Goal: Information Seeking & Learning: Learn about a topic

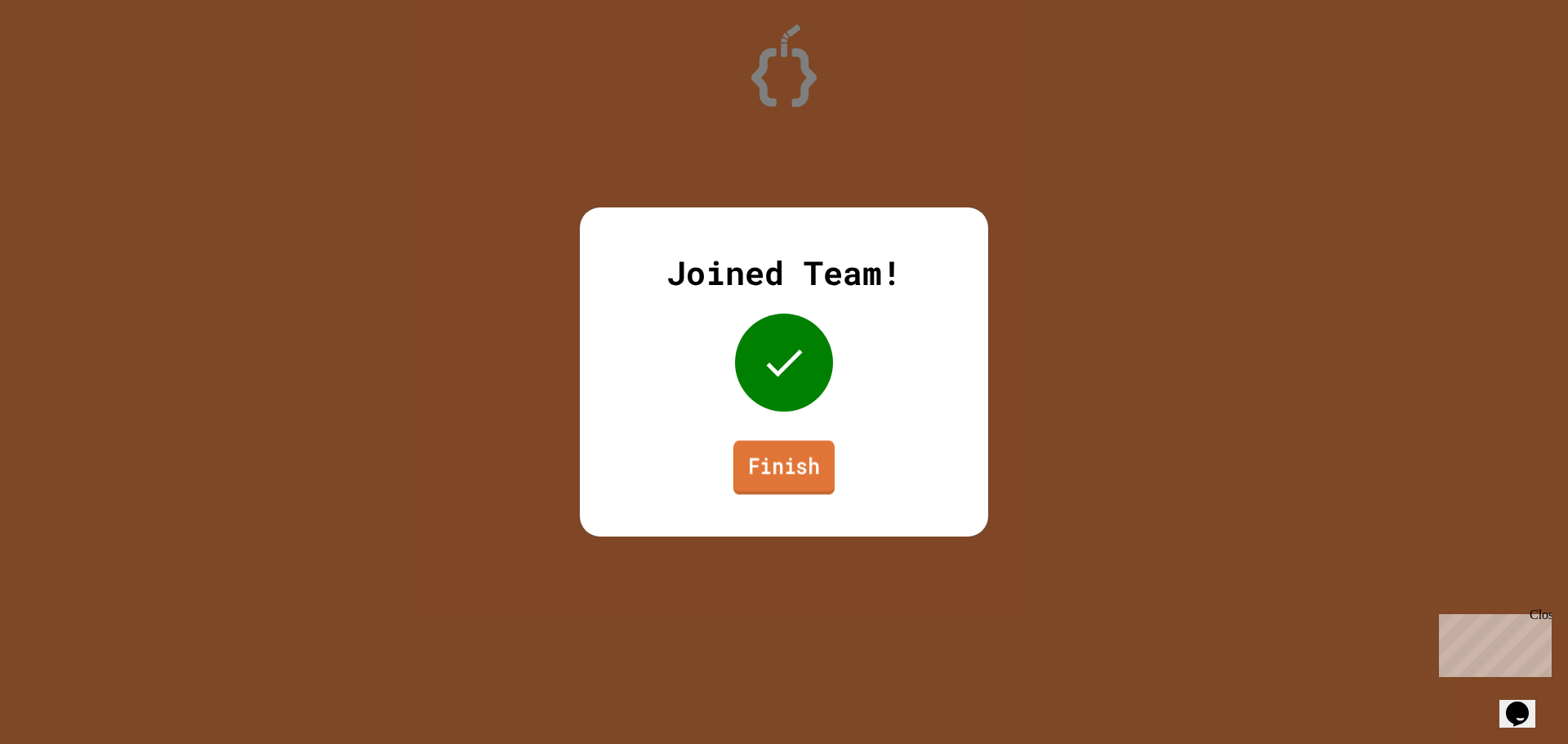
click at [747, 464] on link "Finish" at bounding box center [784, 467] width 102 height 54
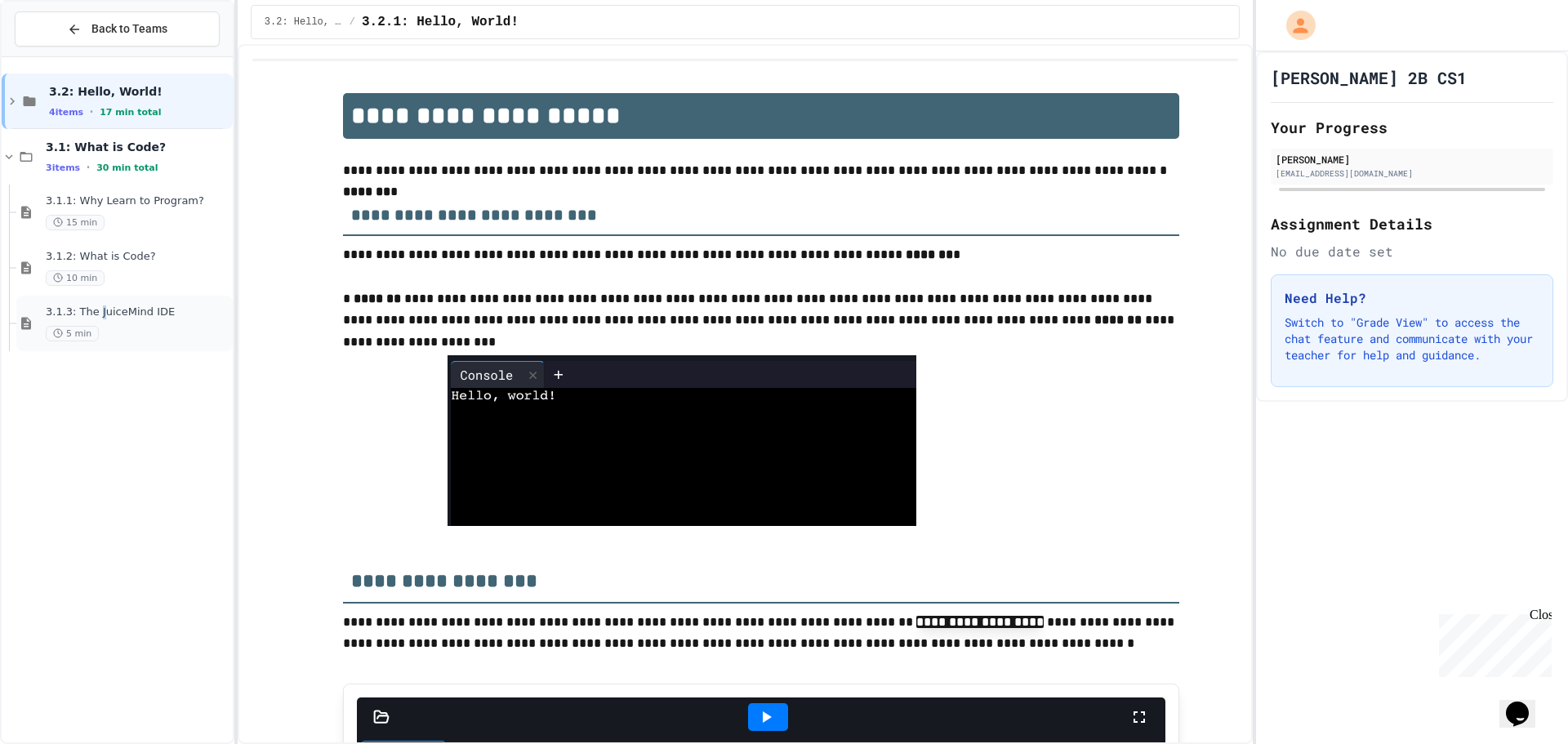
click at [96, 314] on span "3.1.3: The JuiceMind IDE" at bounding box center [138, 313] width 184 height 14
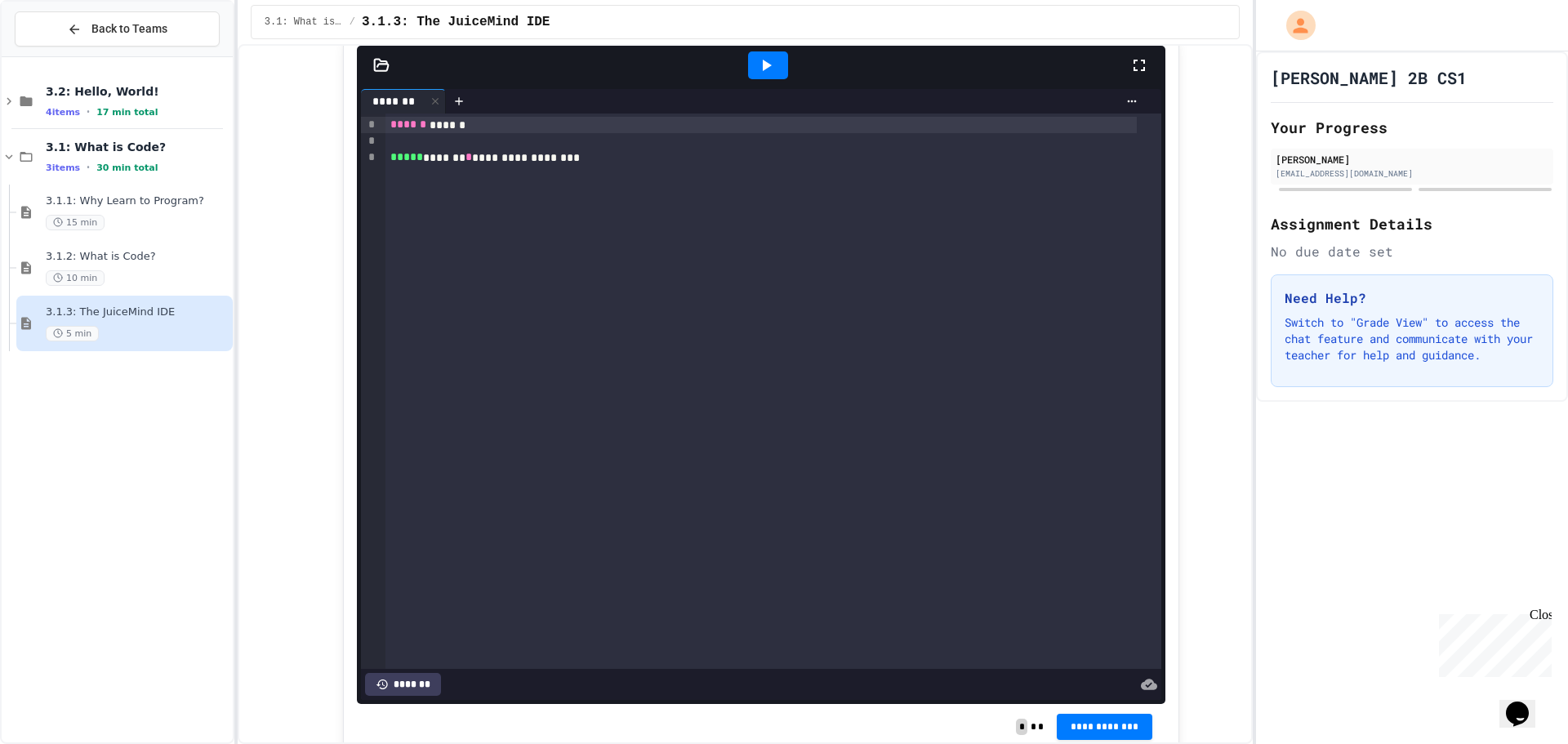
scroll to position [572, 0]
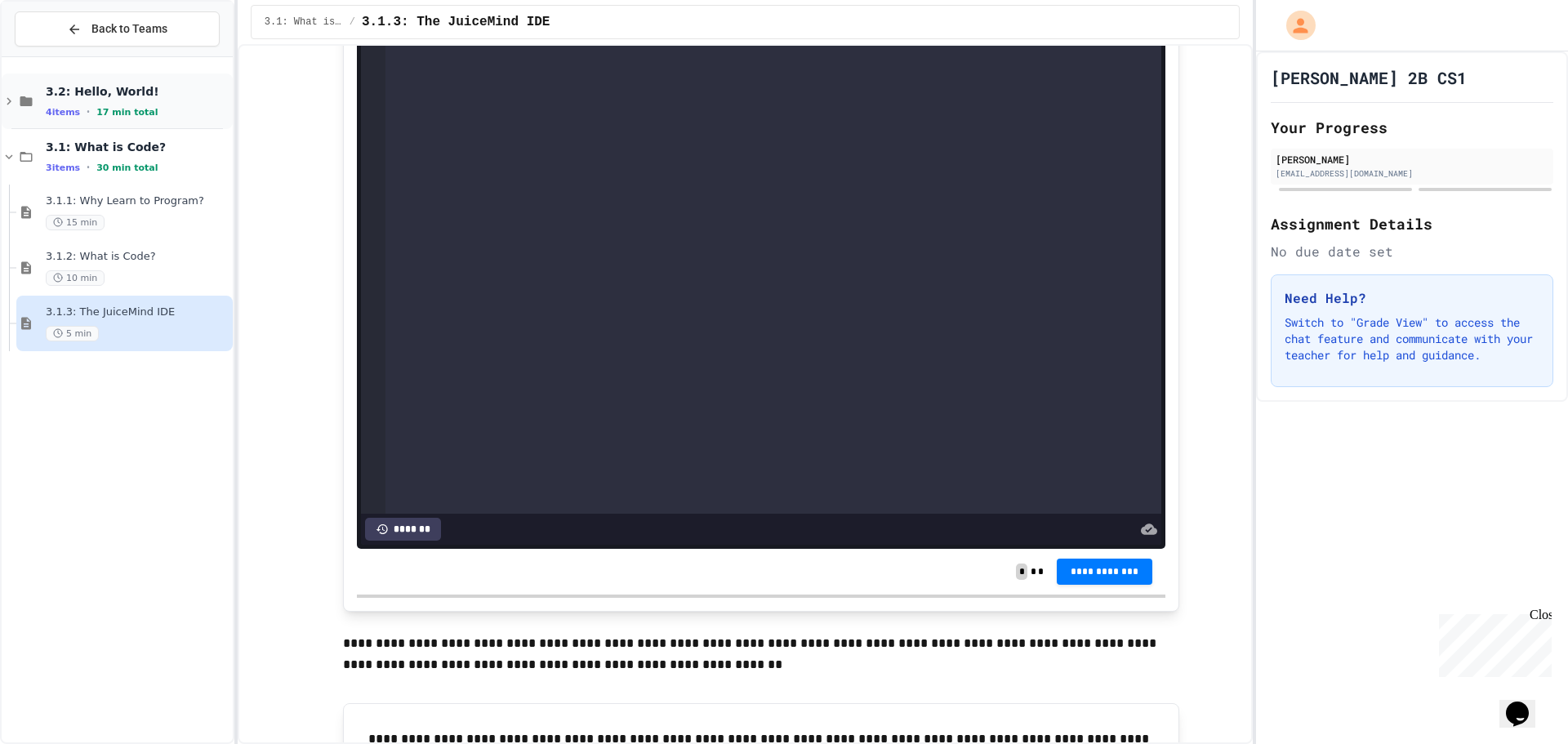
click at [166, 87] on span "3.2: Hello, World!" at bounding box center [138, 91] width 184 height 14
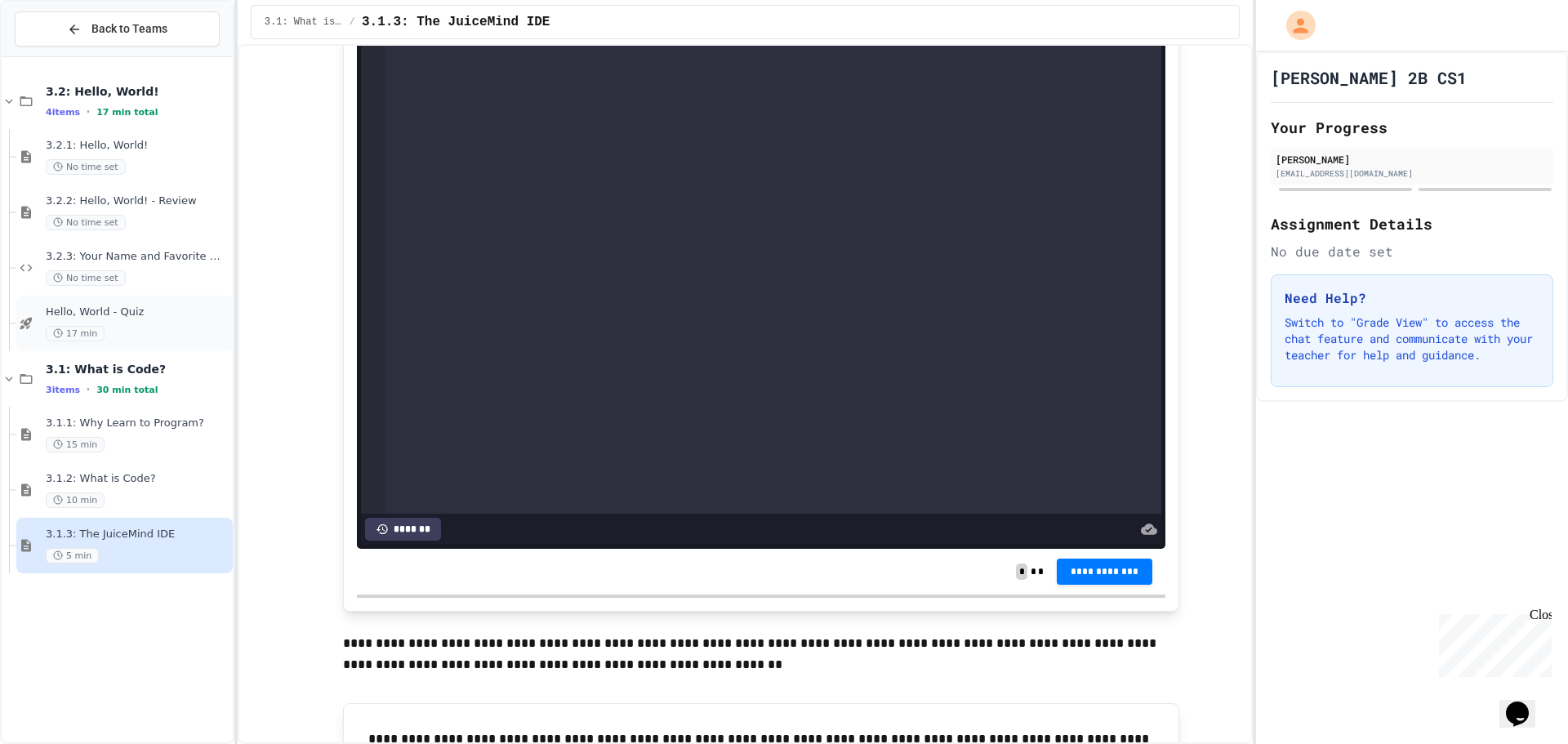
click at [141, 316] on span "Hello, World - Quiz" at bounding box center [138, 313] width 184 height 14
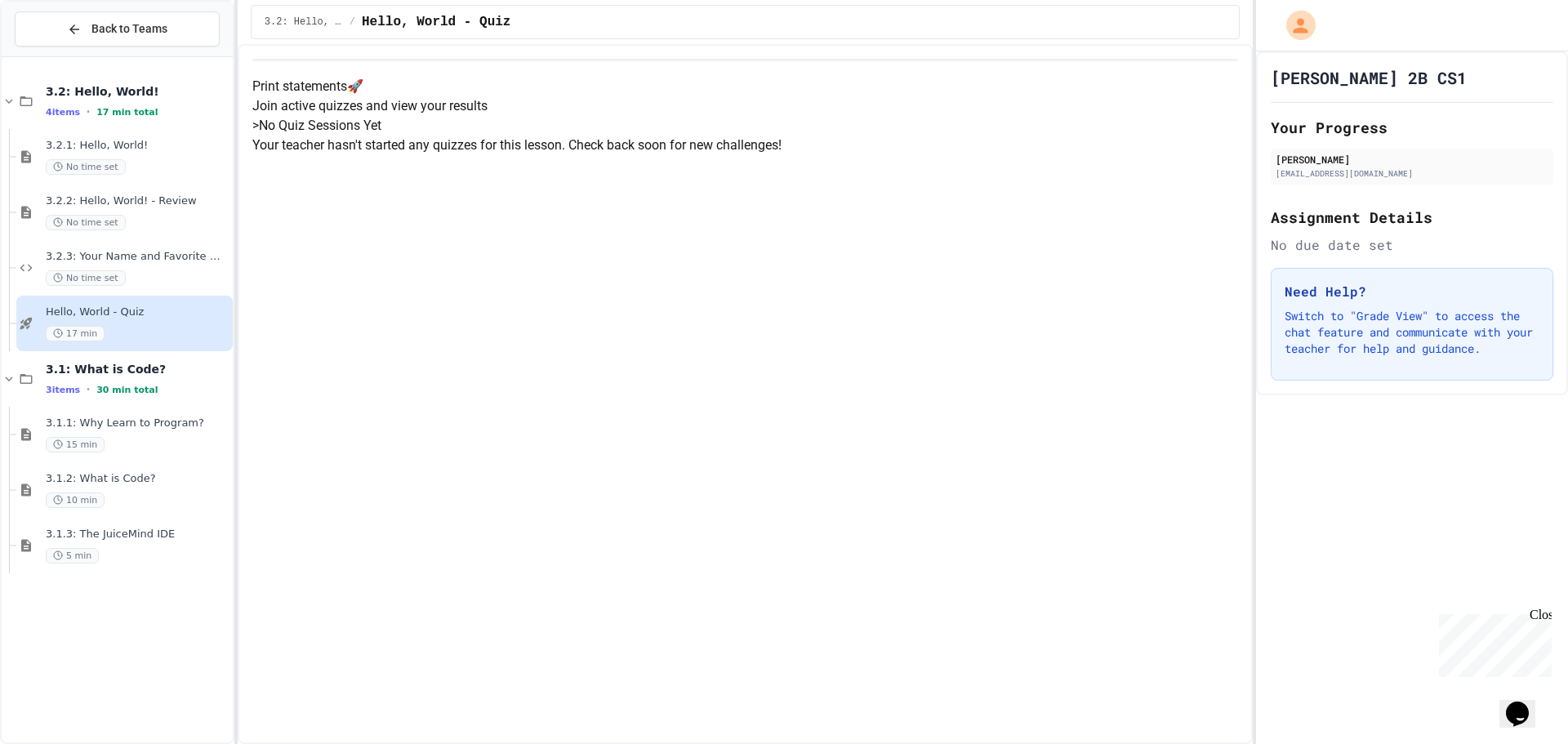
click at [696, 155] on p "Your teacher hasn't started any quizzes for this lesson. Check back soon for ne…" at bounding box center [746, 145] width 986 height 20
click at [699, 155] on p "Your teacher hasn't started any quizzes for this lesson. Check back soon for ne…" at bounding box center [746, 145] width 986 height 20
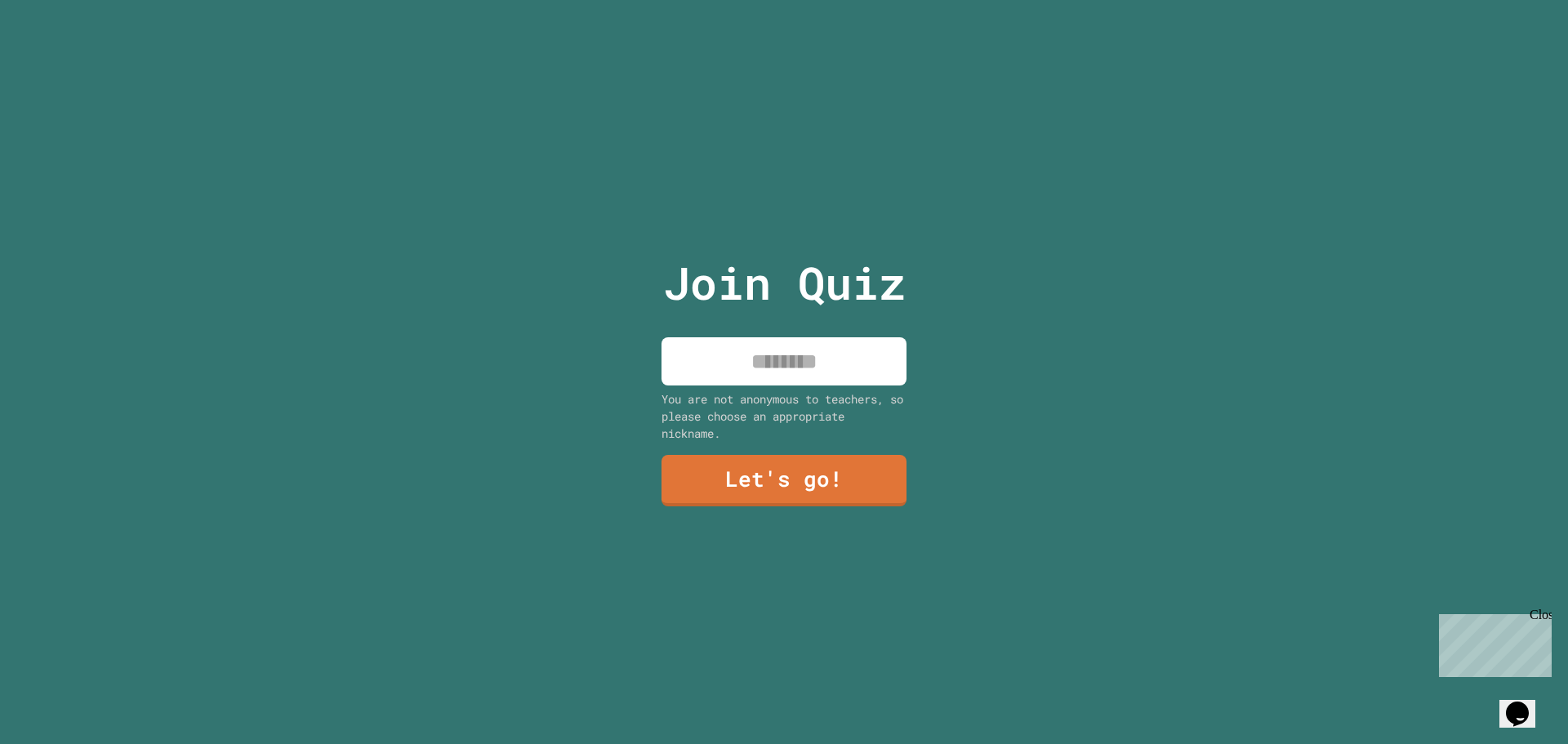
click at [795, 352] on input at bounding box center [784, 361] width 245 height 48
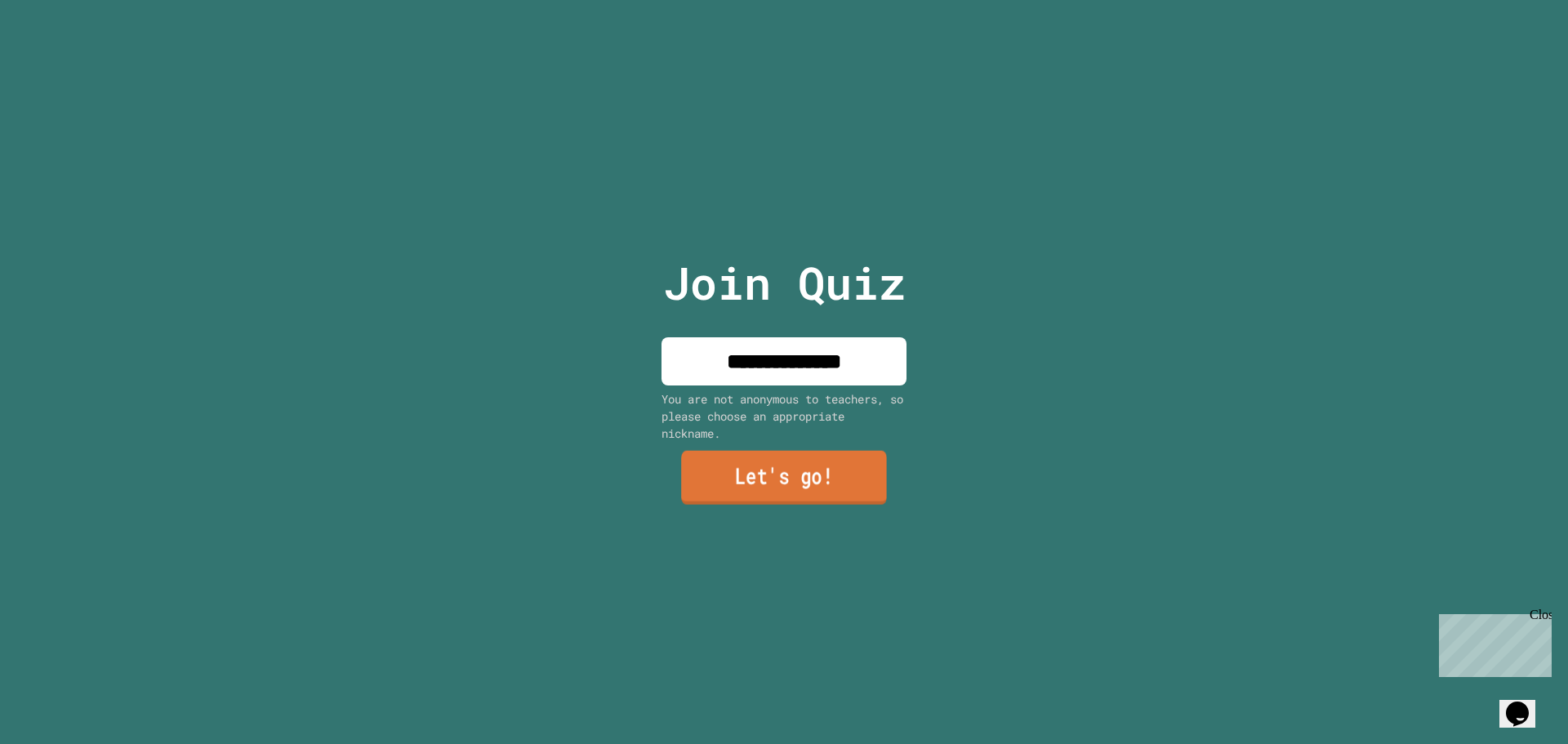
type input "**********"
click at [832, 464] on link "Let's go!" at bounding box center [784, 478] width 206 height 54
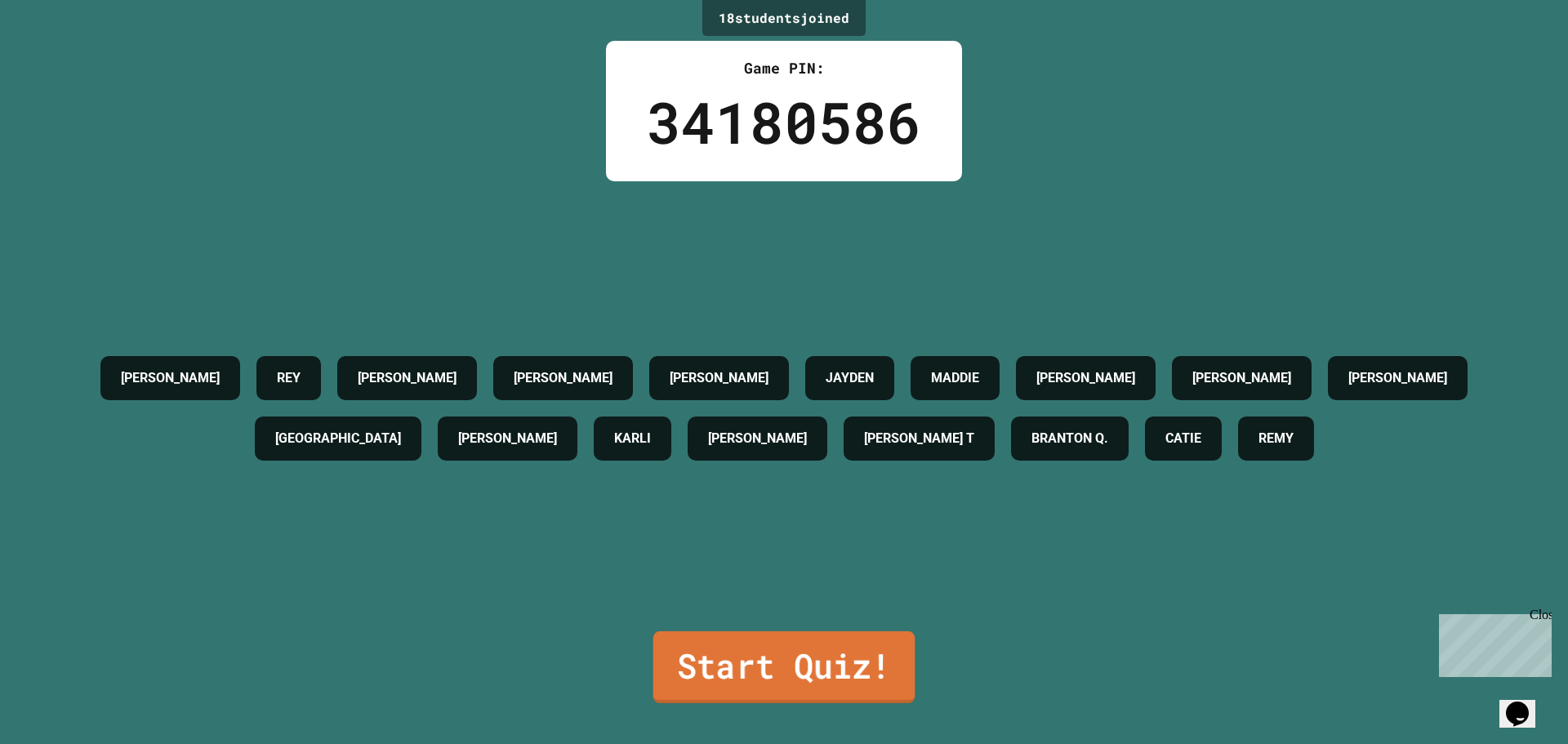
click at [765, 668] on link "Start Quiz!" at bounding box center [784, 668] width 262 height 72
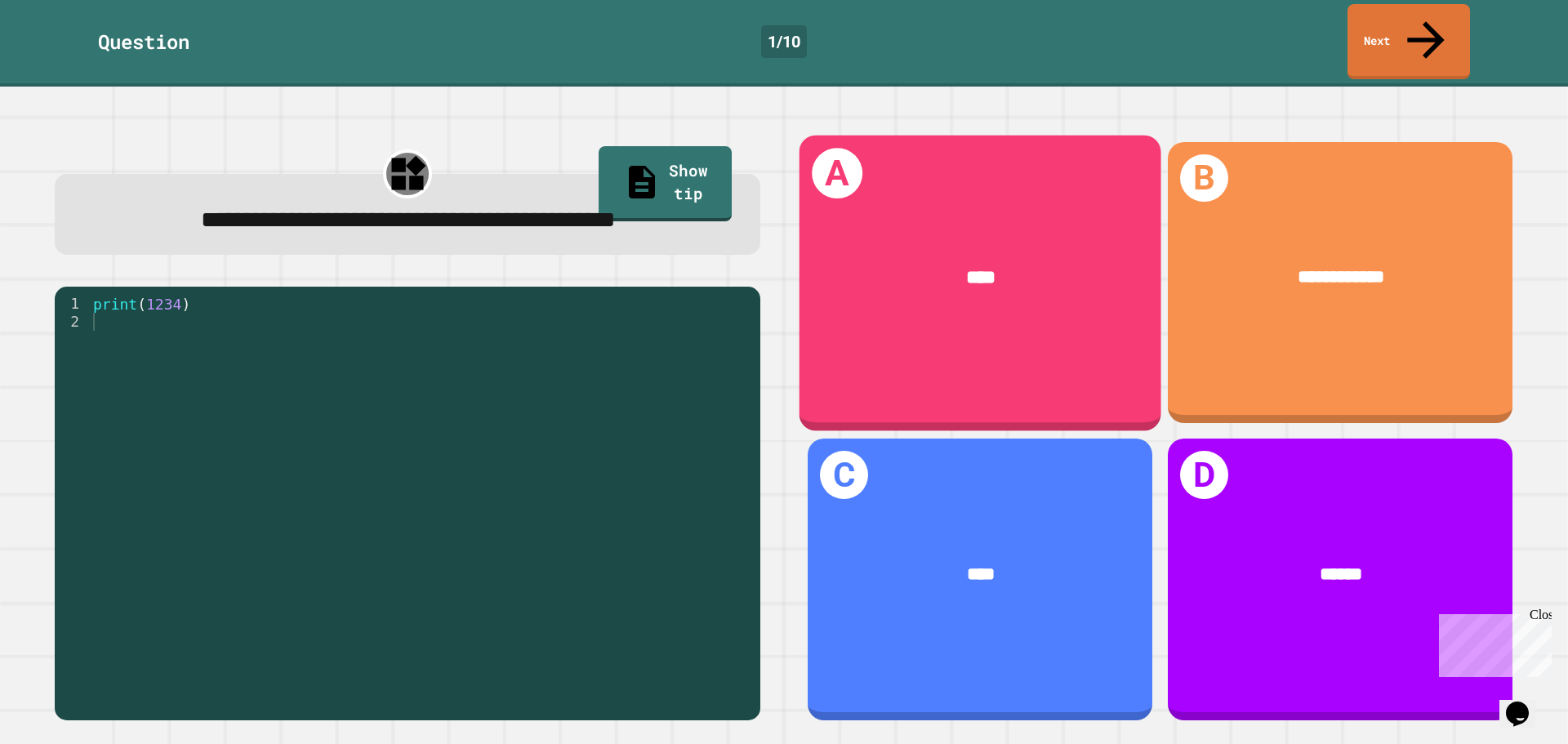
click at [1041, 264] on div "****" at bounding box center [980, 278] width 285 height 29
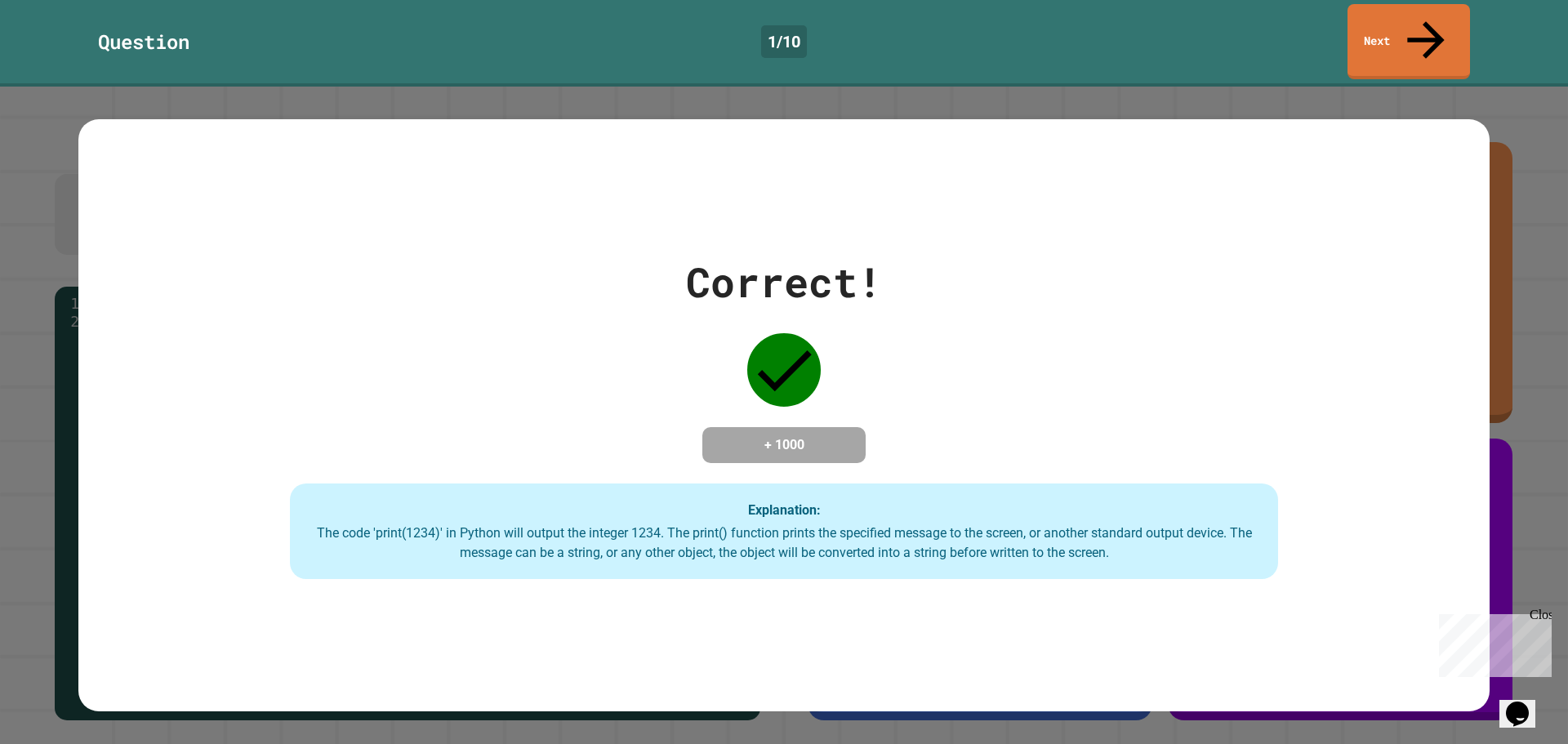
click at [917, 393] on div "Correct! + 1000 Explanation: The code 'print(1234)' in Python will output the i…" at bounding box center [784, 416] width 1411 height 329
click at [1434, 32] on link "Next" at bounding box center [1409, 39] width 120 height 79
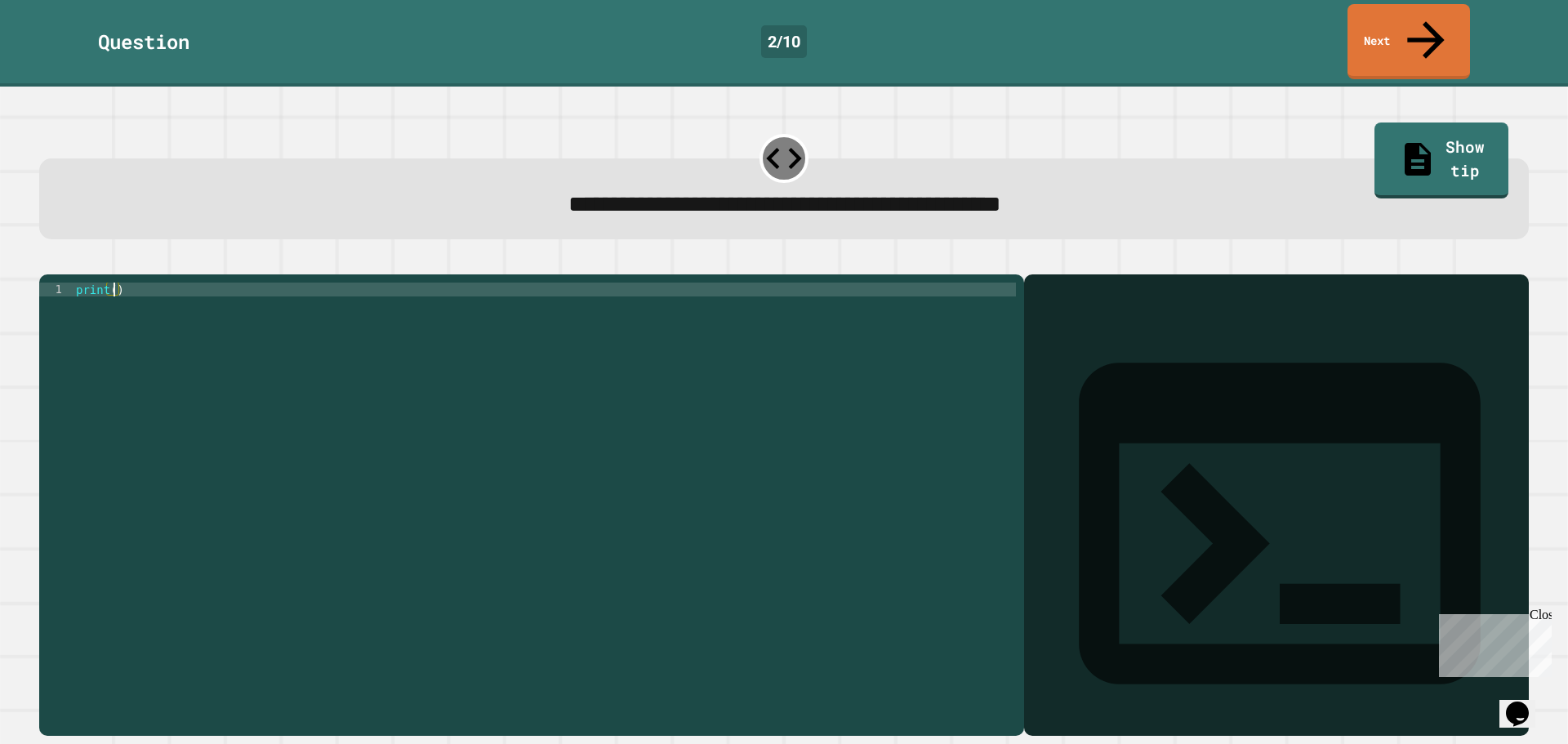
click at [112, 283] on div "print ( )" at bounding box center [544, 506] width 943 height 445
type textarea "**********"
click at [1367, 31] on link "Next" at bounding box center [1408, 39] width 112 height 79
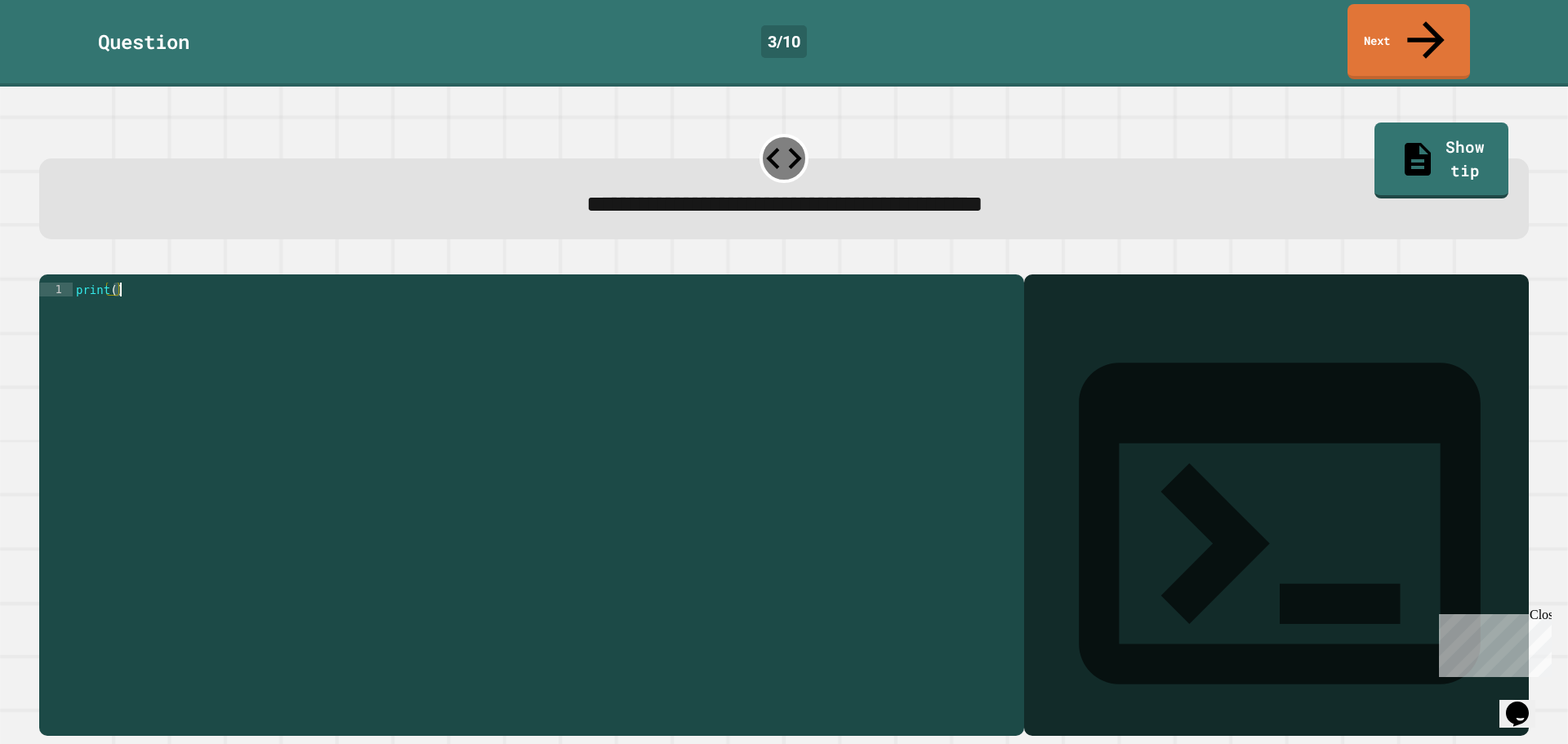
click at [113, 283] on div "print ( )" at bounding box center [544, 506] width 943 height 445
click at [113, 283] on div "print ( )" at bounding box center [544, 491] width 943 height 417
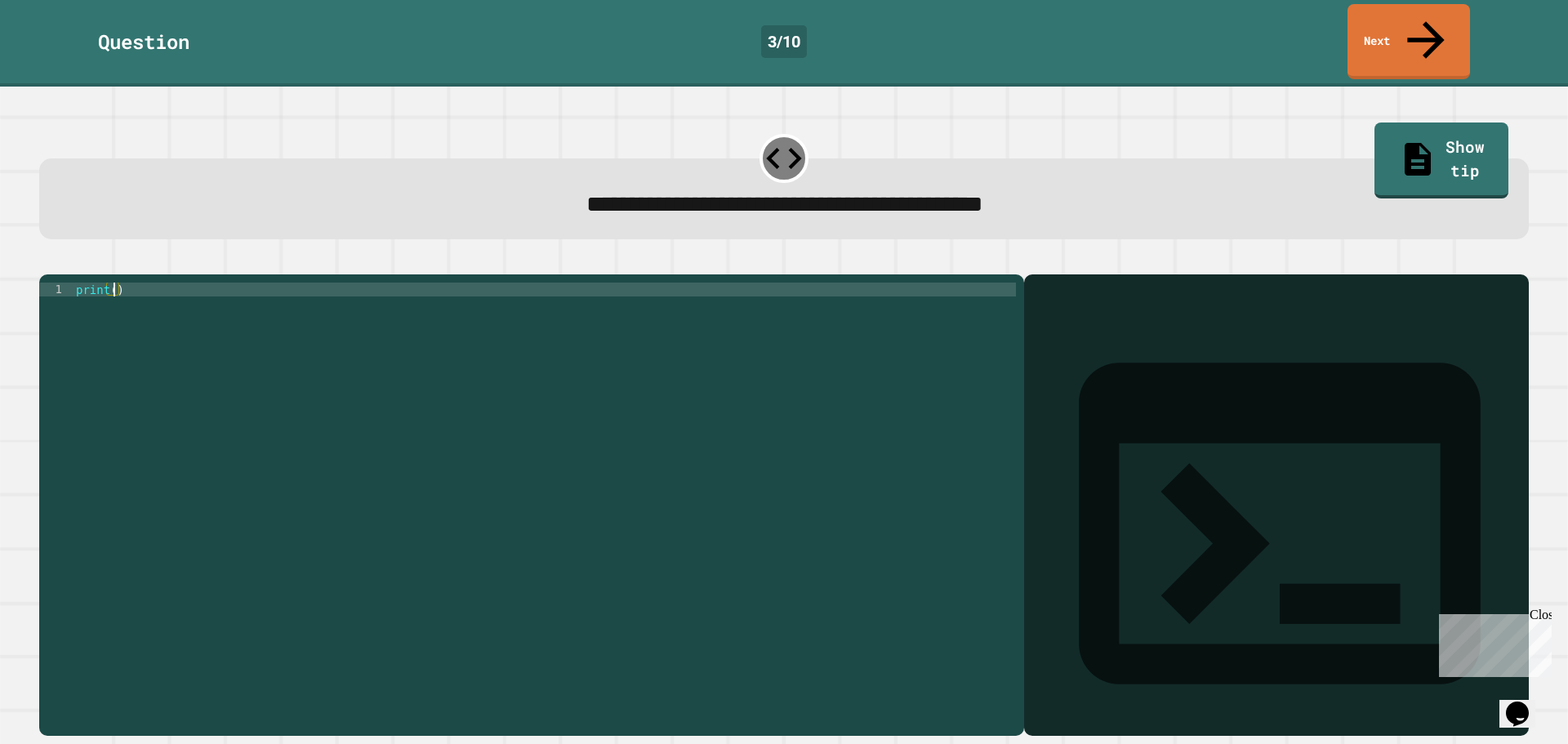
click at [113, 283] on div "print ( )" at bounding box center [544, 506] width 943 height 445
type textarea "**********"
click at [1050, 286] on div "Output shell" at bounding box center [1275, 534] width 504 height 520
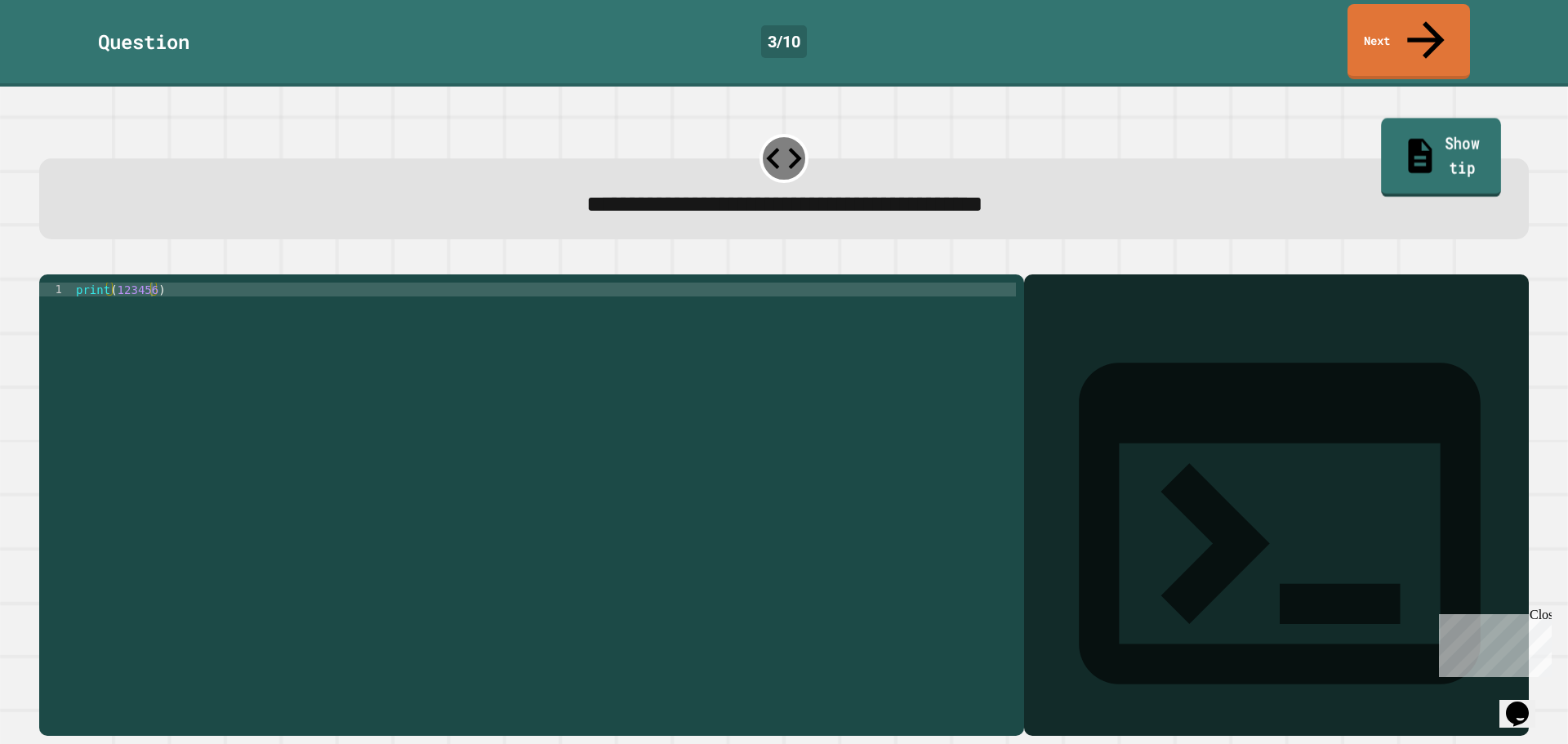
click at [1405, 119] on link "Show tip" at bounding box center [1442, 158] width 120 height 79
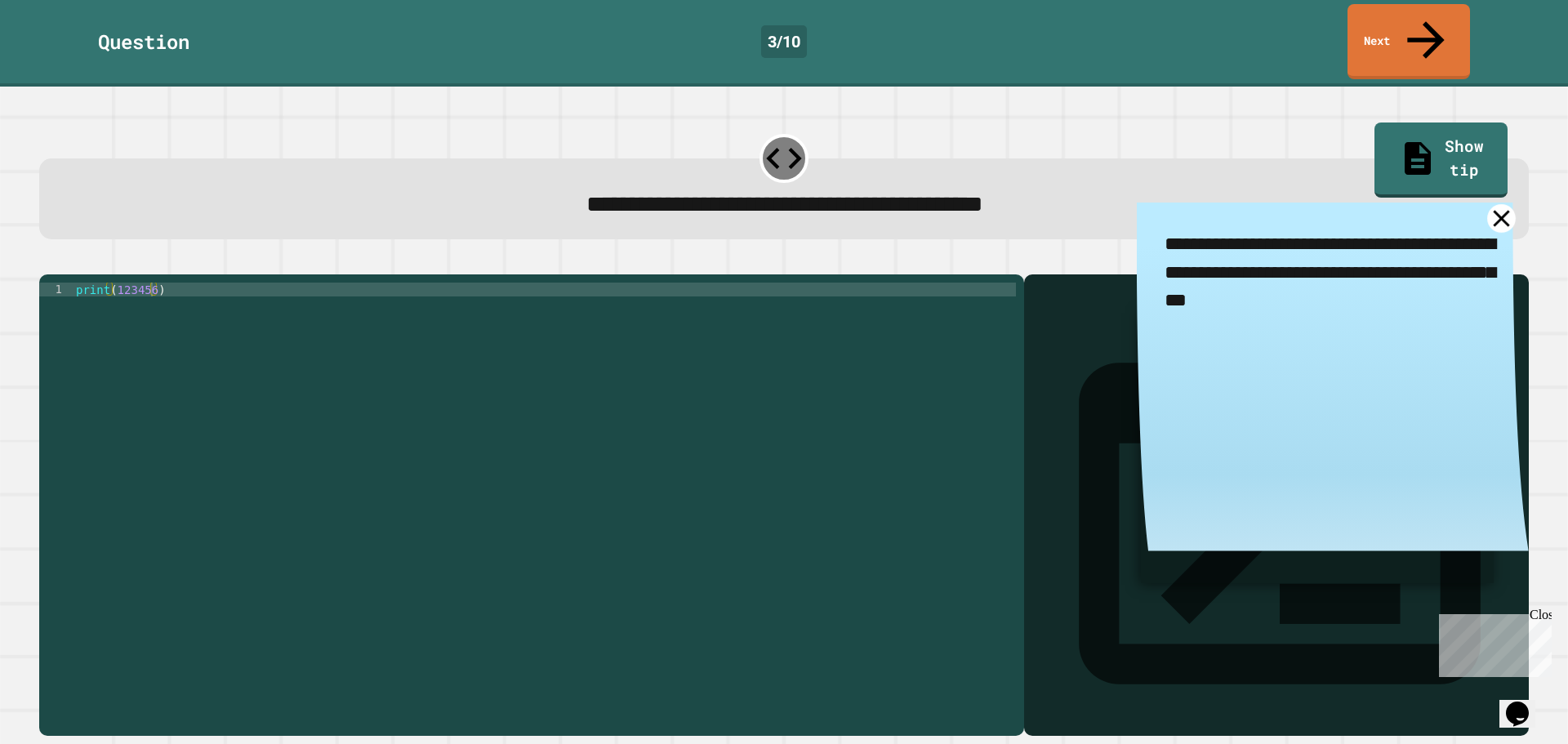
click at [1493, 210] on icon at bounding box center [1501, 218] width 16 height 16
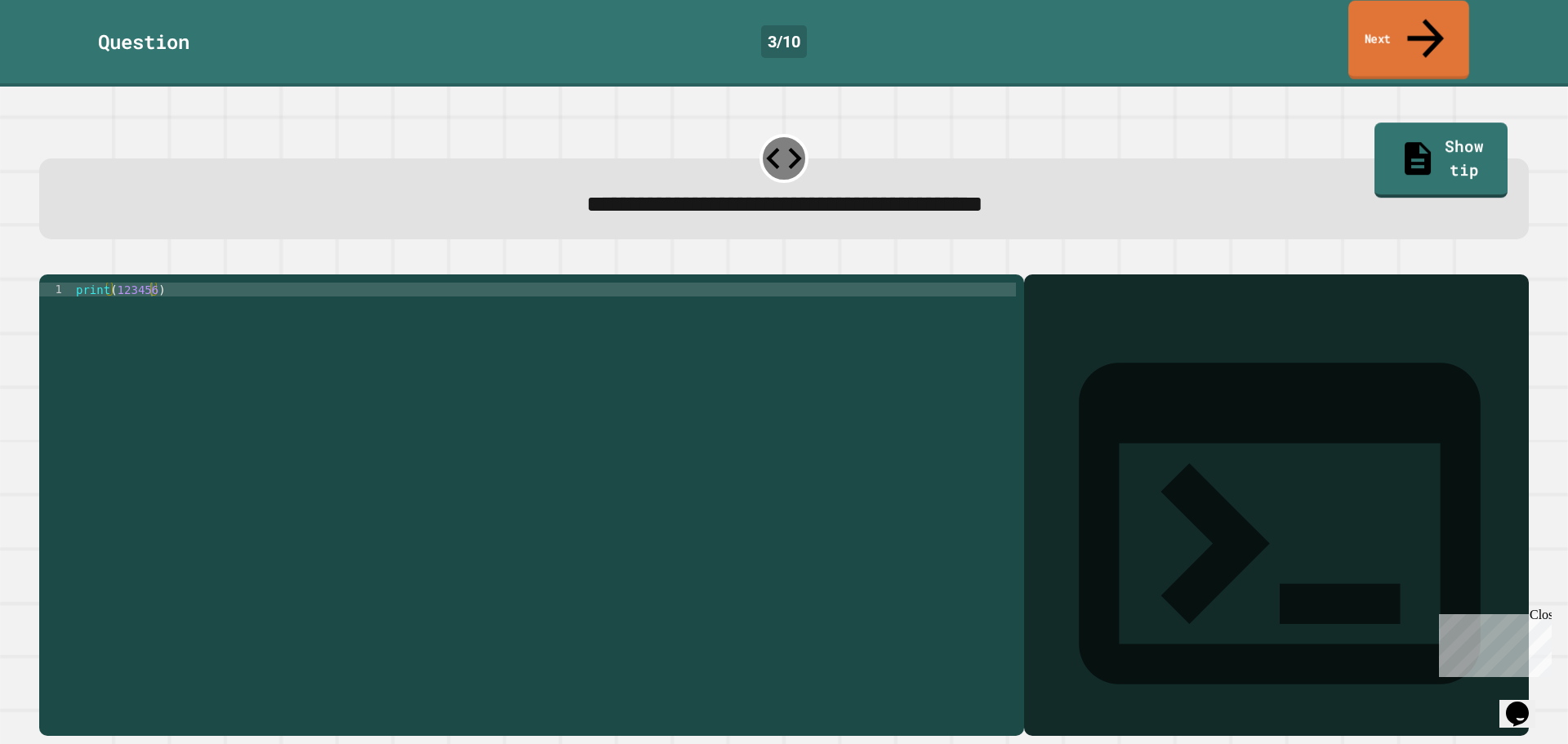
click at [1436, 36] on link "Next" at bounding box center [1408, 40] width 121 height 79
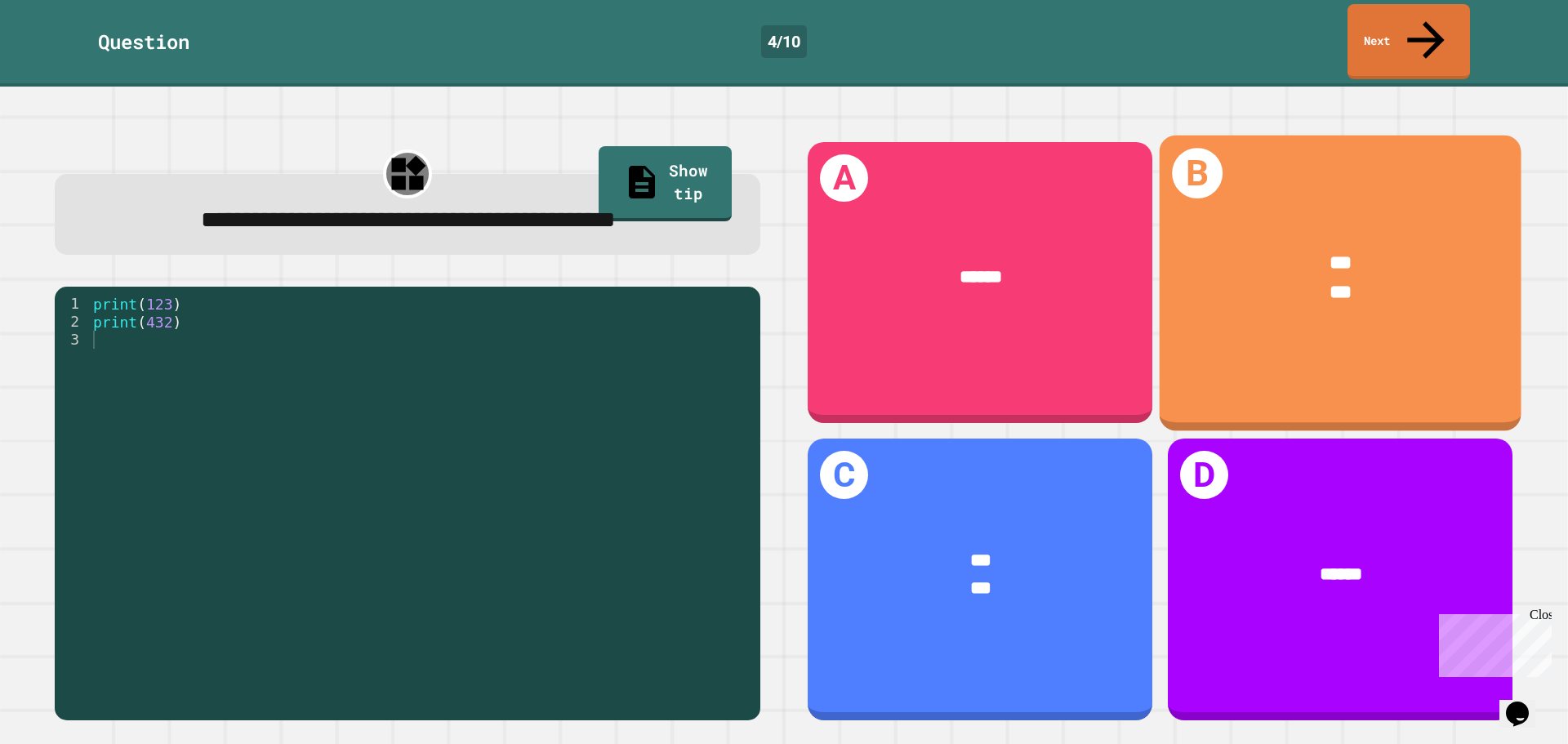
click at [1273, 324] on div "B *** ***" at bounding box center [1340, 282] width 362 height 296
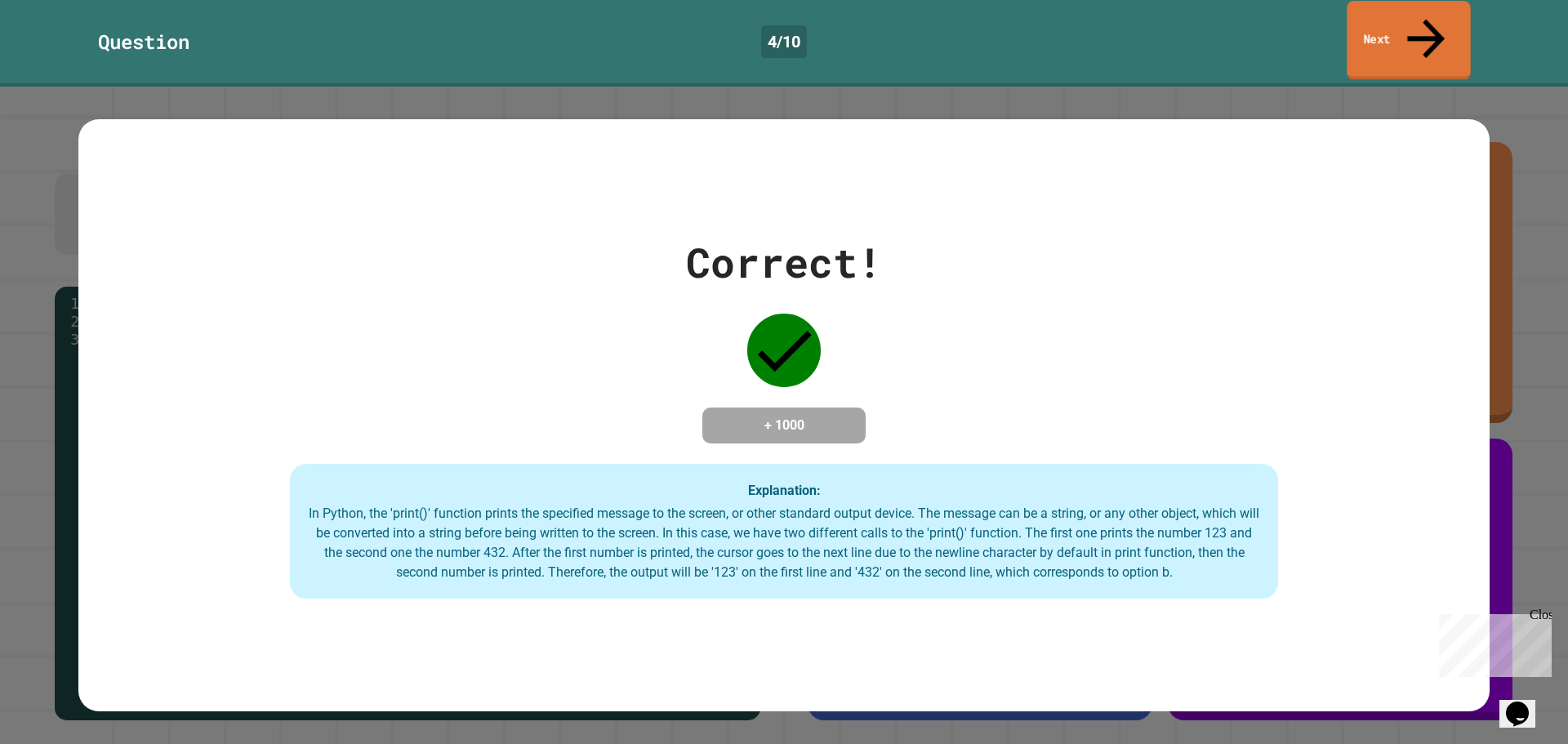
click at [1395, 36] on link "Next" at bounding box center [1408, 40] width 123 height 79
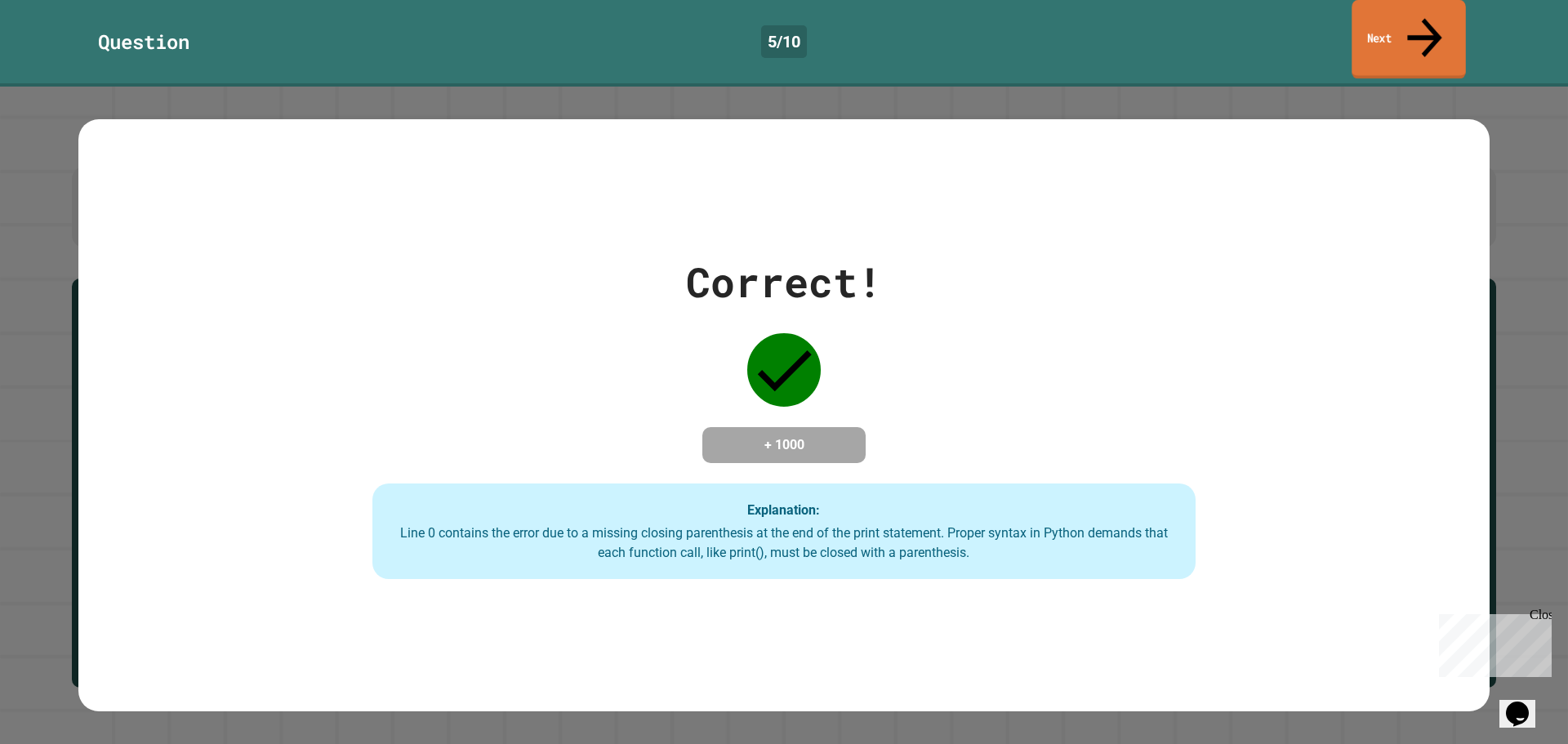
click at [1405, 22] on link "Next" at bounding box center [1408, 39] width 114 height 79
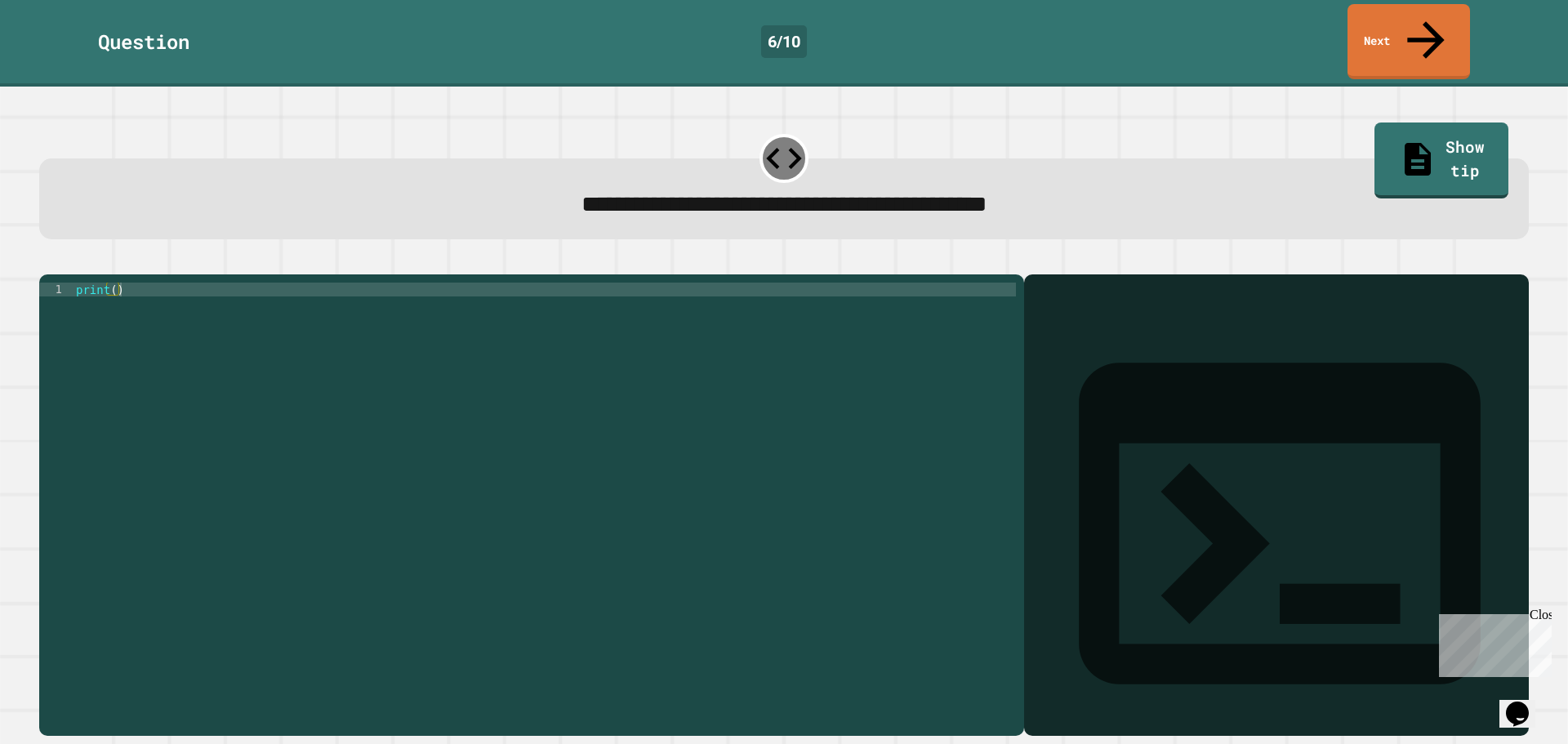
click at [109, 283] on div "print ( )" at bounding box center [544, 506] width 943 height 445
click at [114, 283] on div "print ( )" at bounding box center [544, 506] width 943 height 445
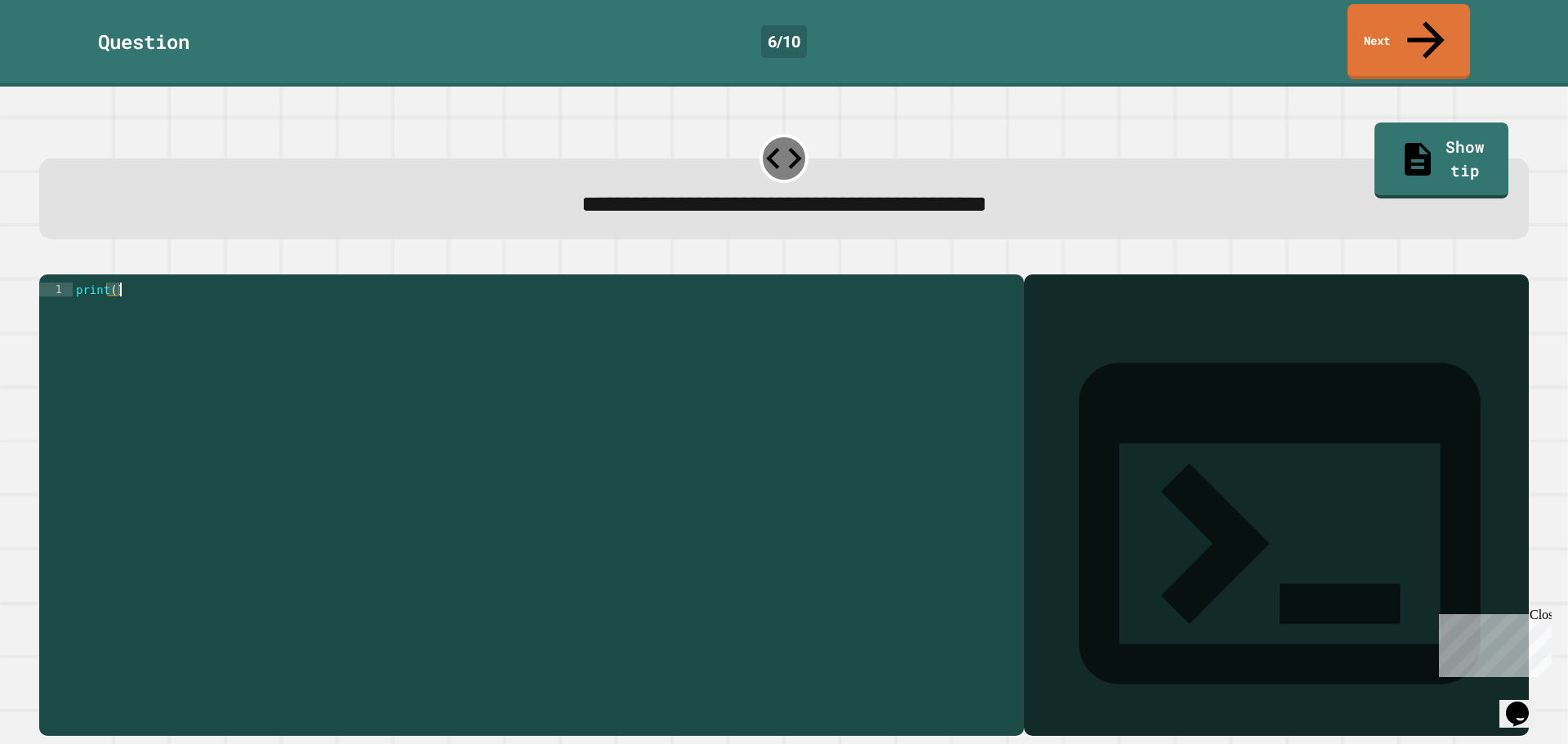
click at [114, 283] on div "print ( )" at bounding box center [544, 506] width 943 height 445
click at [110, 283] on div "print ( )" at bounding box center [544, 491] width 943 height 417
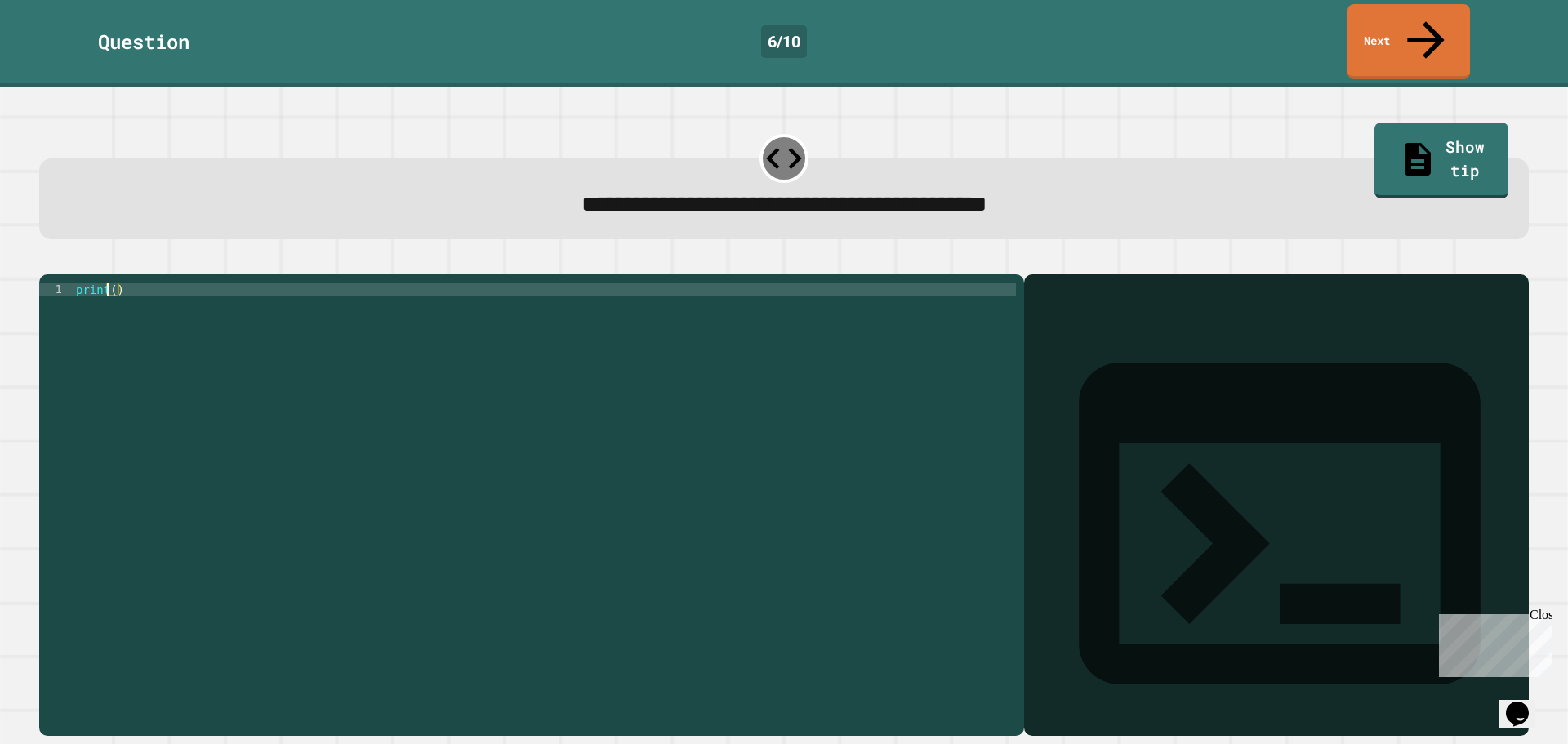
click at [112, 283] on div "print ( )" at bounding box center [544, 506] width 943 height 445
type textarea "**********"
click at [1356, 25] on link "Next" at bounding box center [1408, 38] width 108 height 79
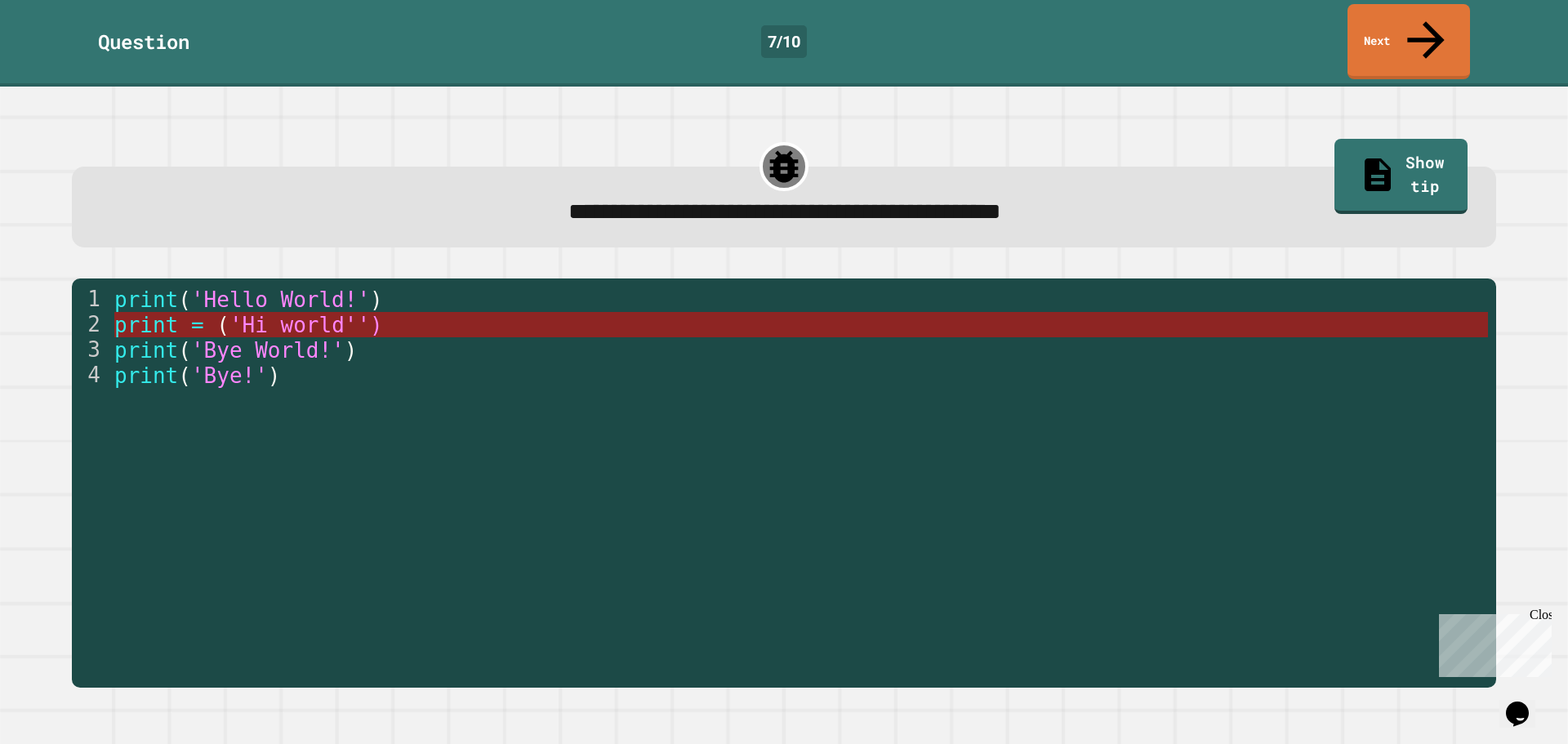
click at [312, 313] on span "'Hi world'')" at bounding box center [306, 325] width 154 height 25
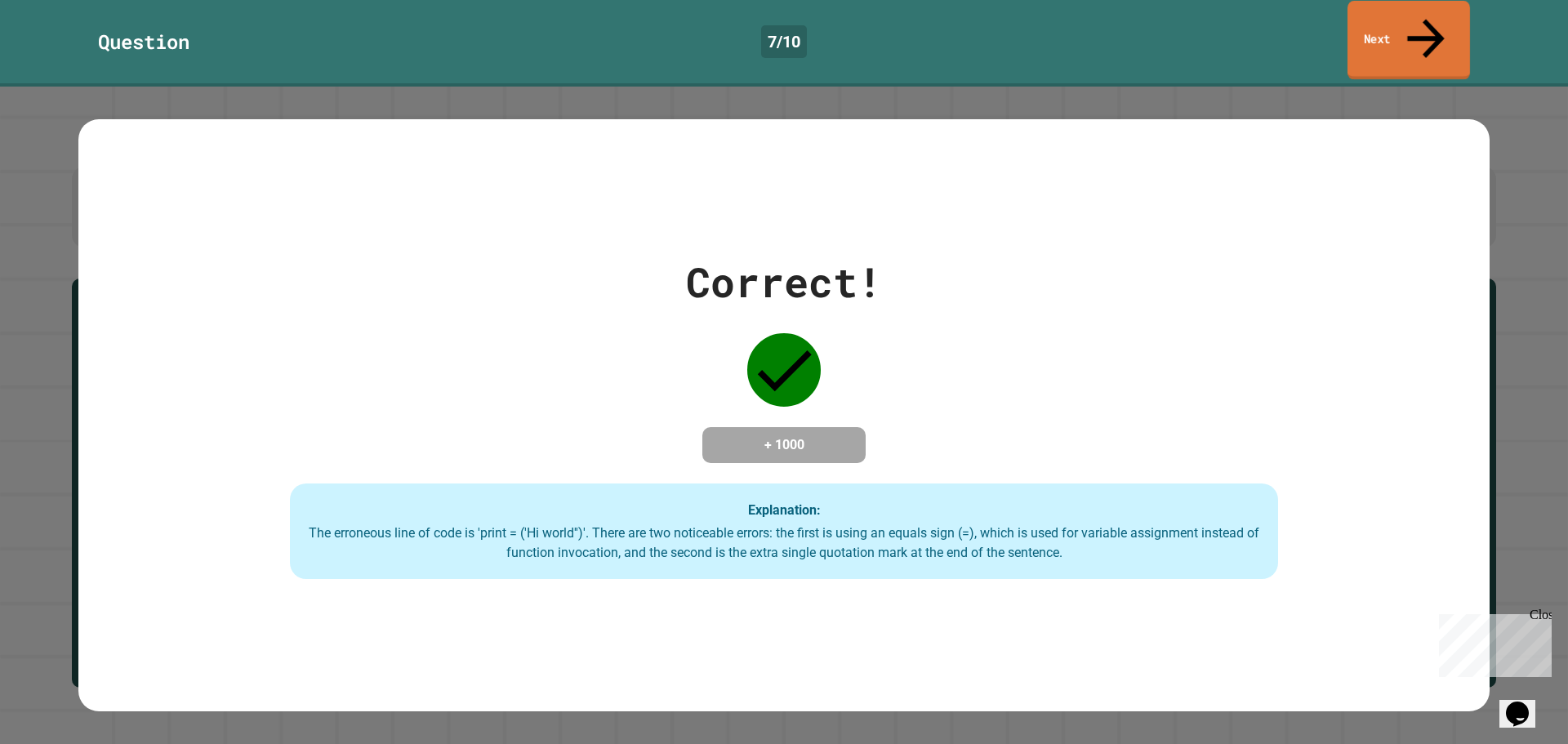
click at [1415, 12] on link "Next" at bounding box center [1408, 40] width 123 height 79
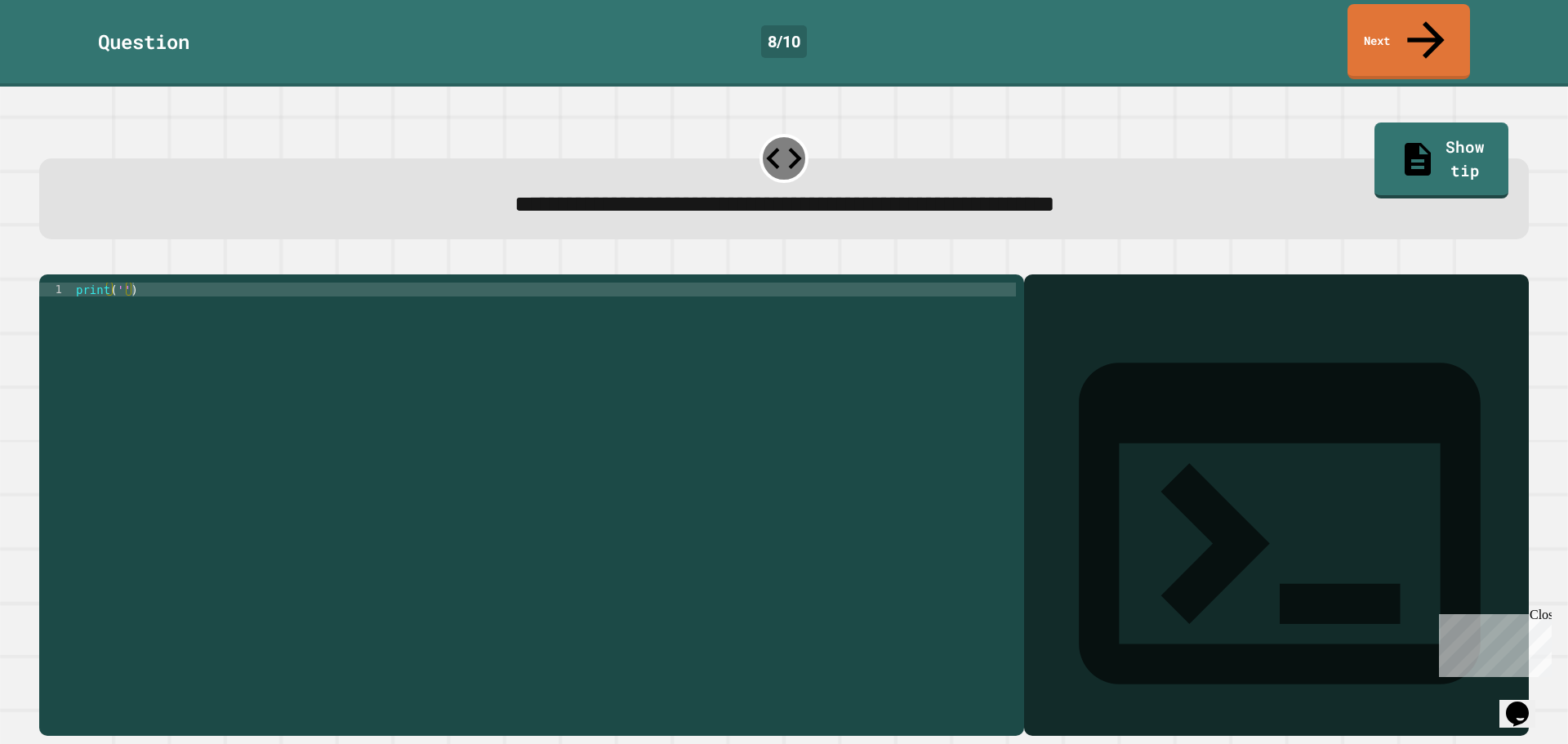
click at [119, 283] on div "print ( '' )" at bounding box center [544, 506] width 943 height 445
type textarea "**********"
click at [1430, 27] on icon at bounding box center [1426, 37] width 55 height 58
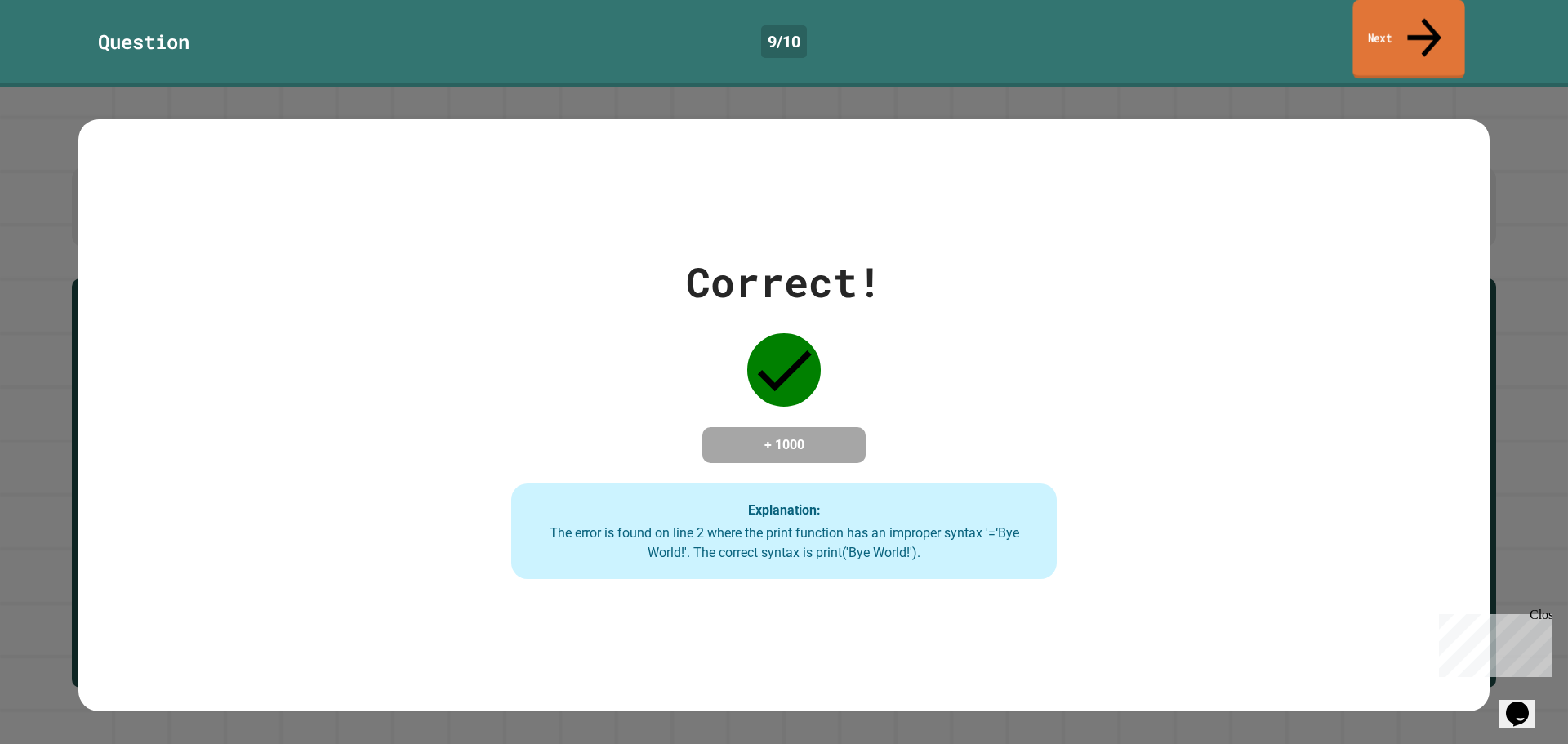
click at [1412, 24] on link "Next" at bounding box center [1408, 39] width 112 height 79
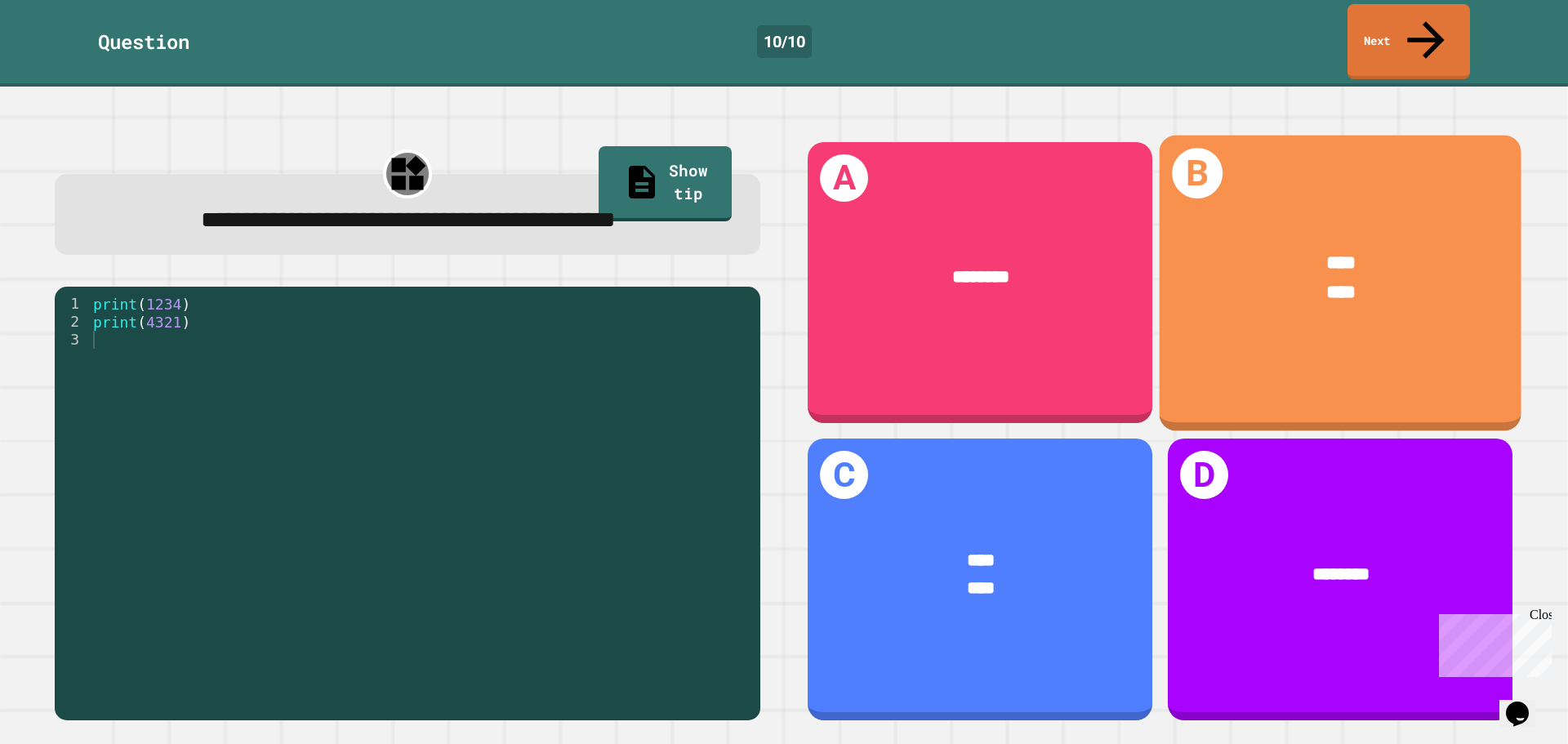
drag, startPoint x: 1193, startPoint y: 268, endPoint x: 1203, endPoint y: 273, distance: 11.2
click at [1203, 278] on div "****" at bounding box center [1341, 293] width 285 height 29
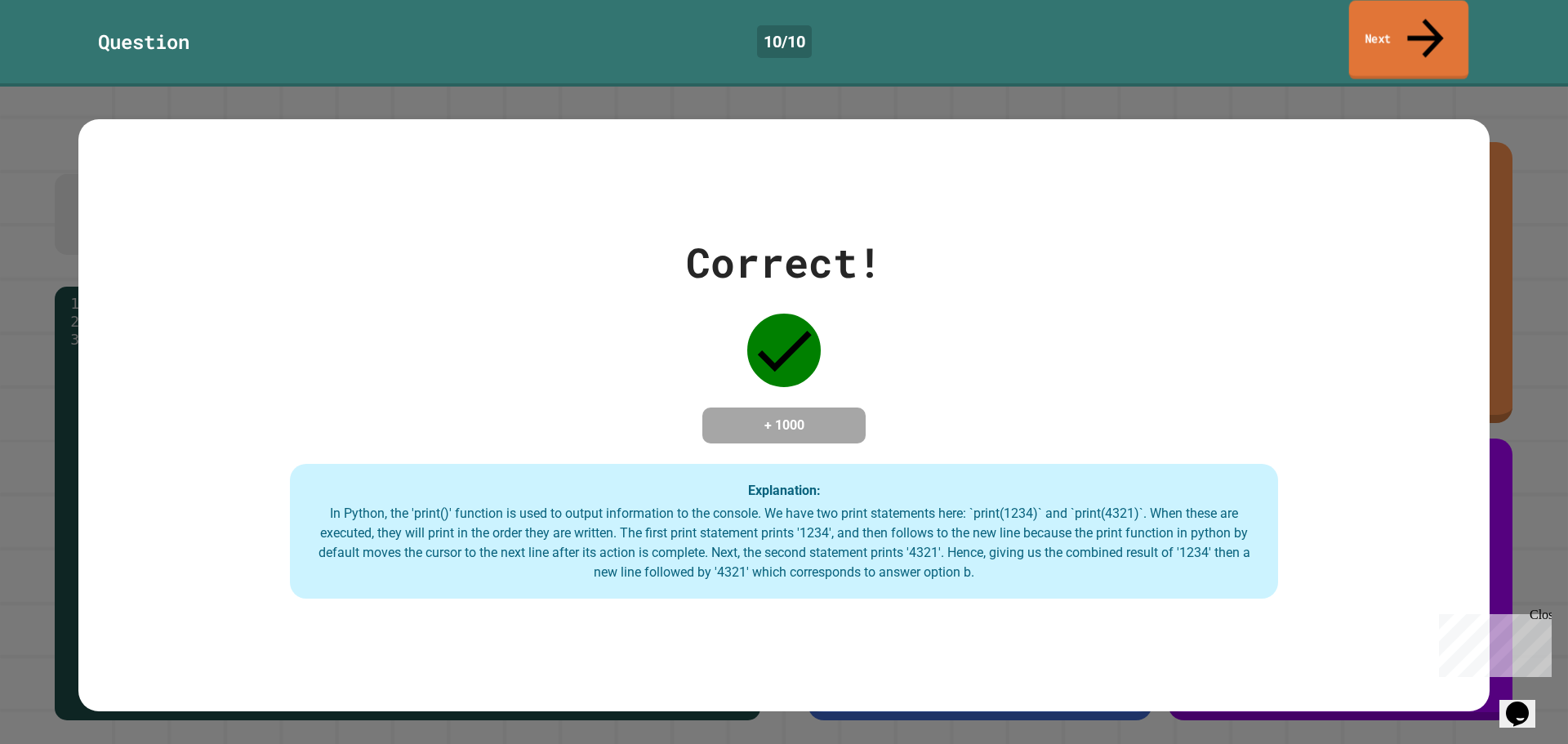
click at [1396, 28] on link "Next" at bounding box center [1409, 40] width 120 height 79
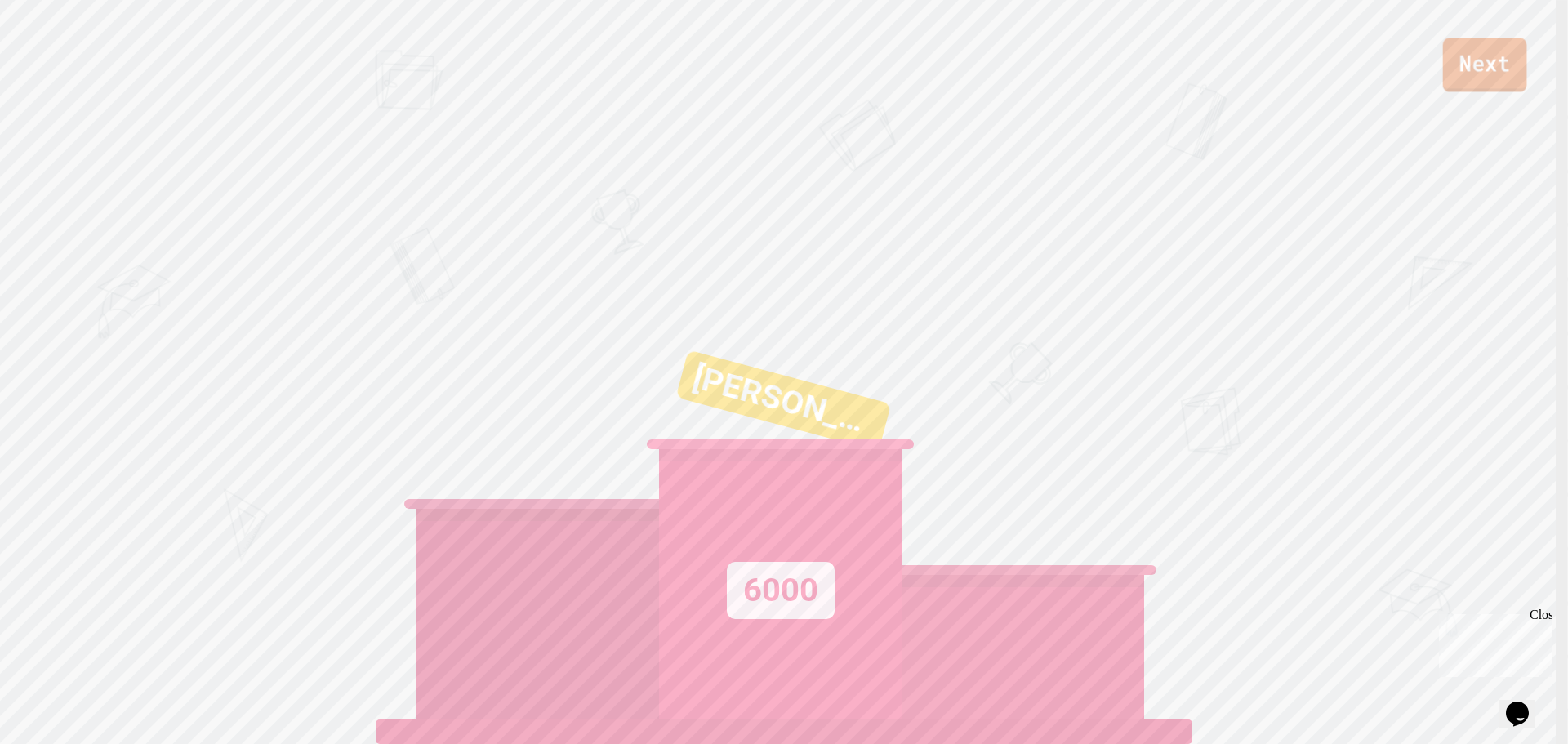
click at [1452, 68] on link "Next" at bounding box center [1485, 65] width 85 height 54
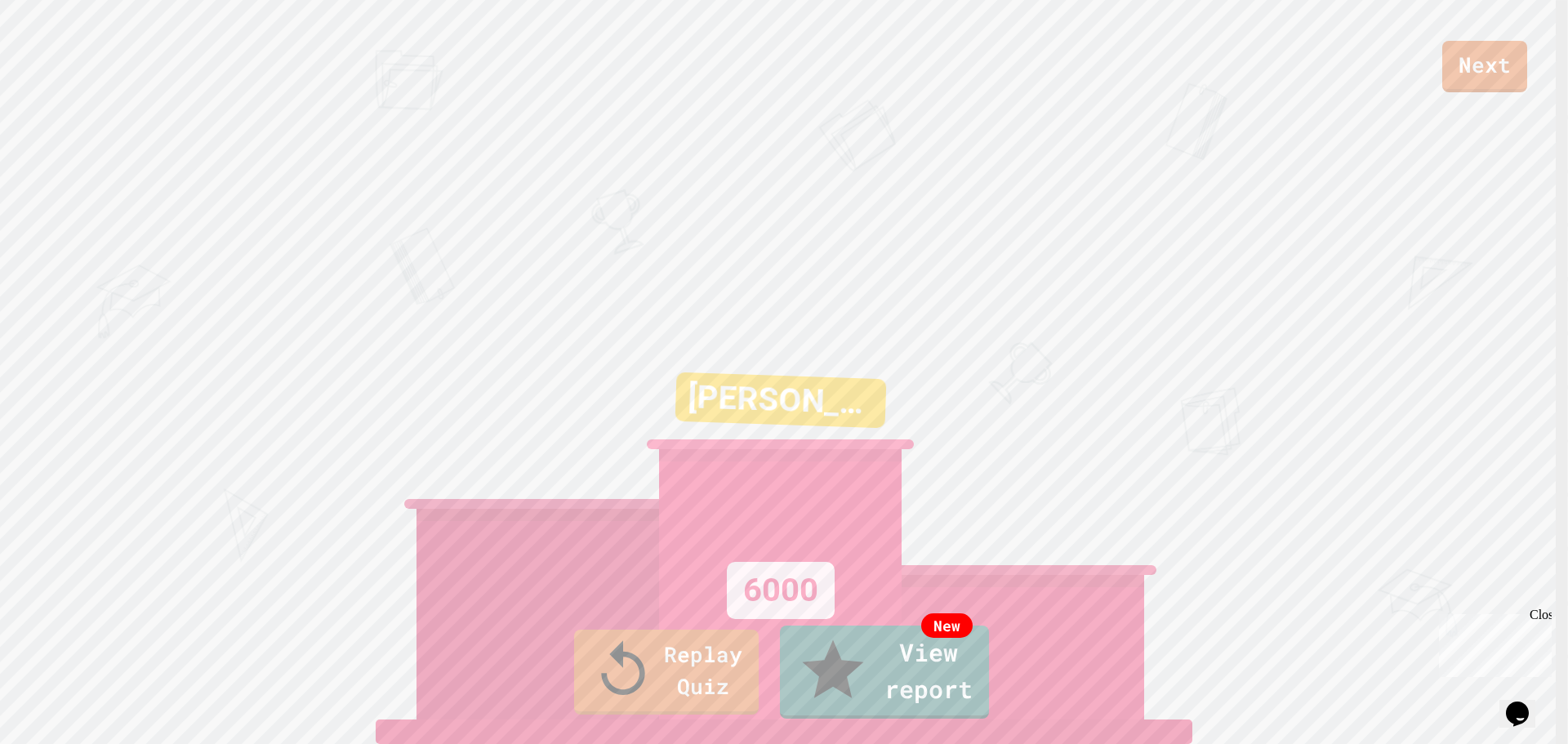
click at [869, 661] on div "Replay Quiz New View report" at bounding box center [784, 673] width 1568 height 103
click at [866, 680] on link "New View report" at bounding box center [884, 670] width 209 height 98
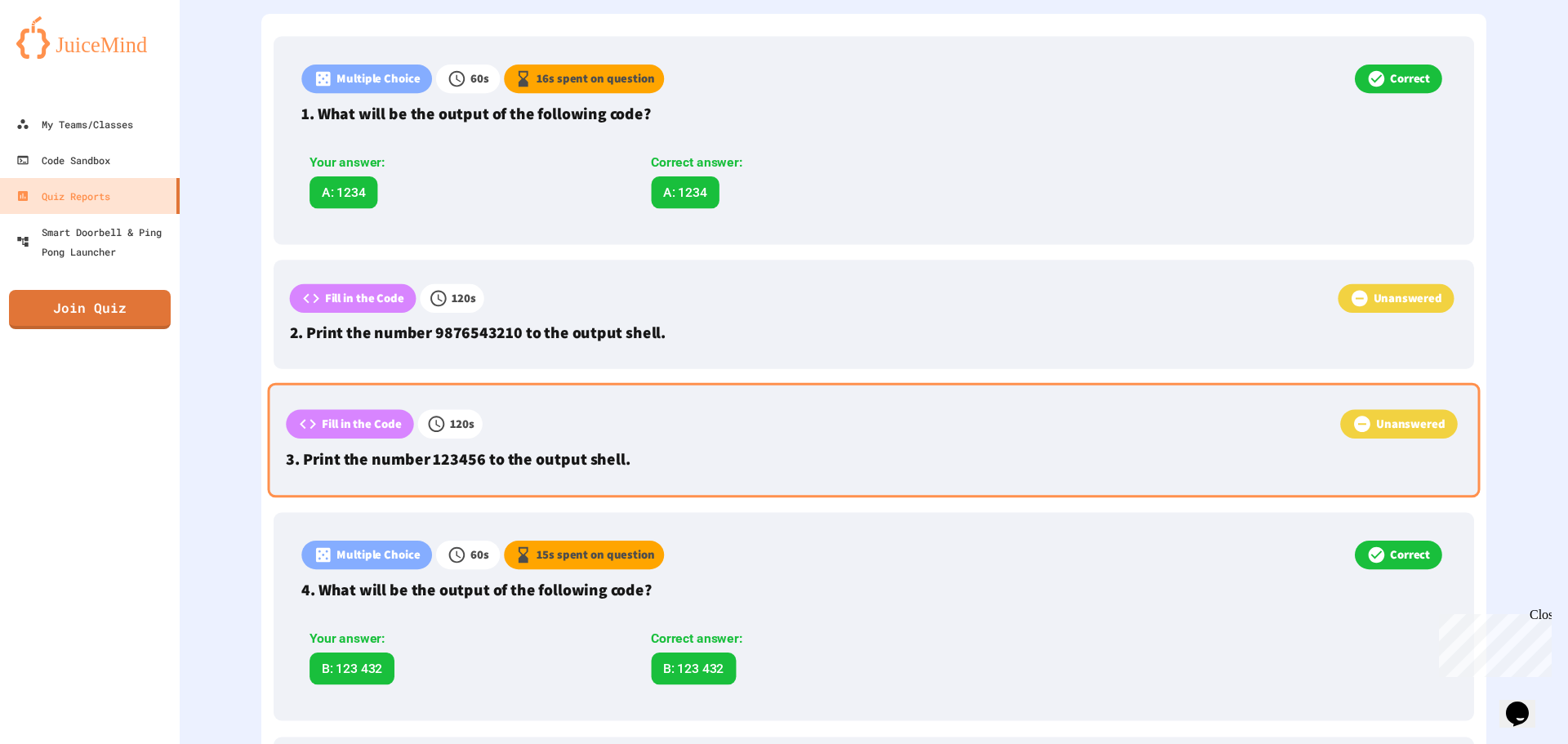
scroll to position [572, 0]
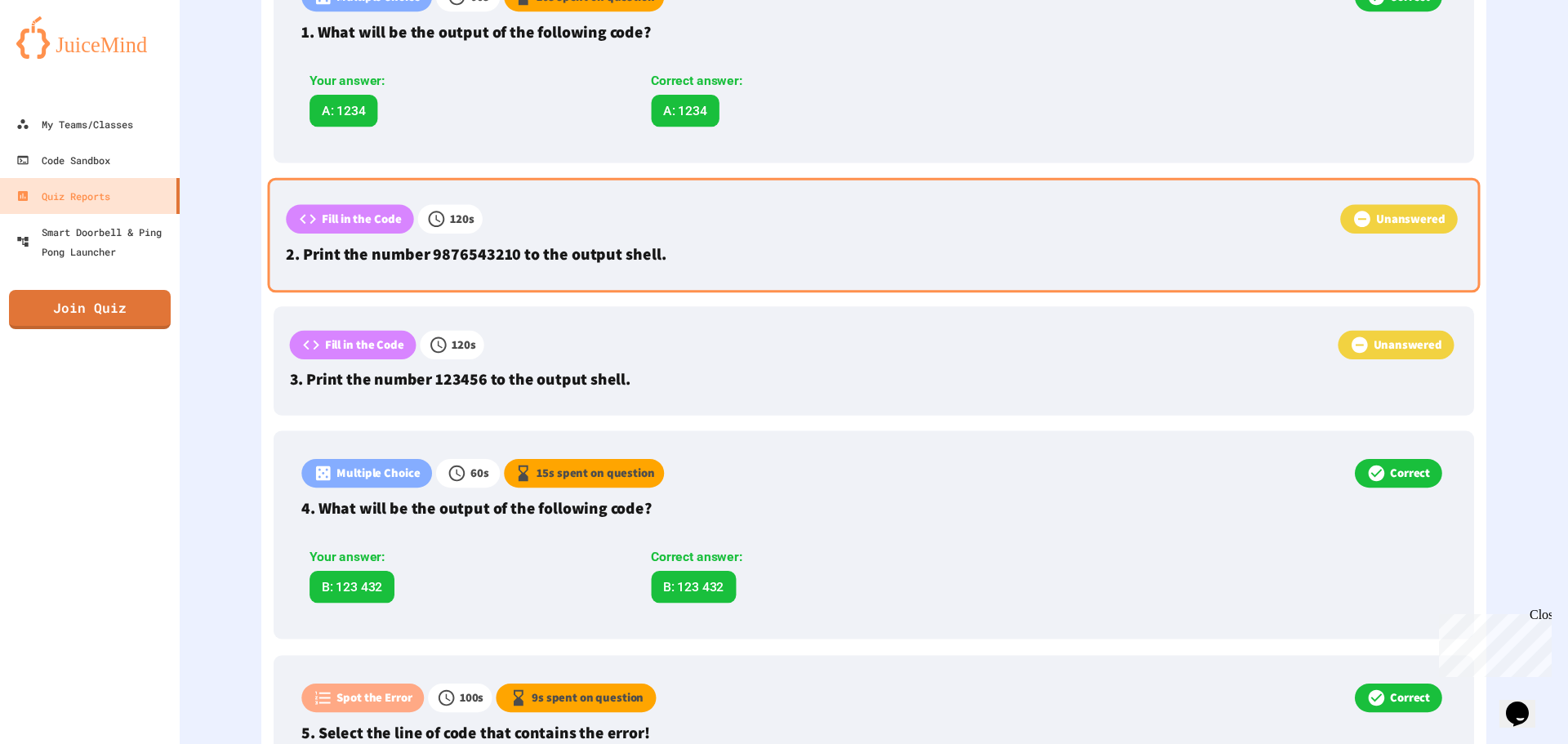
click at [401, 227] on p "Fill in the Code" at bounding box center [362, 219] width 80 height 18
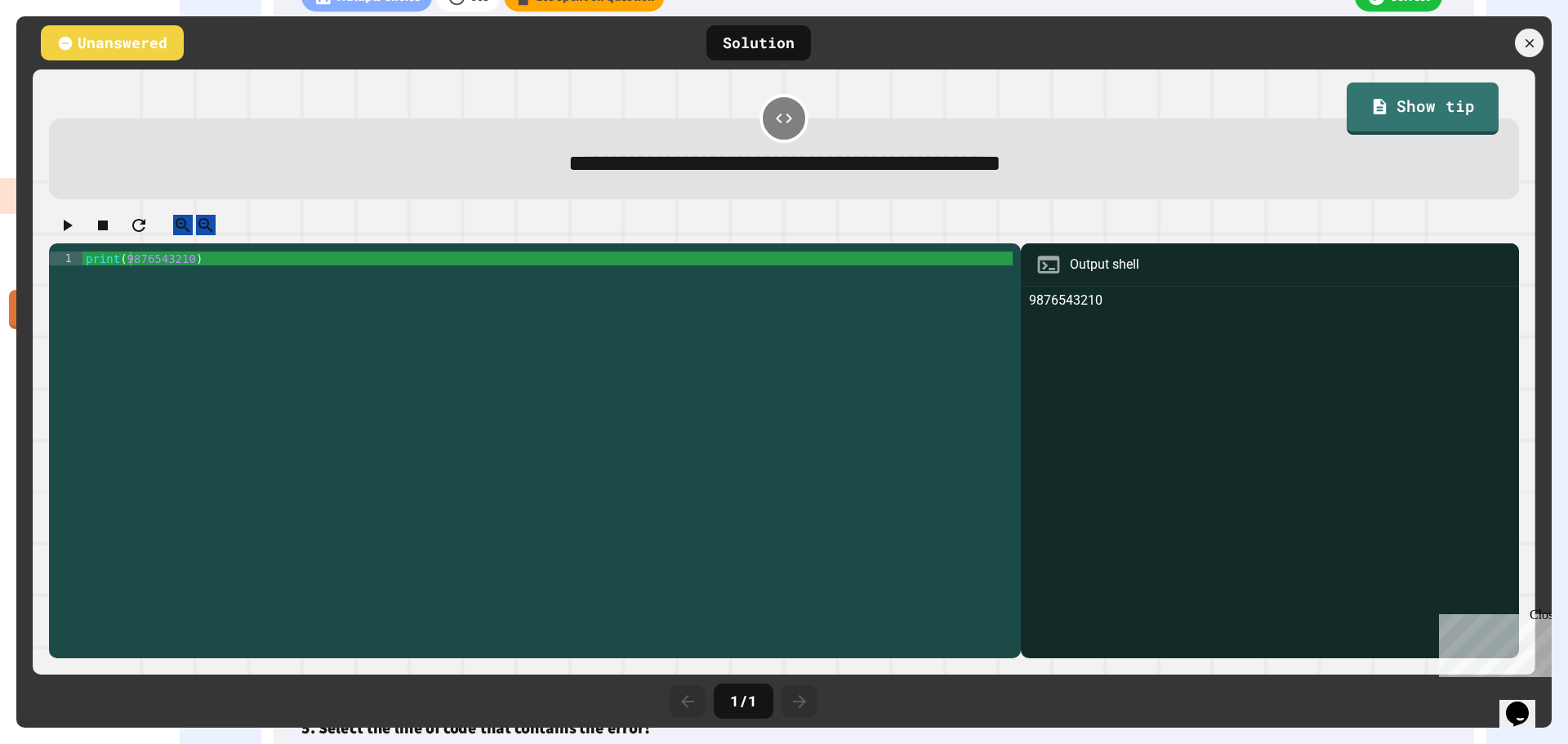
click at [1519, 29] on div at bounding box center [1462, 43] width 179 height 29
click at [1519, 36] on div at bounding box center [1530, 44] width 34 height 34
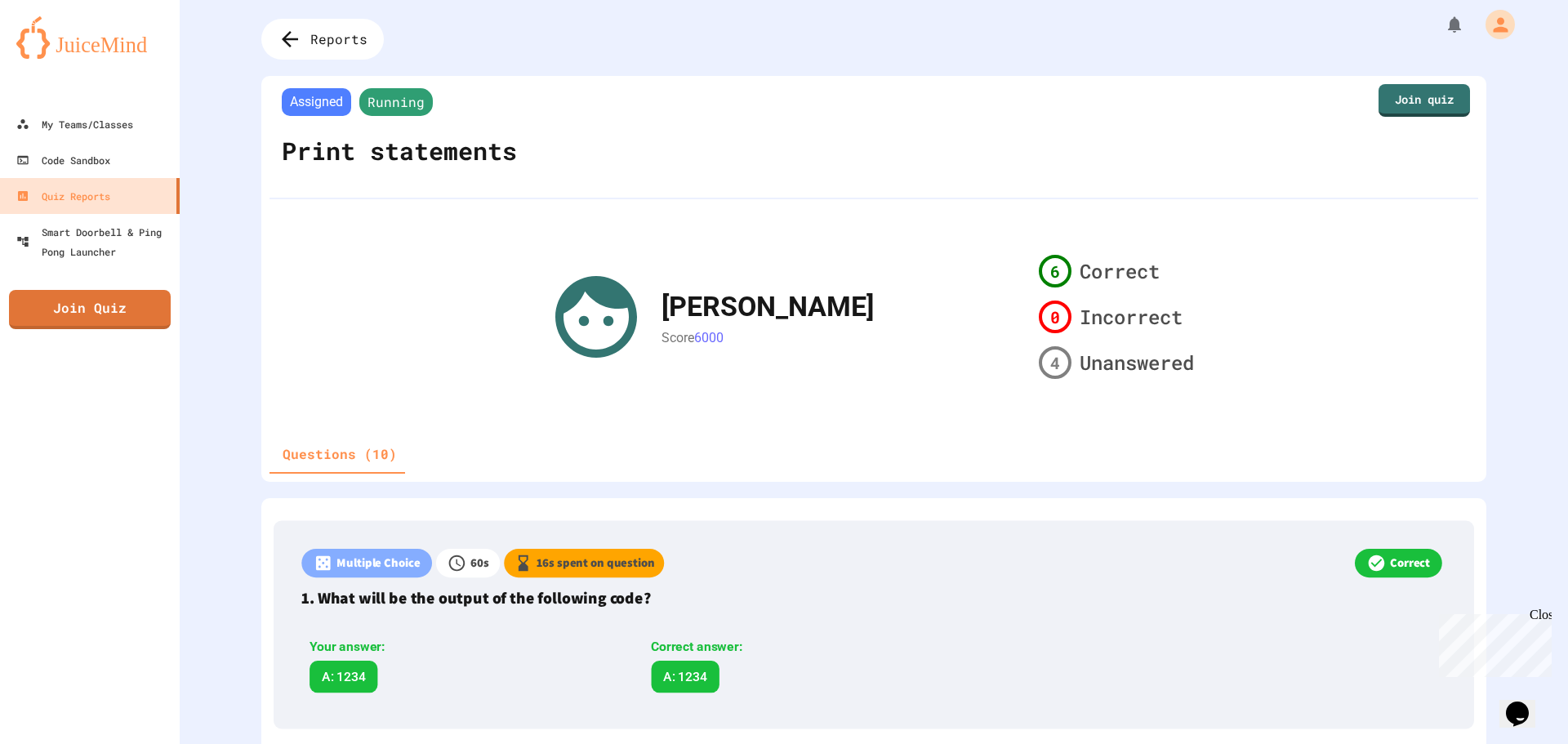
scroll to position [0, 0]
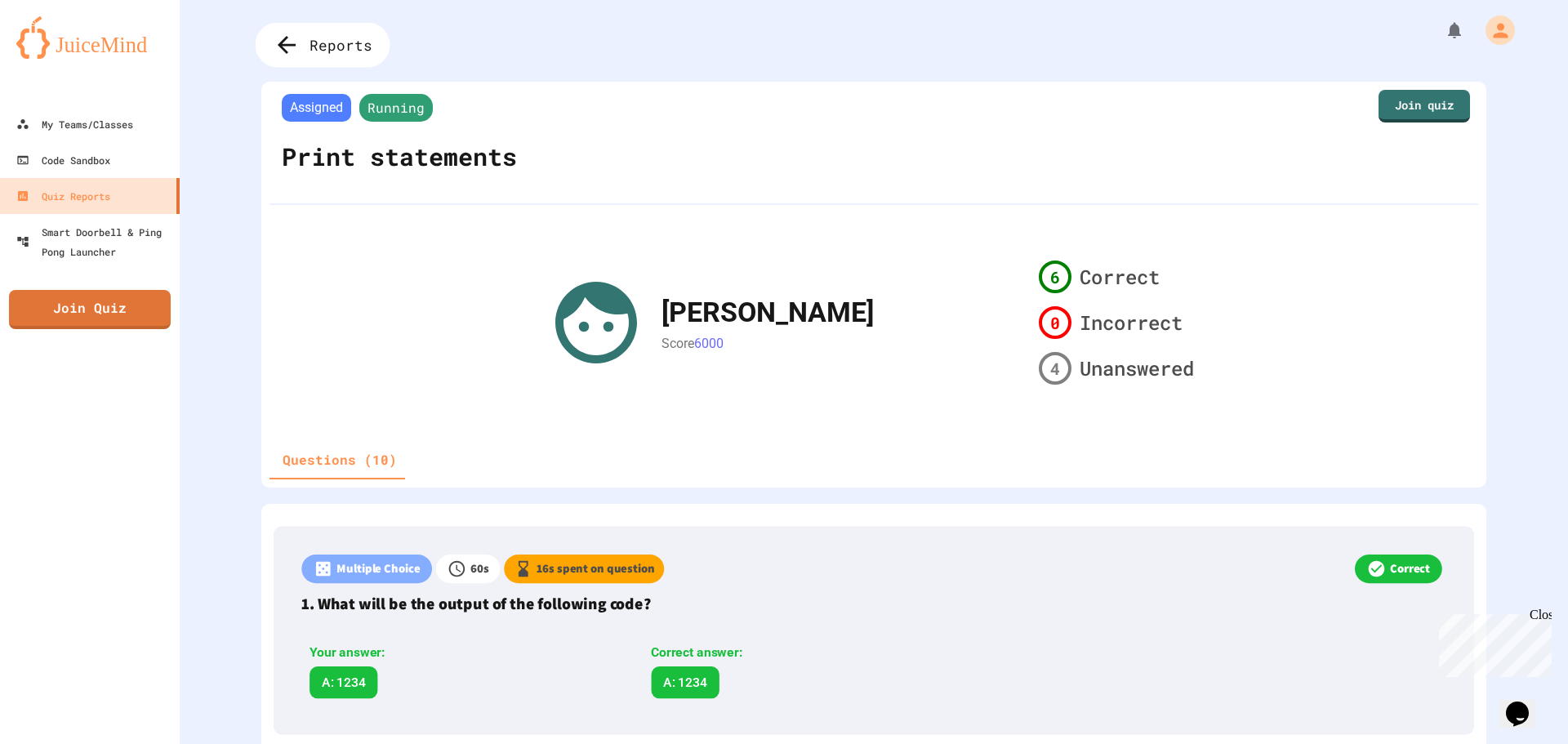
click at [320, 37] on span "Reports" at bounding box center [341, 45] width 63 height 21
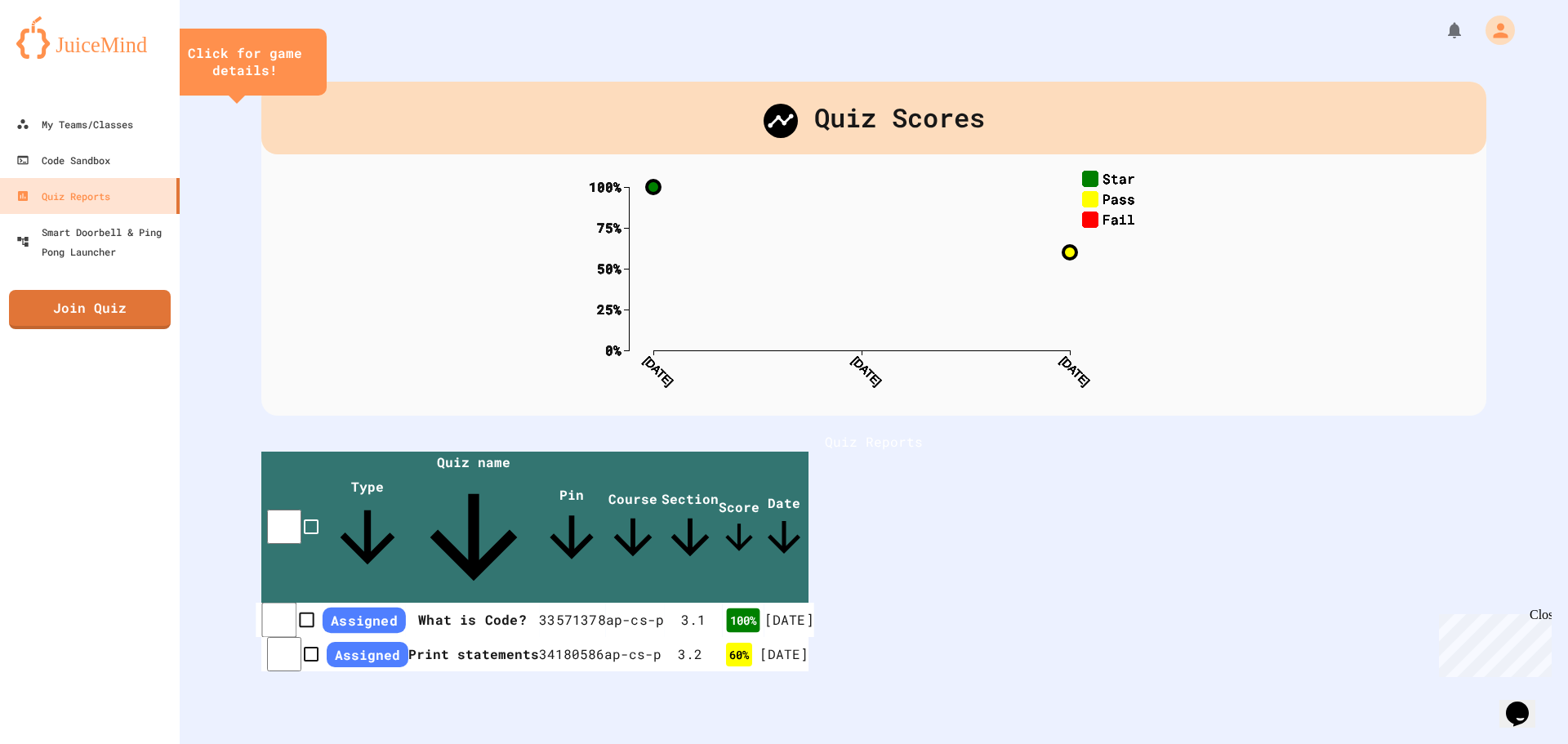
click at [470, 603] on th "What is Code?" at bounding box center [472, 620] width 133 height 35
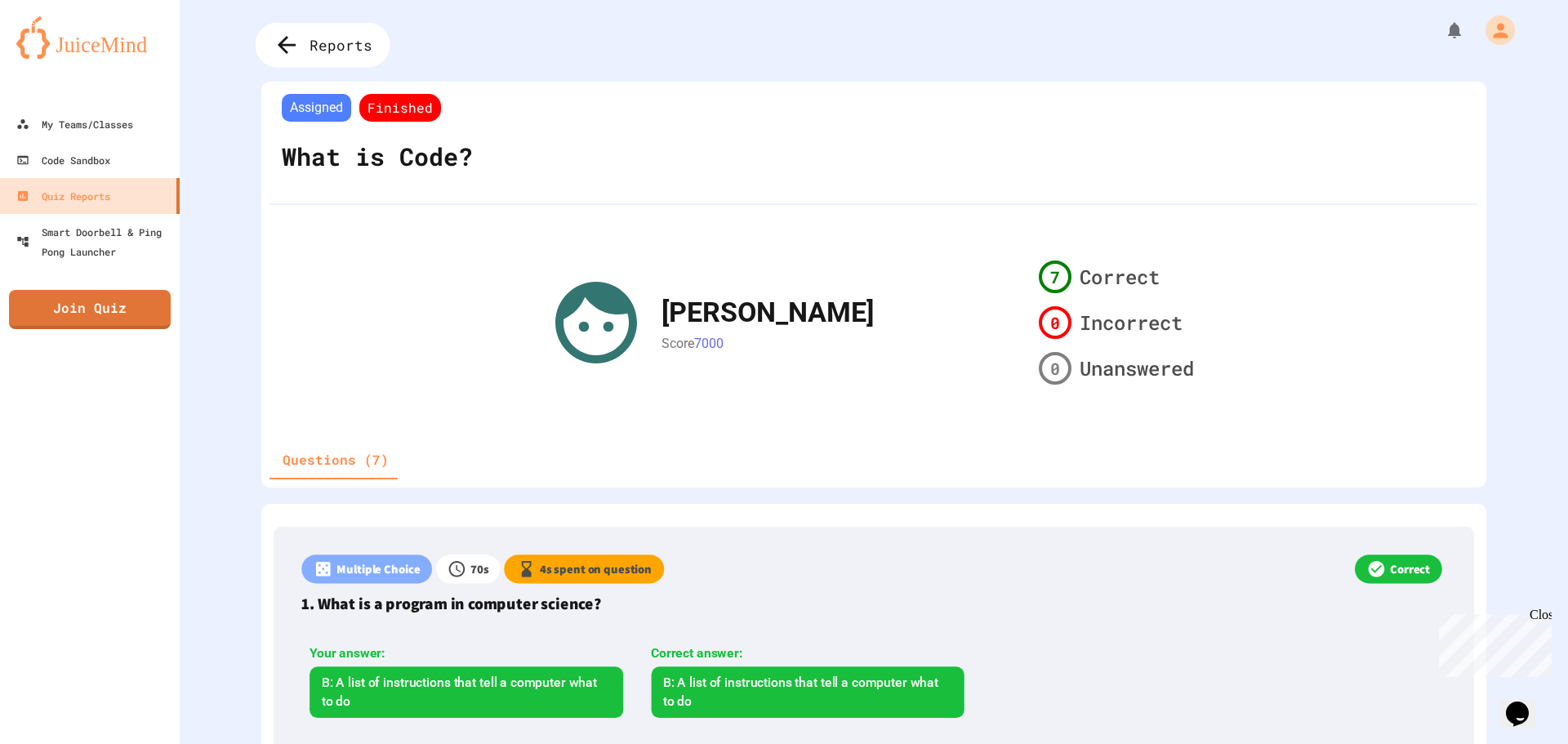
click at [341, 39] on span "Reports" at bounding box center [341, 45] width 63 height 21
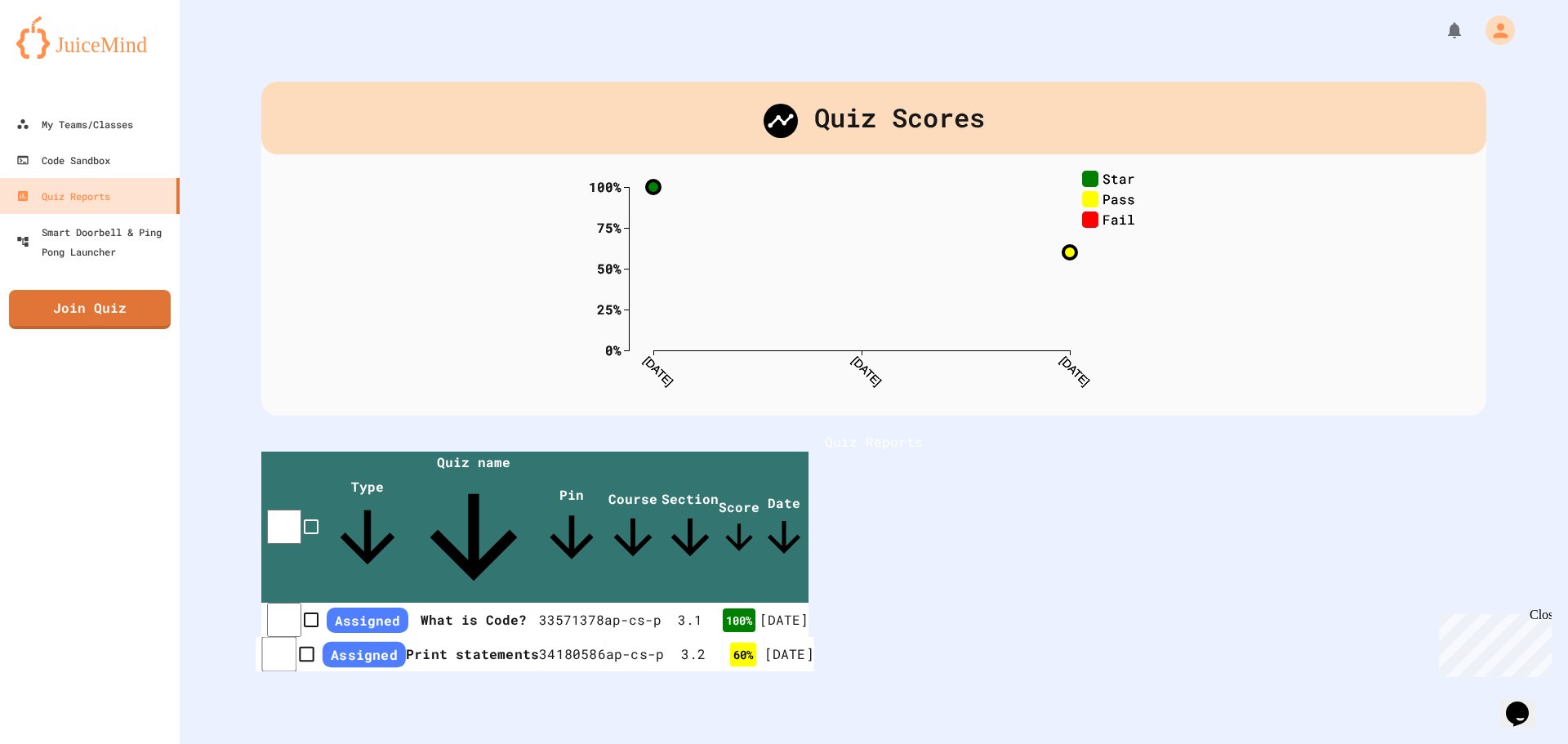
click at [606, 638] on td "34180586" at bounding box center [573, 655] width 67 height 35
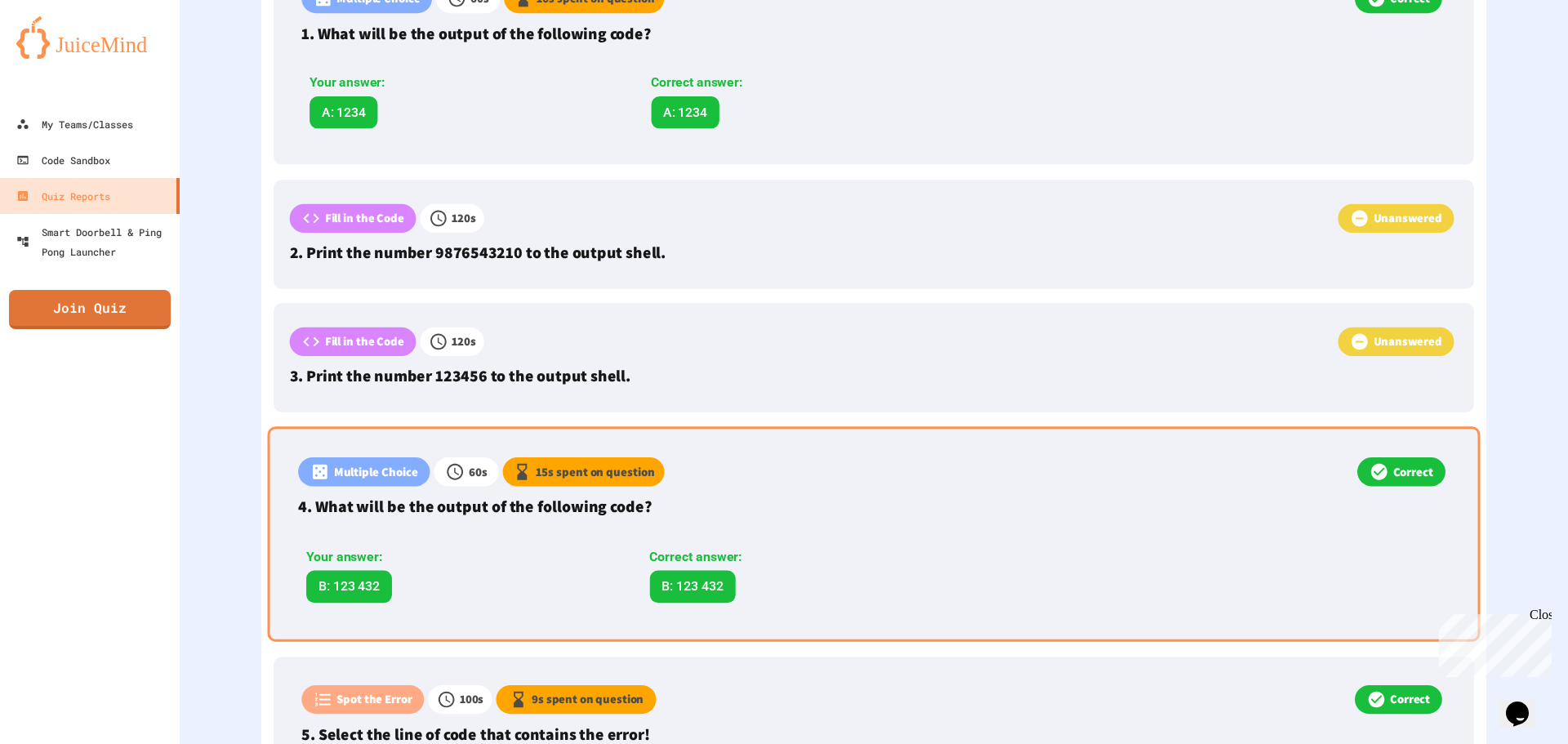
scroll to position [572, 0]
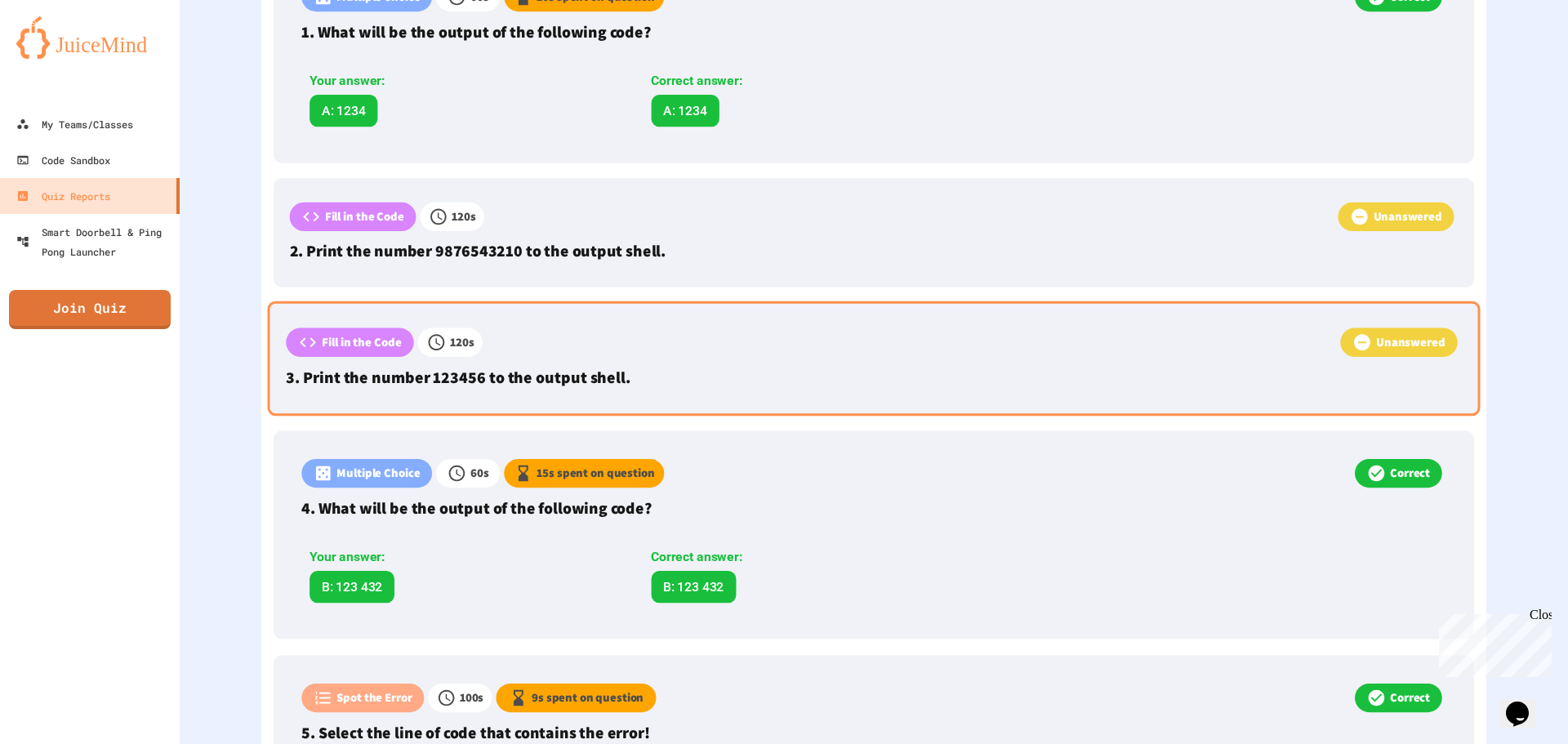
click at [327, 337] on p "Fill in the Code" at bounding box center [362, 342] width 80 height 18
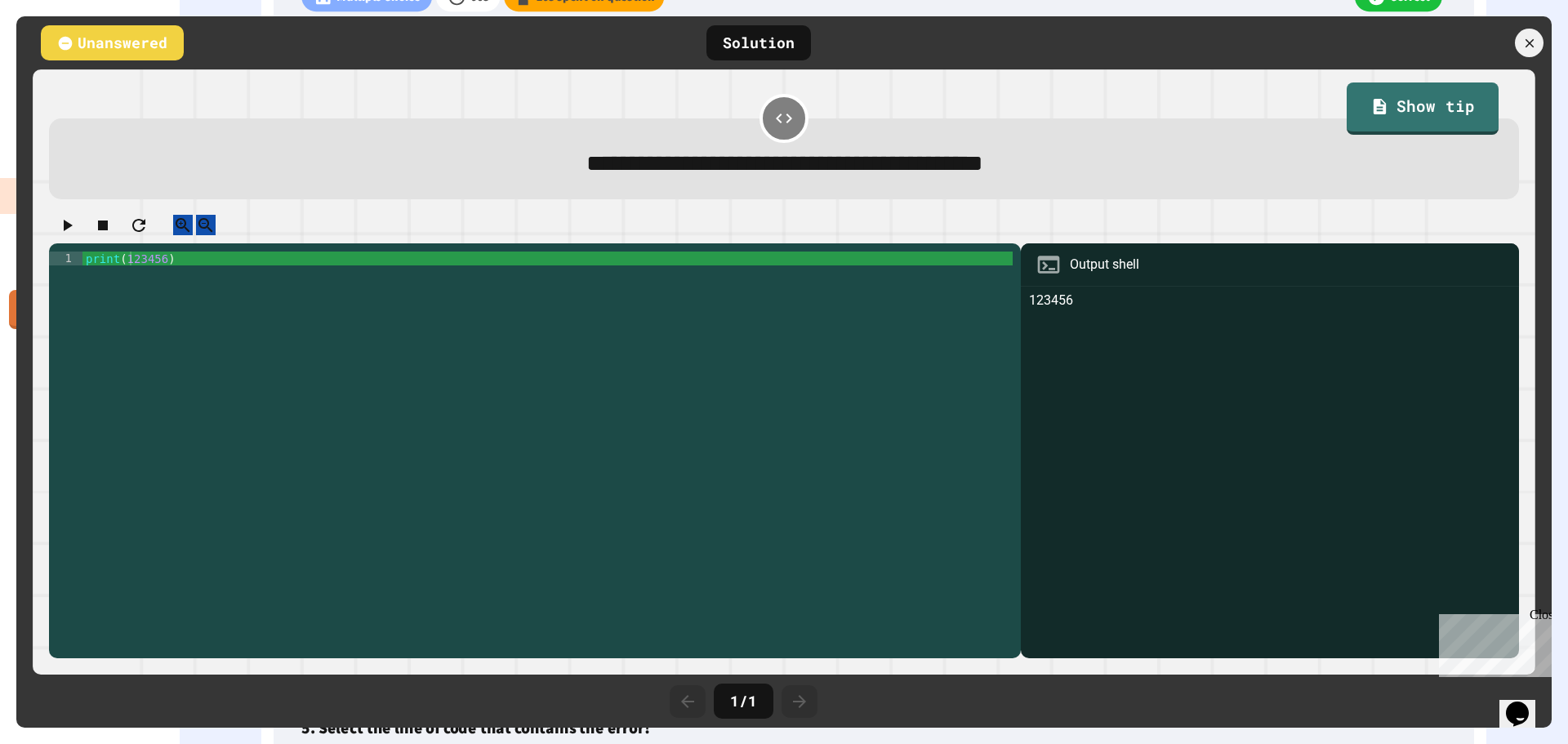
click at [77, 236] on icon "button" at bounding box center [66, 225] width 20 height 20
click at [1531, 55] on div at bounding box center [1530, 44] width 34 height 34
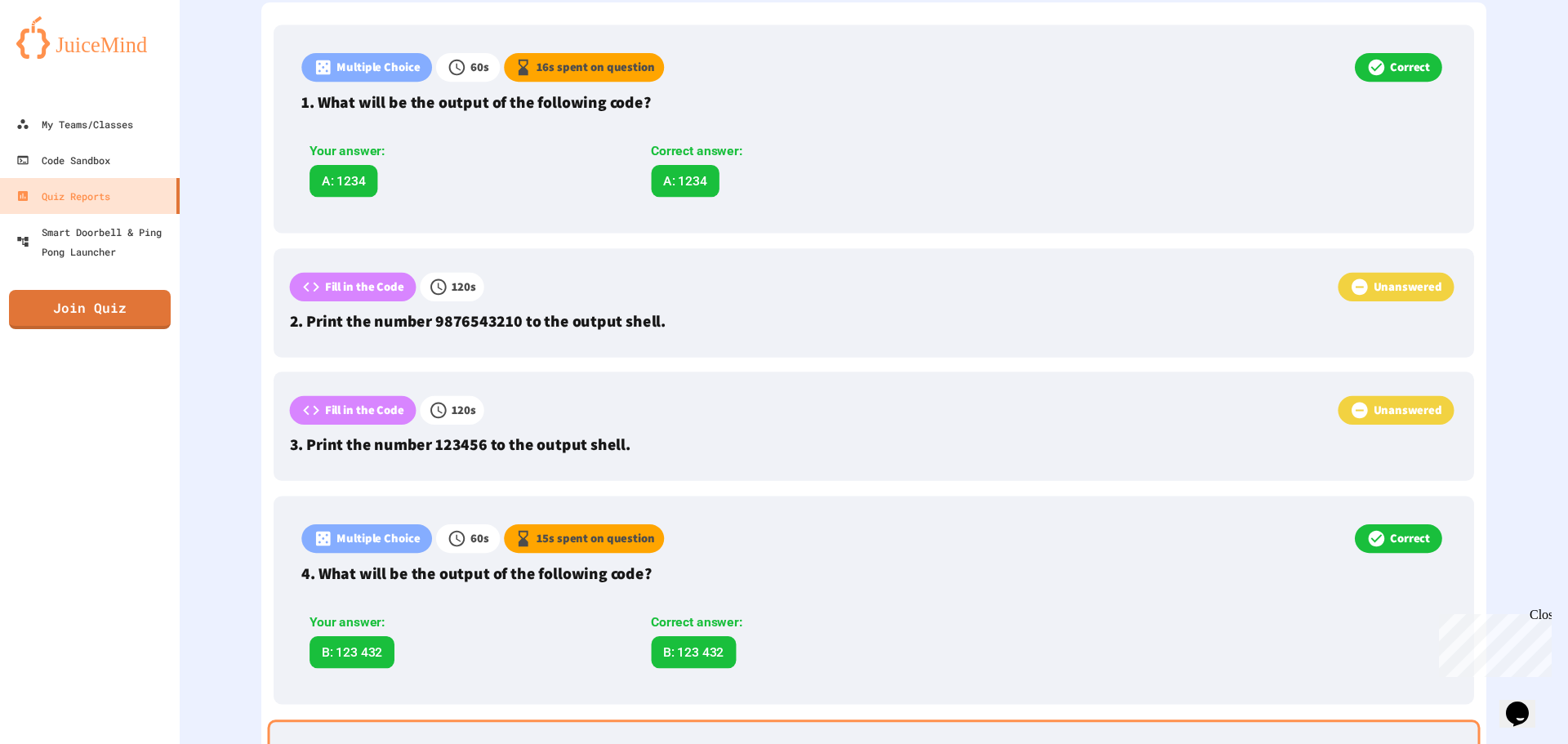
scroll to position [441, 0]
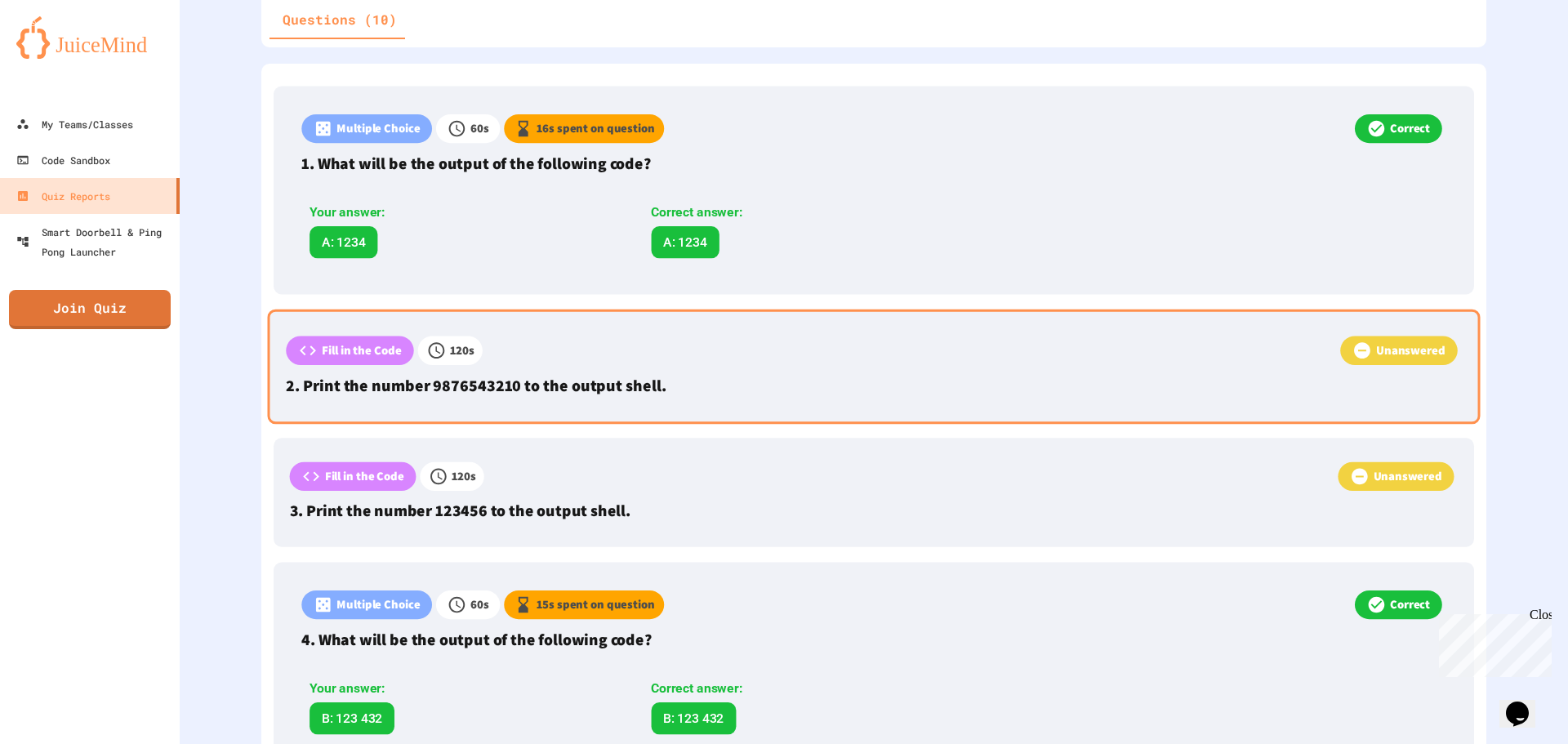
click at [1376, 344] on p "Unanswered" at bounding box center [1410, 350] width 69 height 18
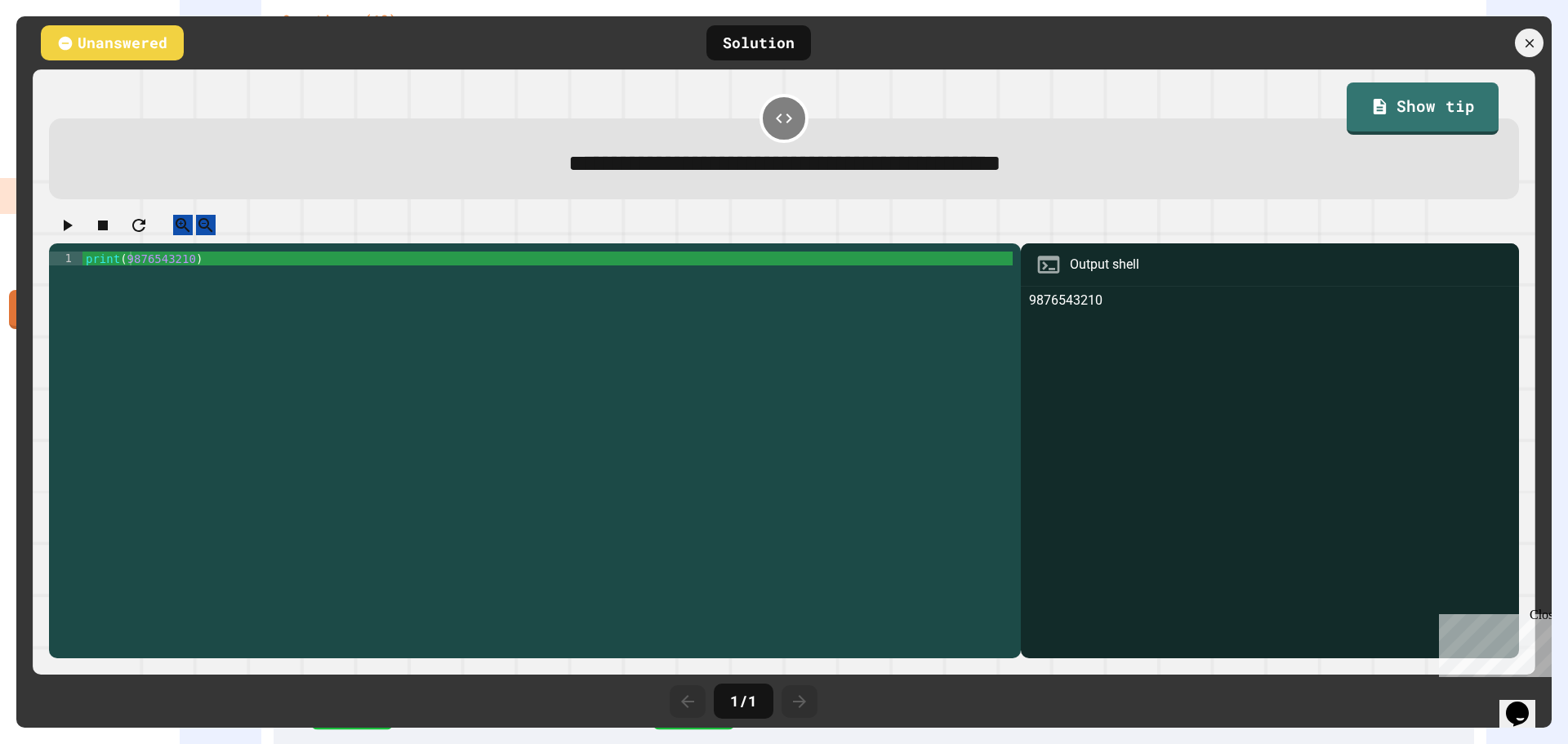
click at [77, 231] on button "button" at bounding box center [66, 225] width 20 height 21
click at [77, 231] on icon "button" at bounding box center [66, 225] width 20 height 20
click at [1538, 48] on icon at bounding box center [1529, 43] width 18 height 18
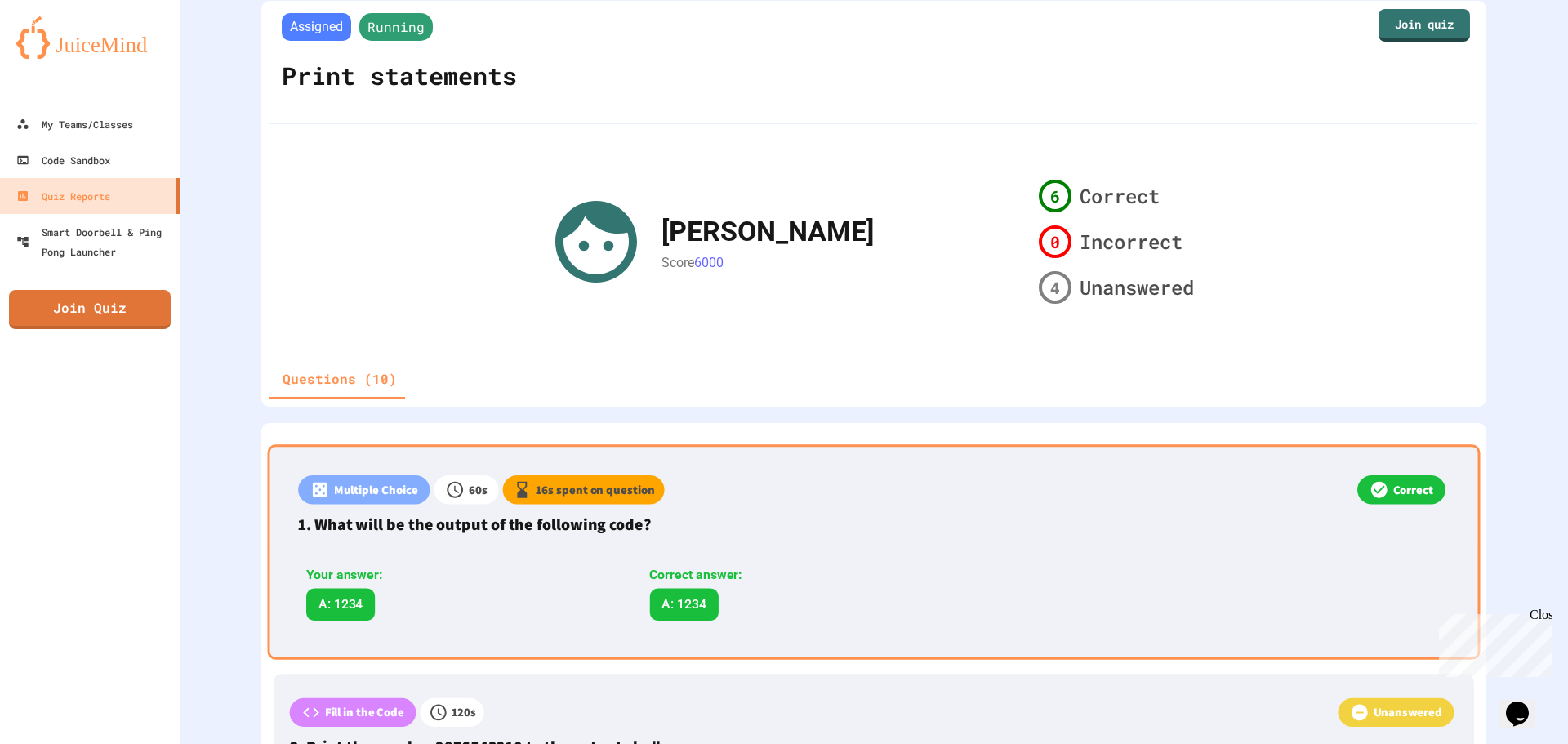
scroll to position [0, 0]
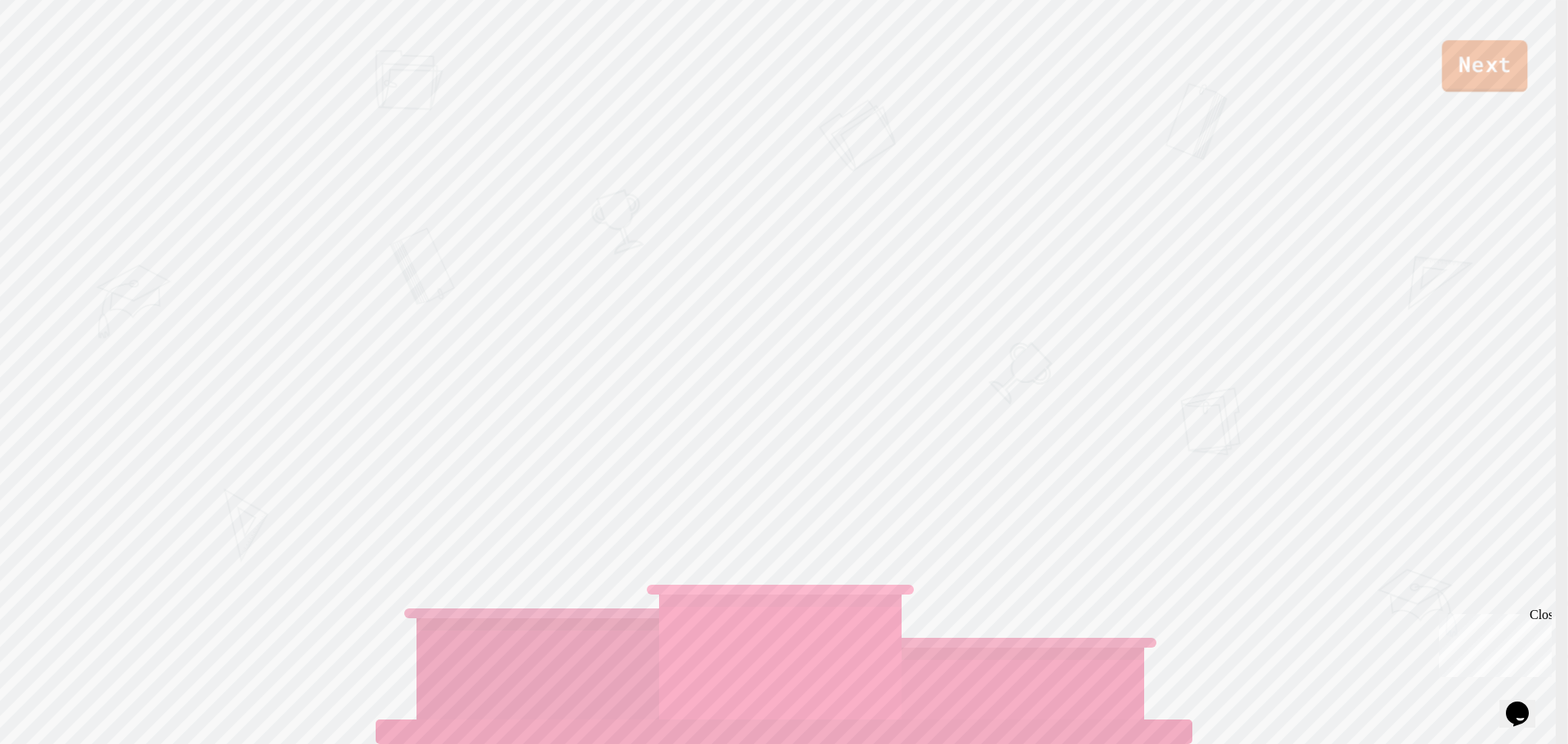
click at [1463, 62] on link "Next" at bounding box center [1485, 66] width 85 height 52
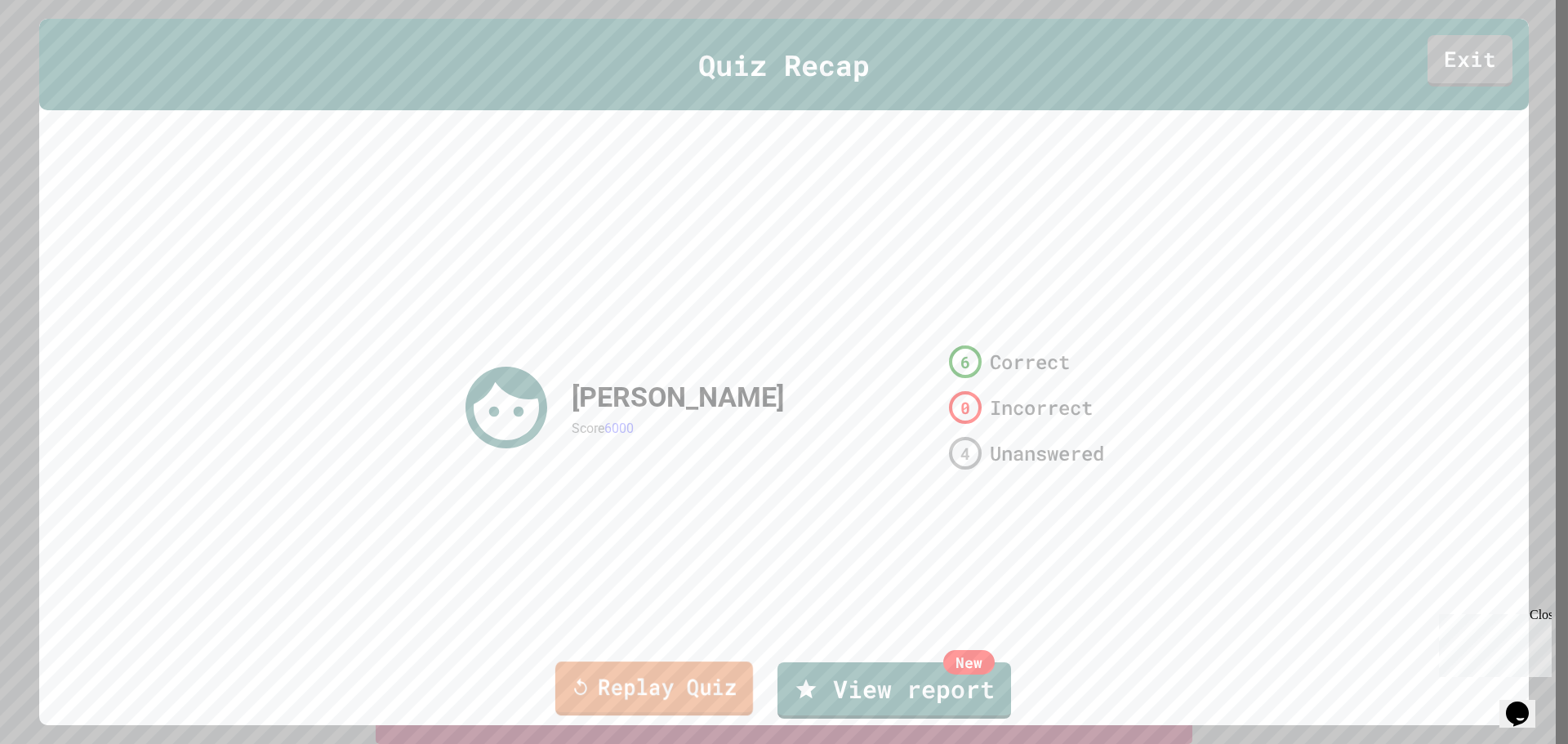
click at [713, 678] on link "Replay Quiz" at bounding box center [654, 689] width 198 height 54
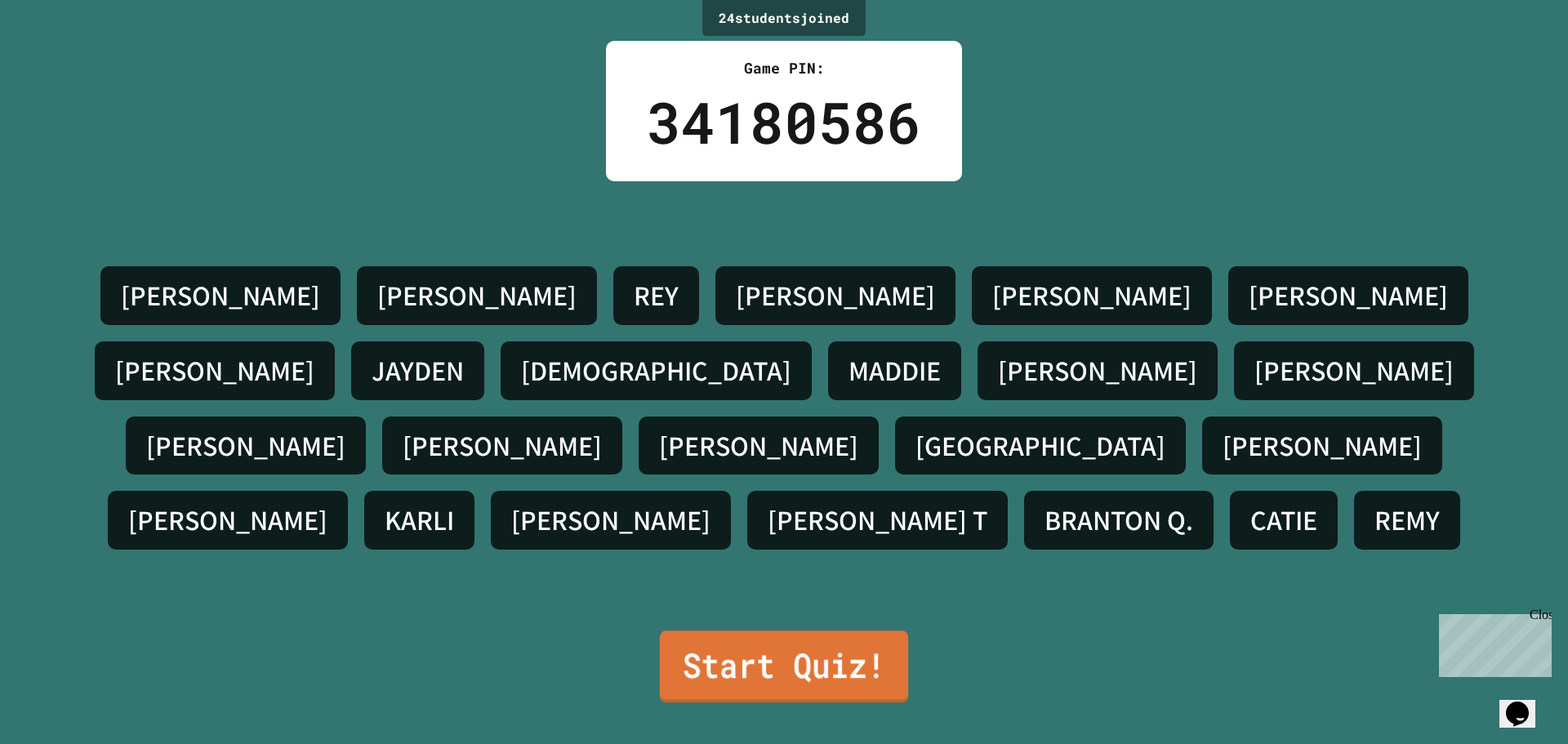
click at [778, 647] on link "Start Quiz!" at bounding box center [784, 667] width 248 height 72
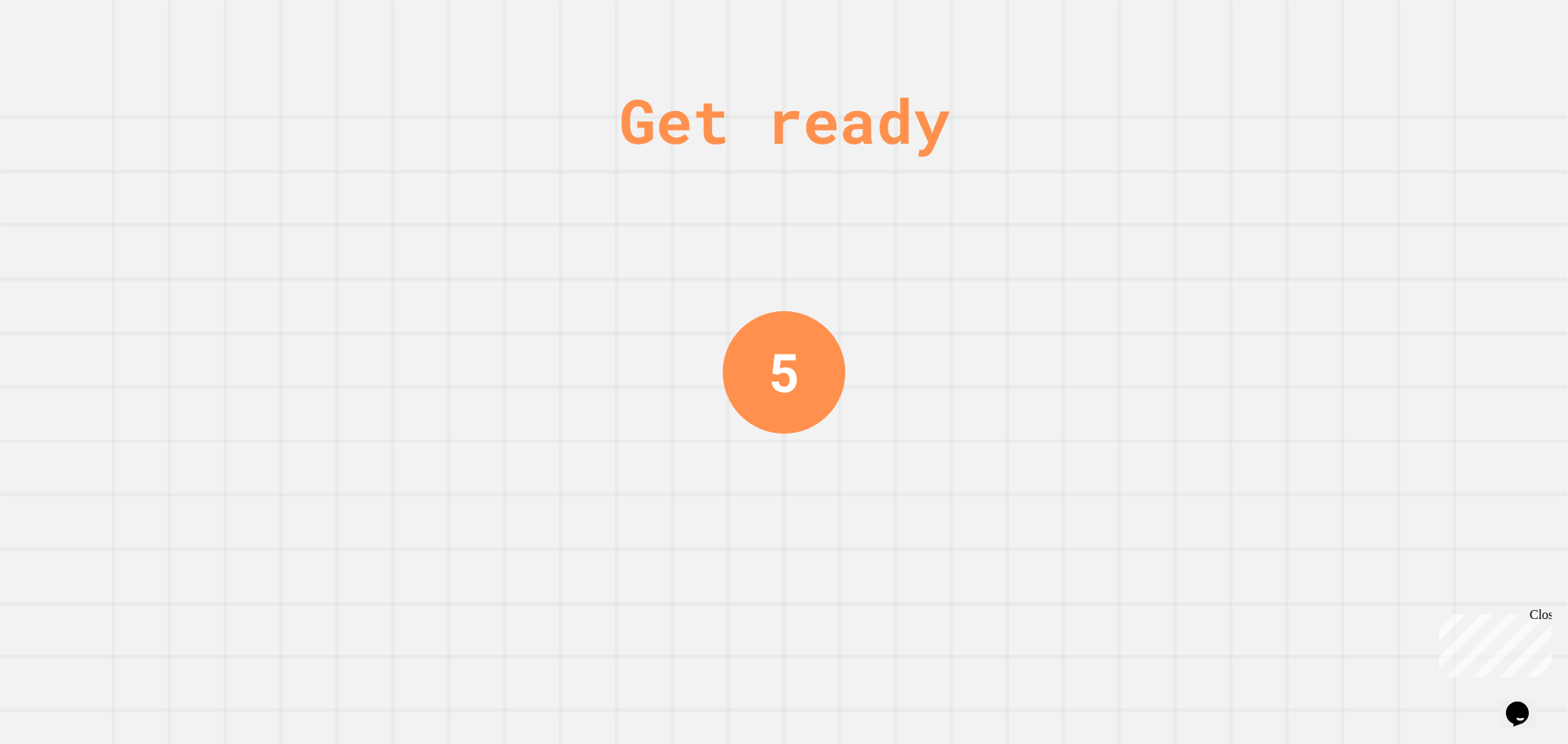
click at [793, 413] on div "5" at bounding box center [784, 372] width 123 height 123
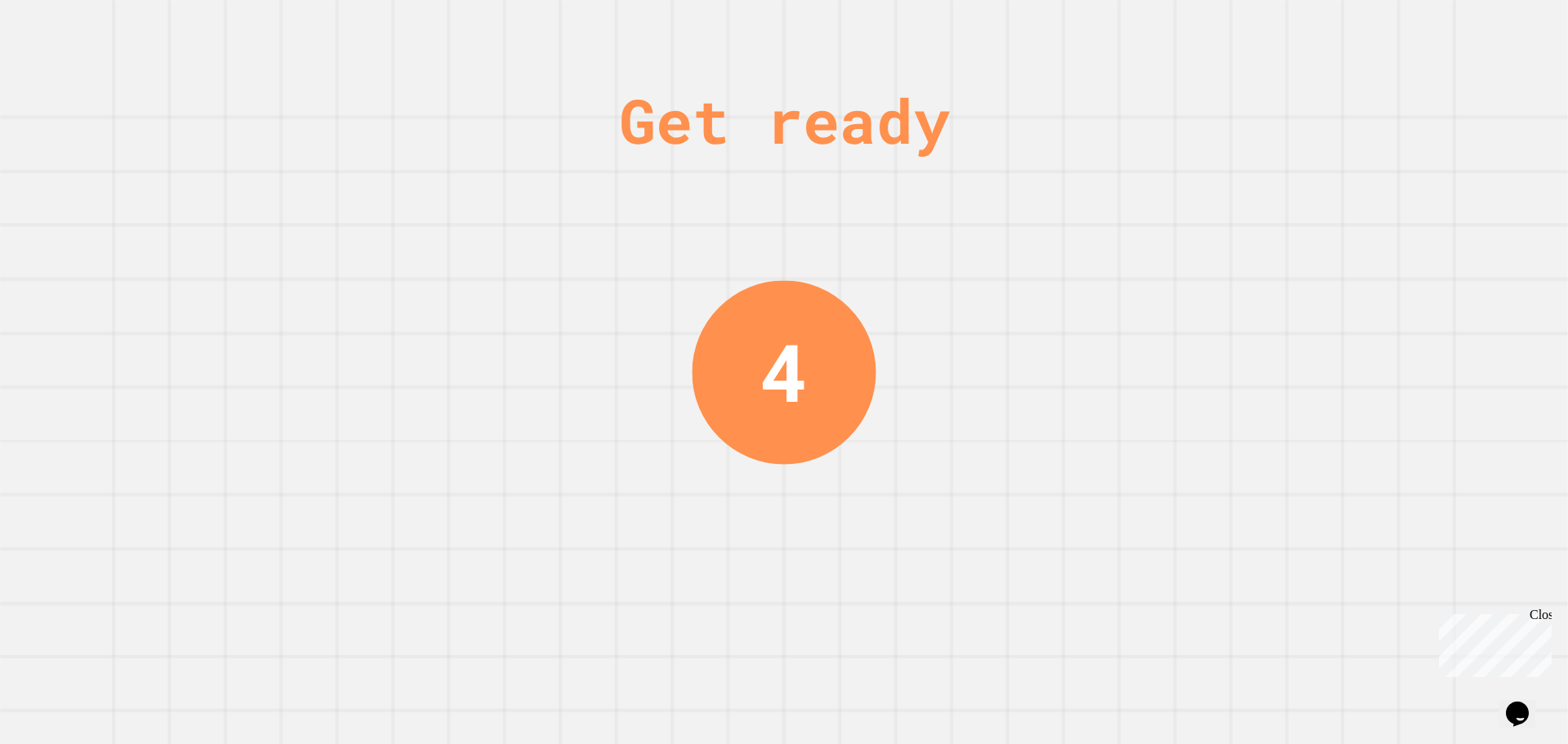
click at [793, 413] on div "4" at bounding box center [784, 372] width 184 height 184
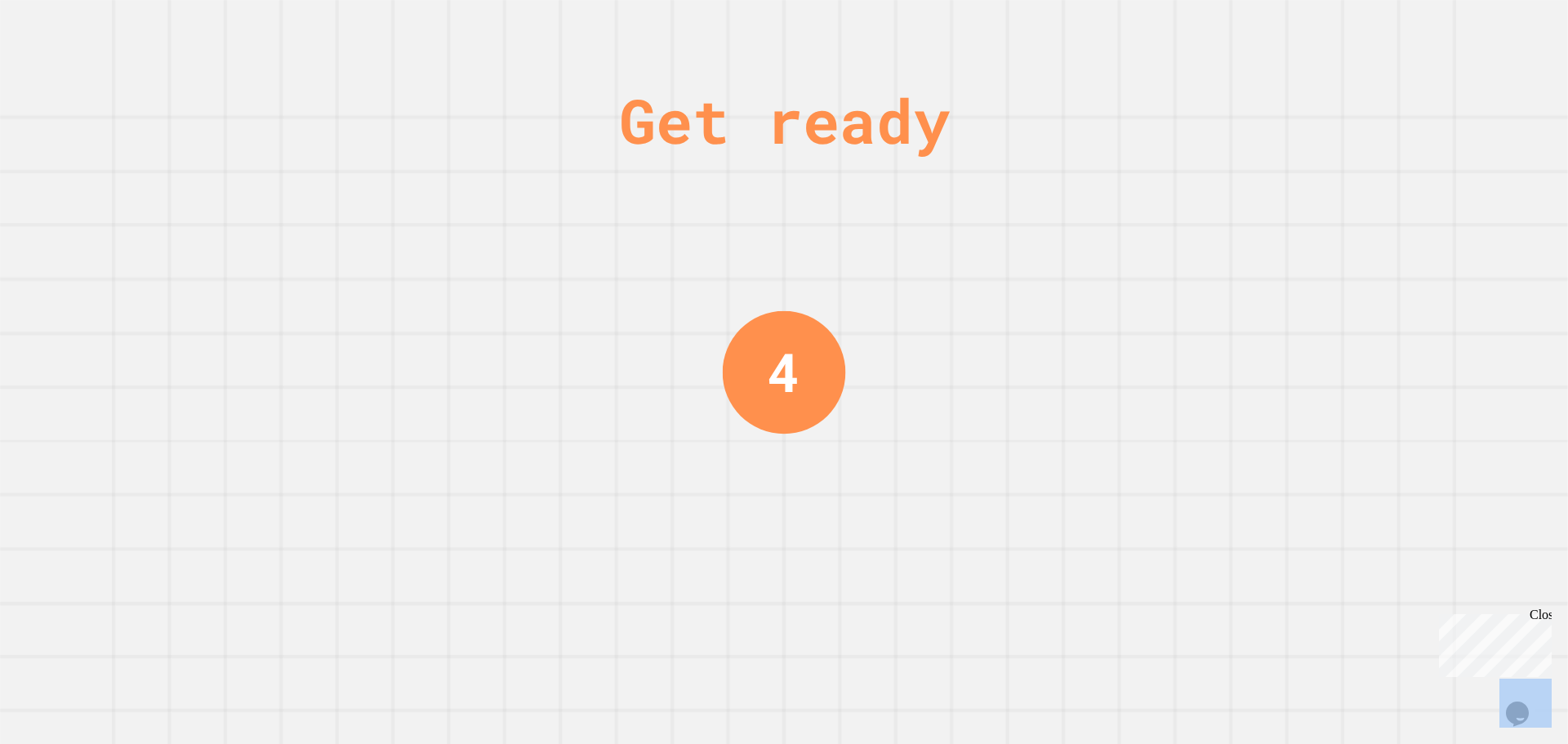
click at [793, 413] on div "4" at bounding box center [784, 372] width 123 height 124
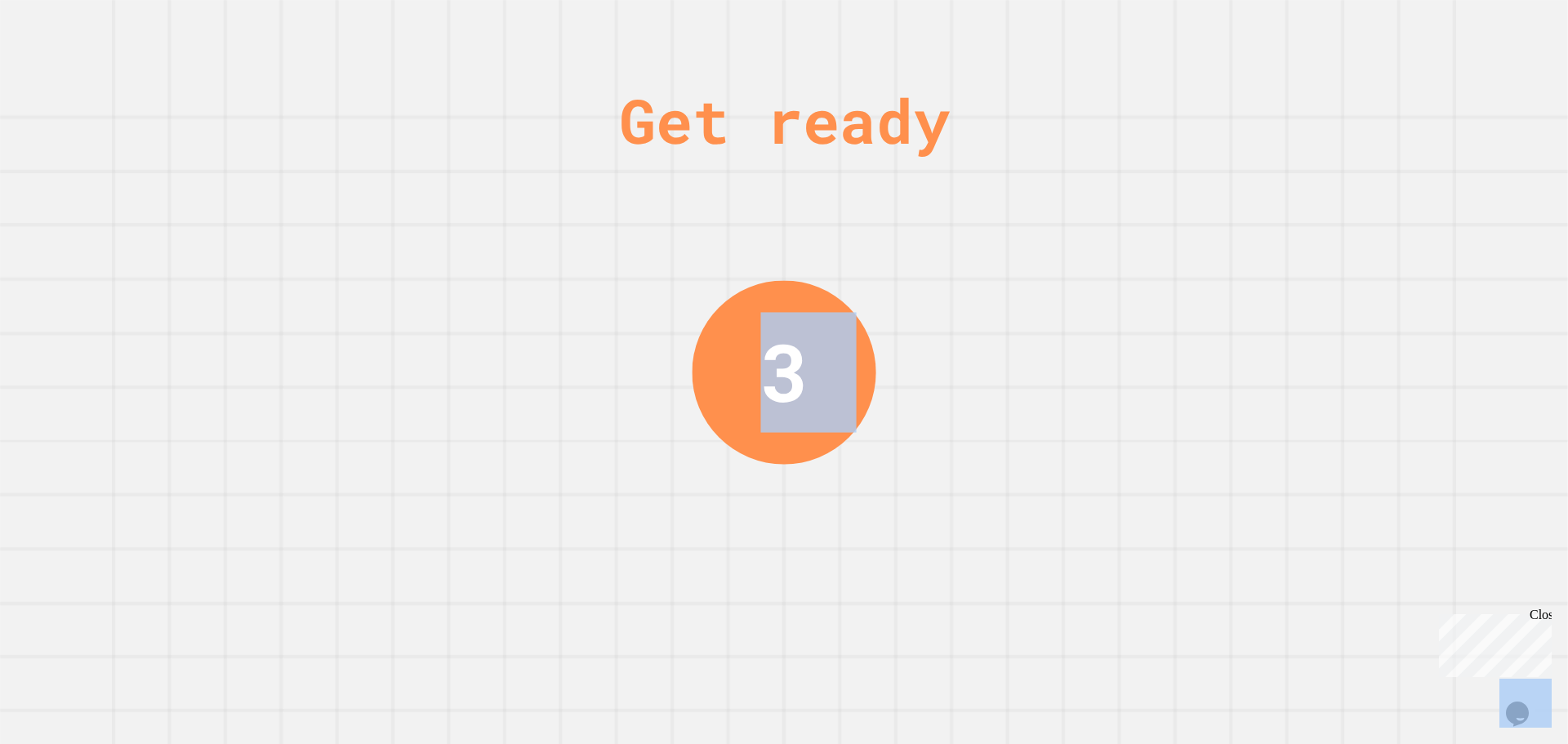
click at [934, 458] on div "Get ready 3" at bounding box center [784, 372] width 1568 height 744
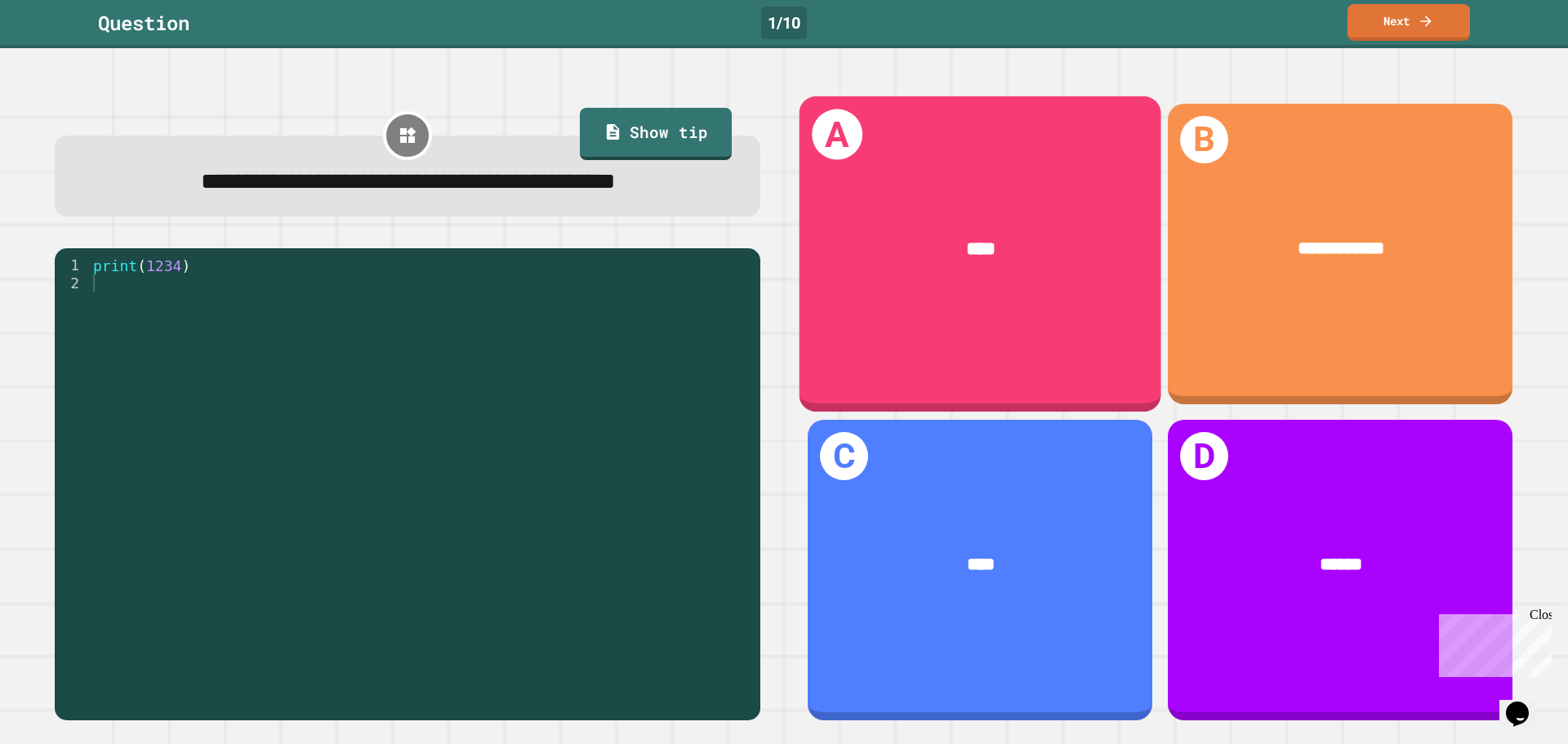
click at [919, 307] on div "A ****" at bounding box center [980, 254] width 362 height 315
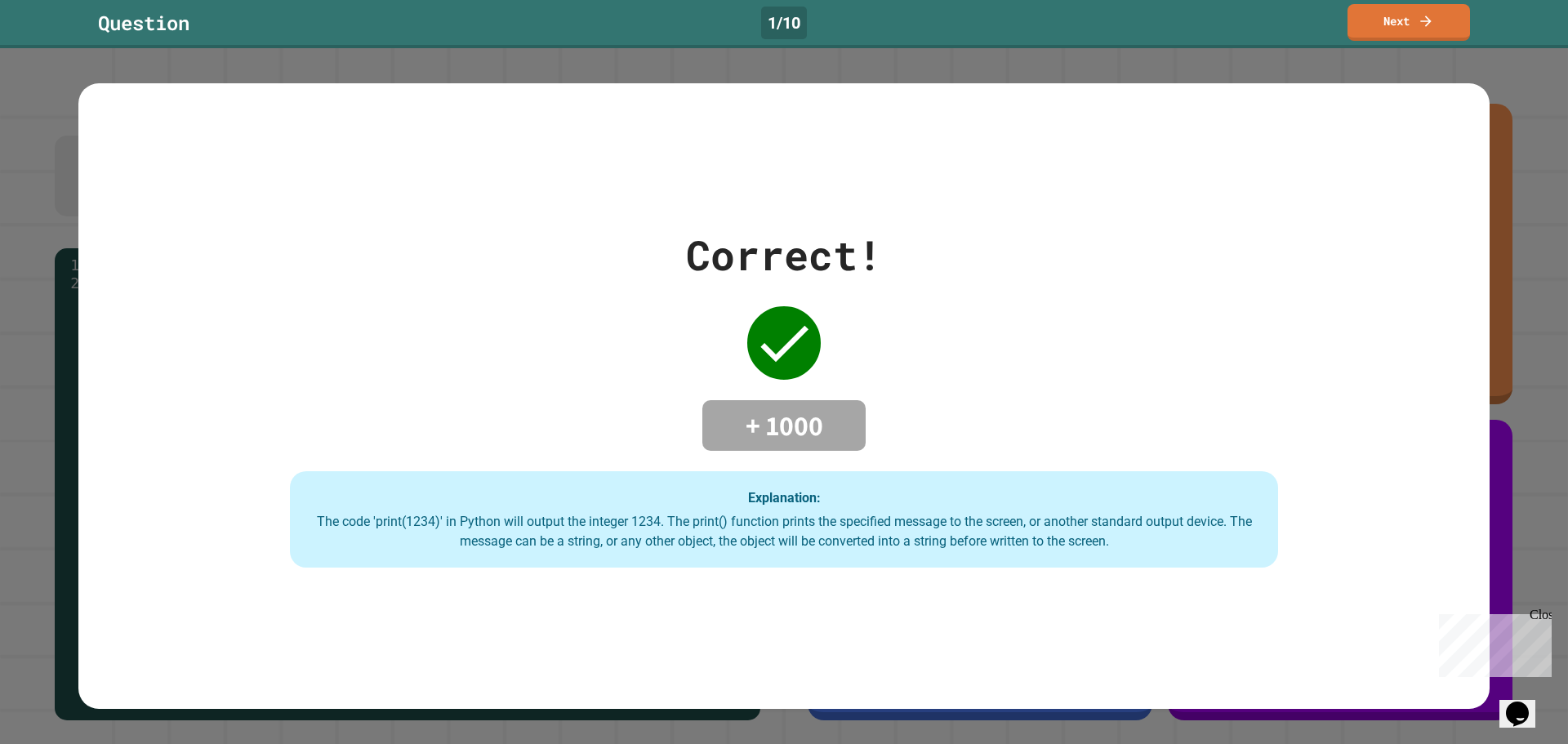
click at [919, 307] on div "Correct! + 1000 Explanation: The code 'print(1234)' in Python will output the i…" at bounding box center [784, 396] width 1411 height 343
click at [1445, 21] on link "Next" at bounding box center [1408, 20] width 111 height 38
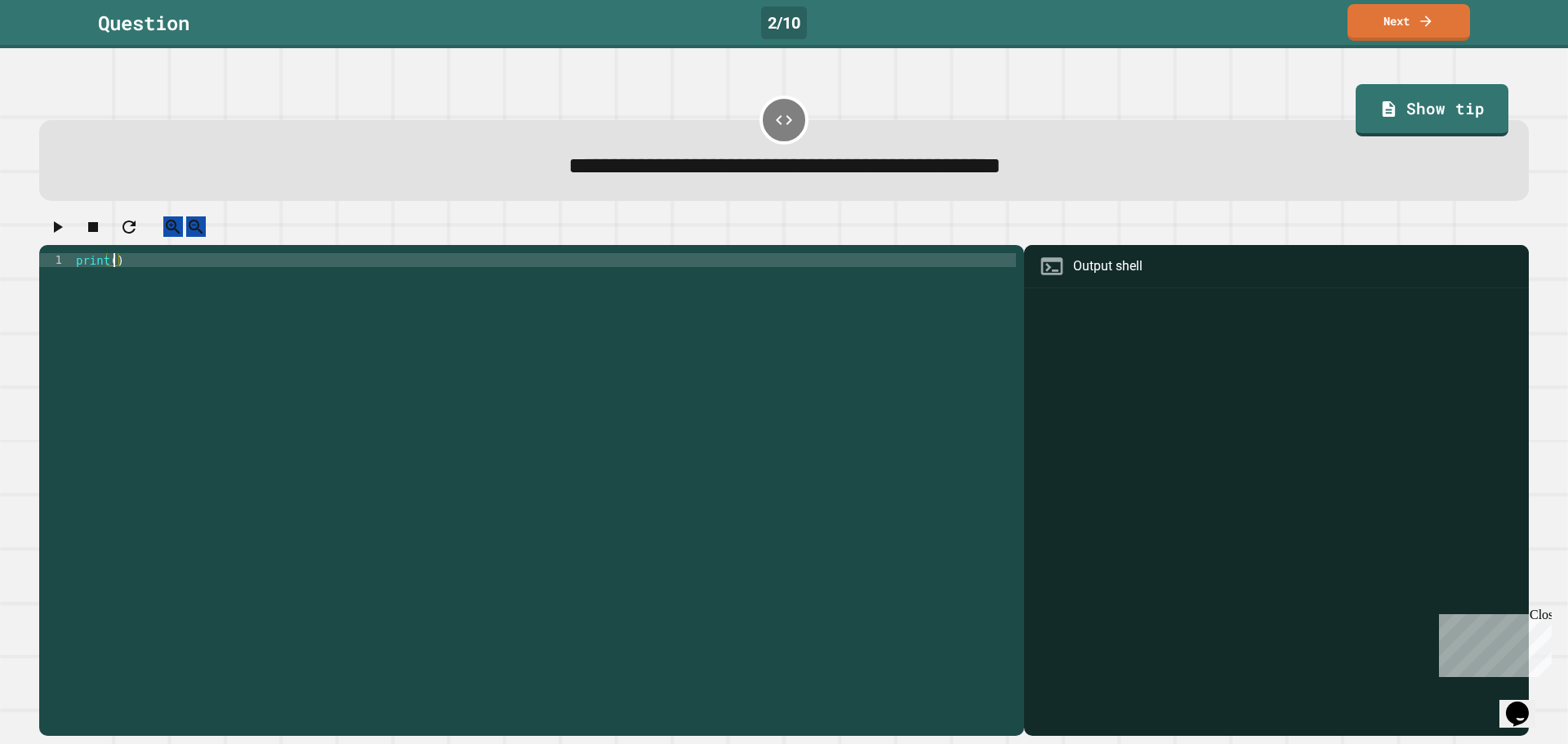
click at [111, 276] on div "print ( )" at bounding box center [544, 476] width 943 height 445
type textarea "**********"
click at [67, 222] on button "button" at bounding box center [57, 227] width 20 height 21
click at [73, 225] on div at bounding box center [784, 231] width 1490 height 29
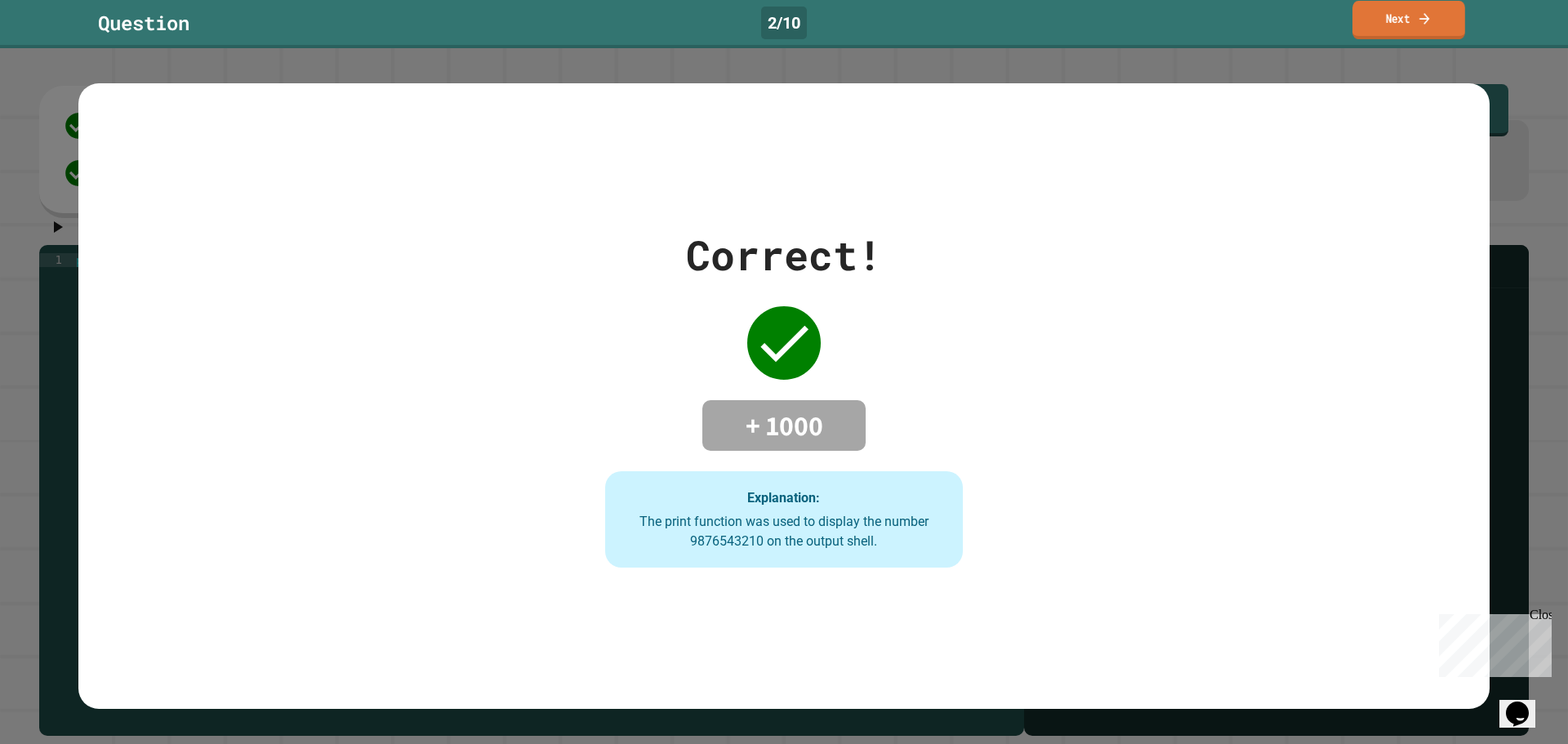
click at [1387, 17] on link "Next" at bounding box center [1408, 20] width 113 height 38
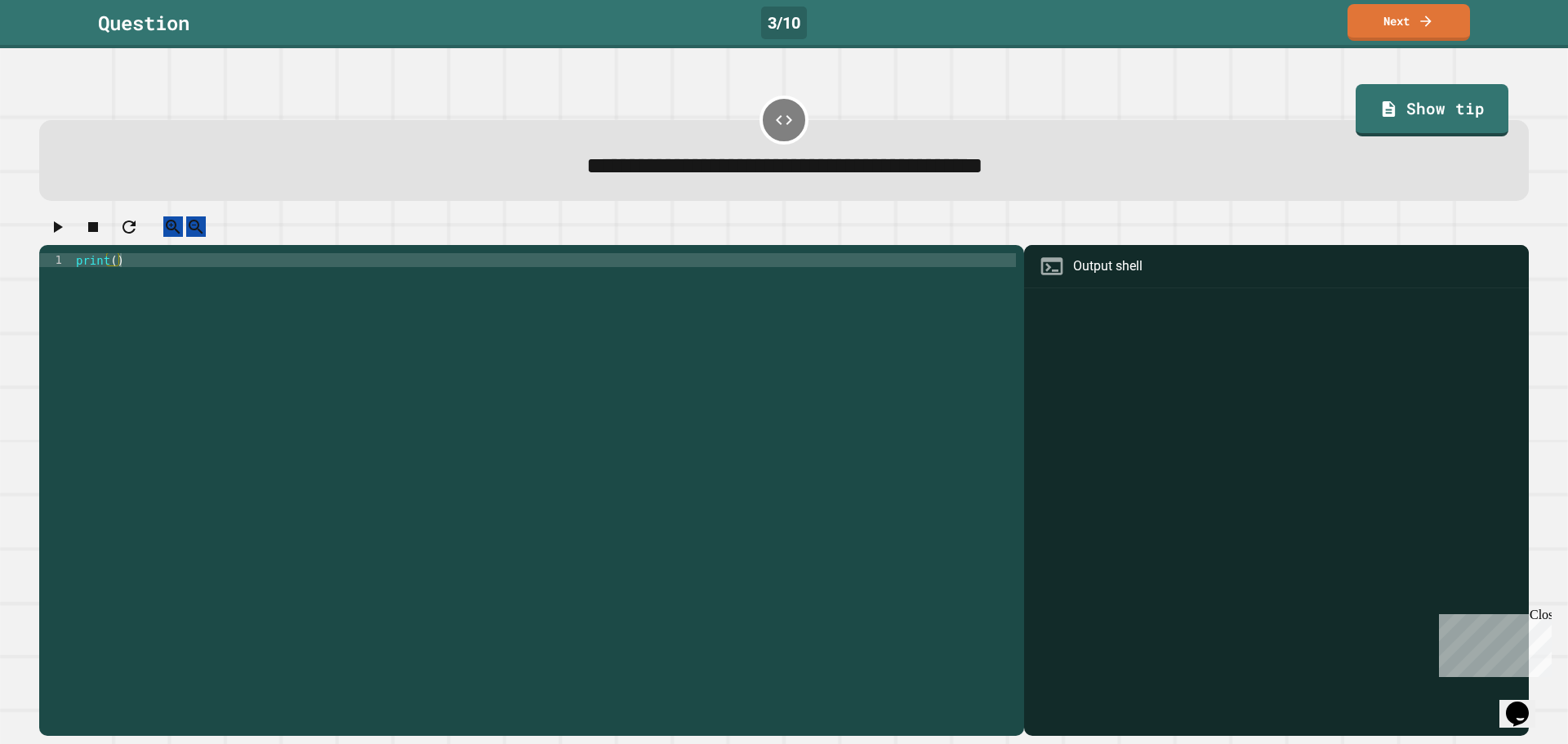
click at [116, 278] on div "print ( )" at bounding box center [544, 476] width 943 height 445
type textarea "**********"
click at [67, 233] on button "button" at bounding box center [57, 227] width 20 height 21
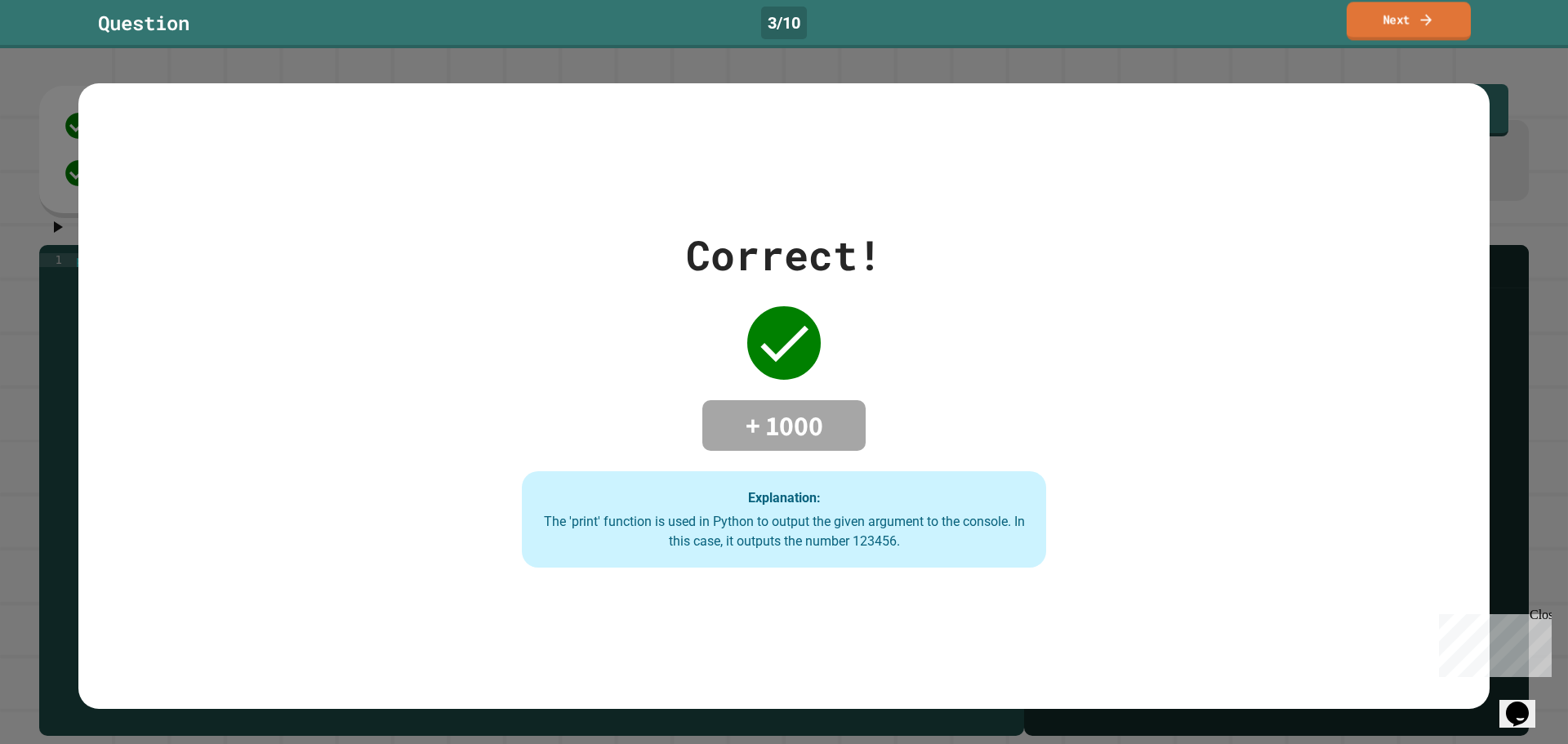
click at [1386, 5] on link "Next" at bounding box center [1408, 21] width 124 height 38
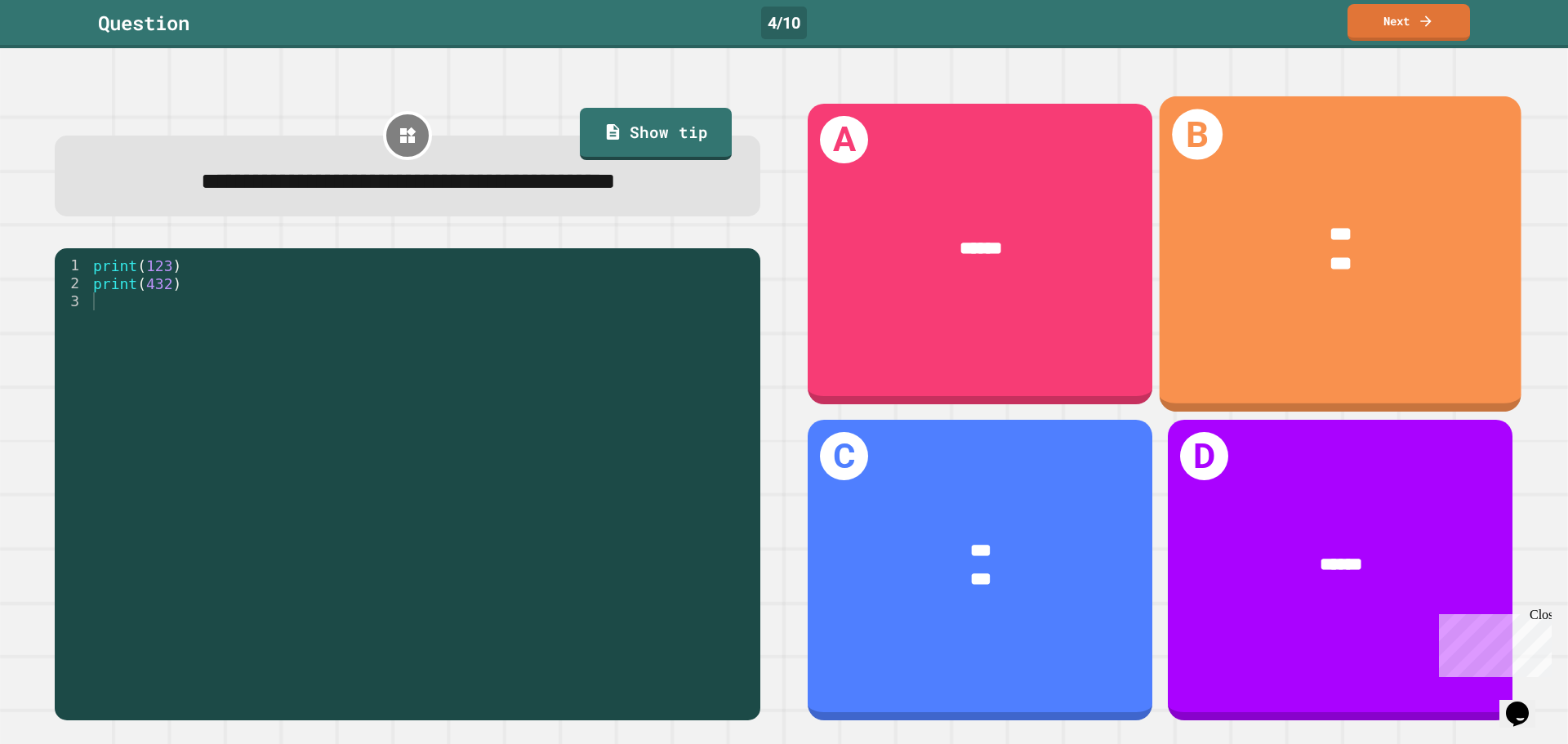
click at [1233, 277] on div "*** ***" at bounding box center [1340, 249] width 362 height 134
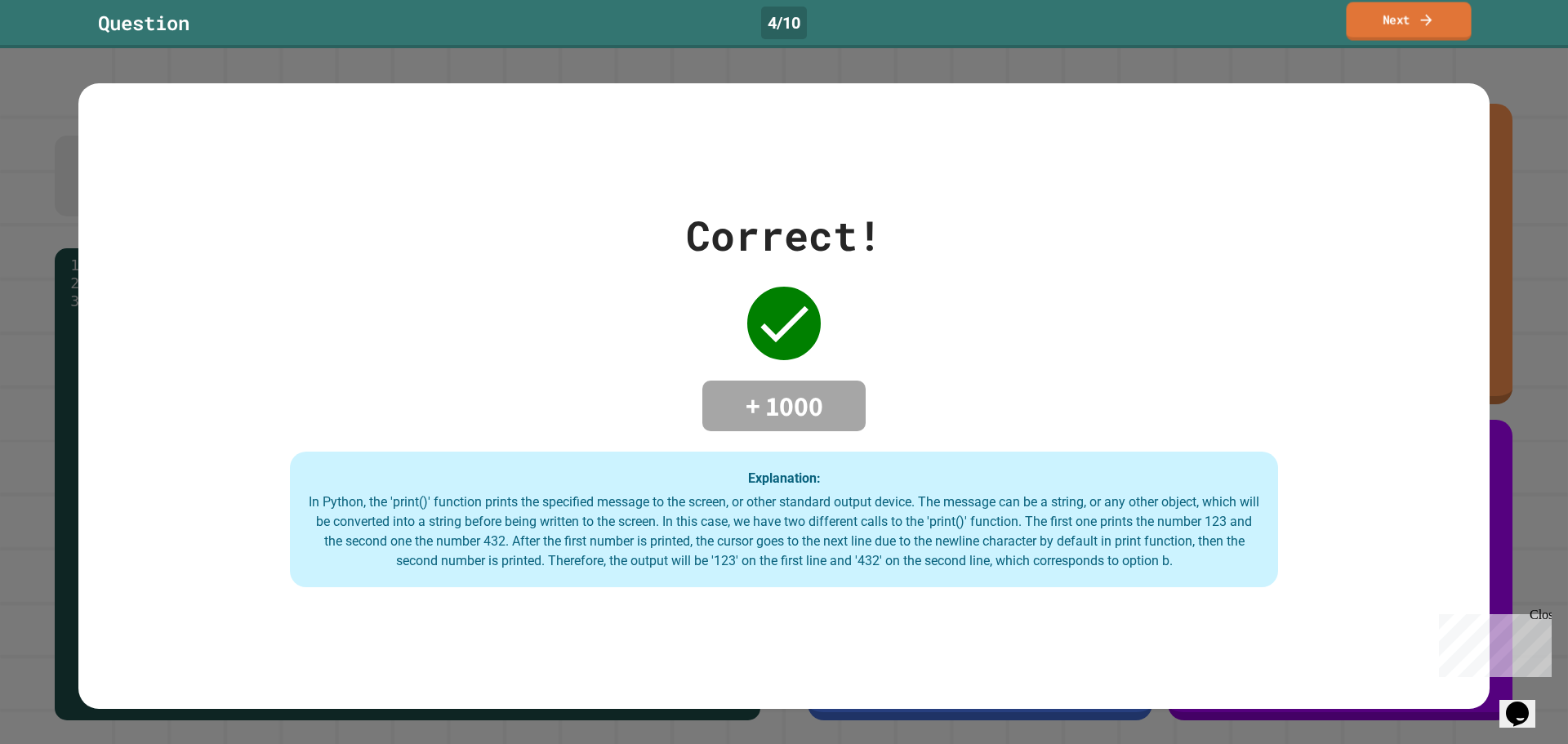
click at [1442, 32] on link "Next" at bounding box center [1408, 22] width 125 height 38
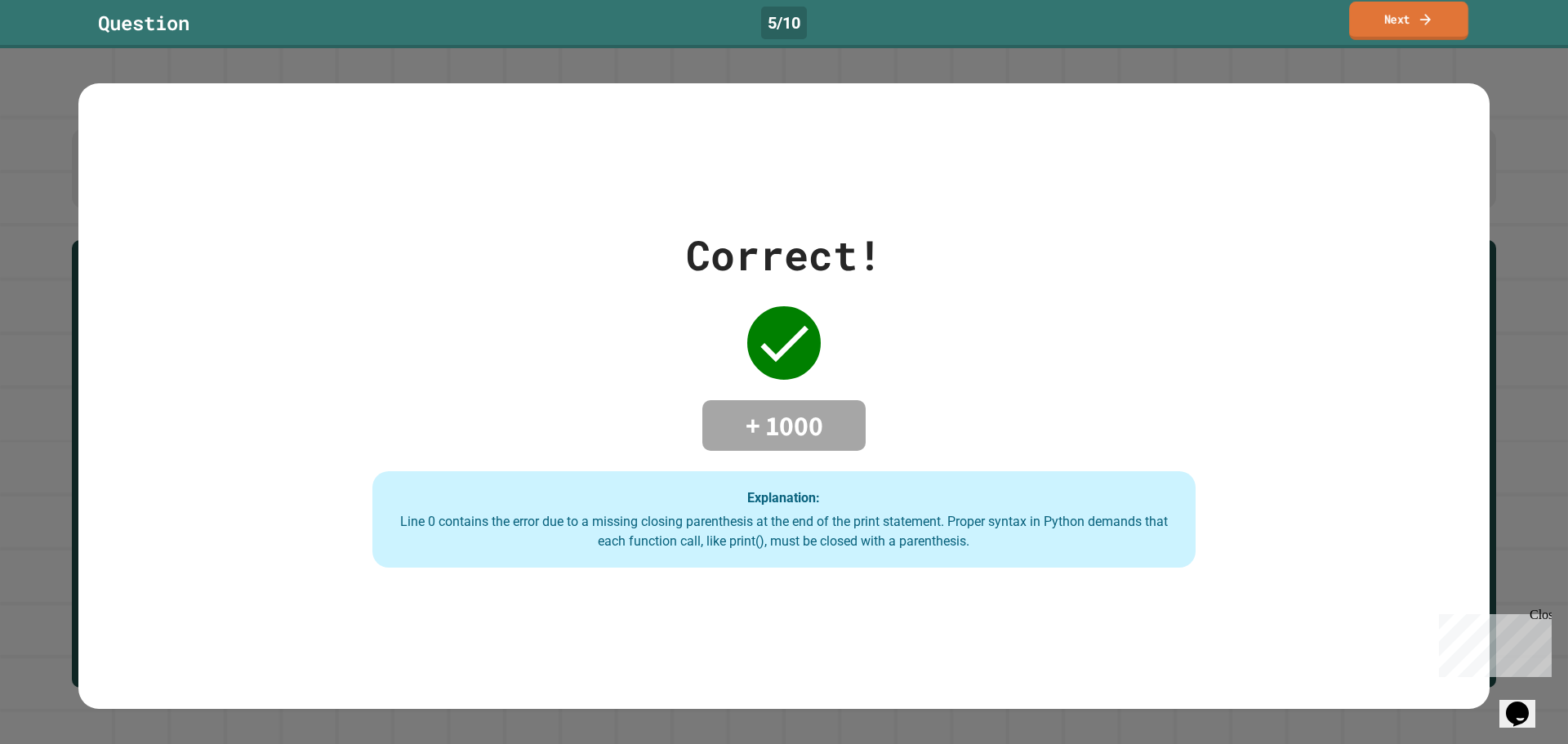
click at [1400, 20] on link "Next" at bounding box center [1409, 21] width 120 height 38
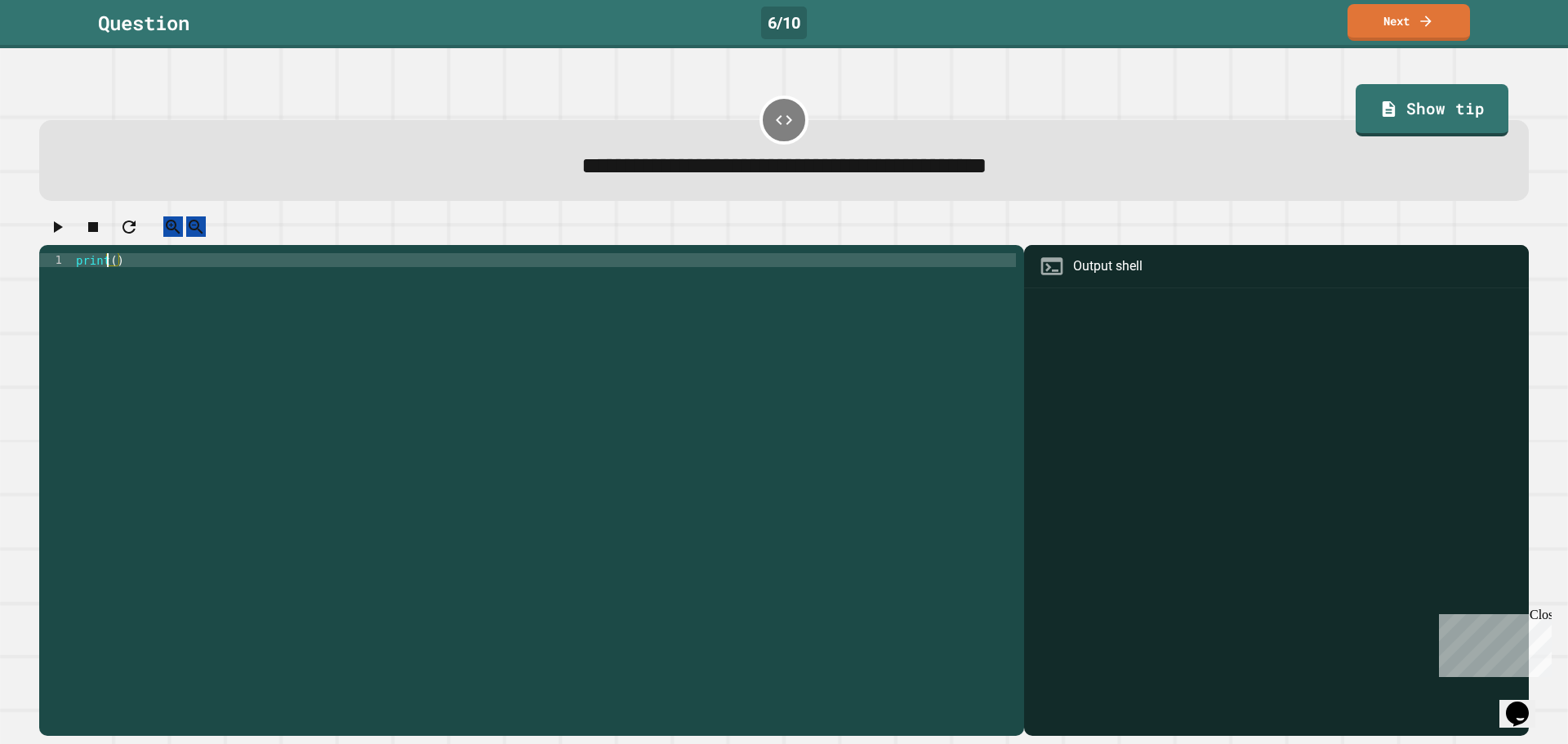
click at [109, 276] on div "print ( )" at bounding box center [544, 476] width 943 height 445
click at [115, 276] on div "print ( )" at bounding box center [544, 476] width 943 height 445
type textarea "**********"
click at [65, 225] on icon "button" at bounding box center [57, 227] width 20 height 20
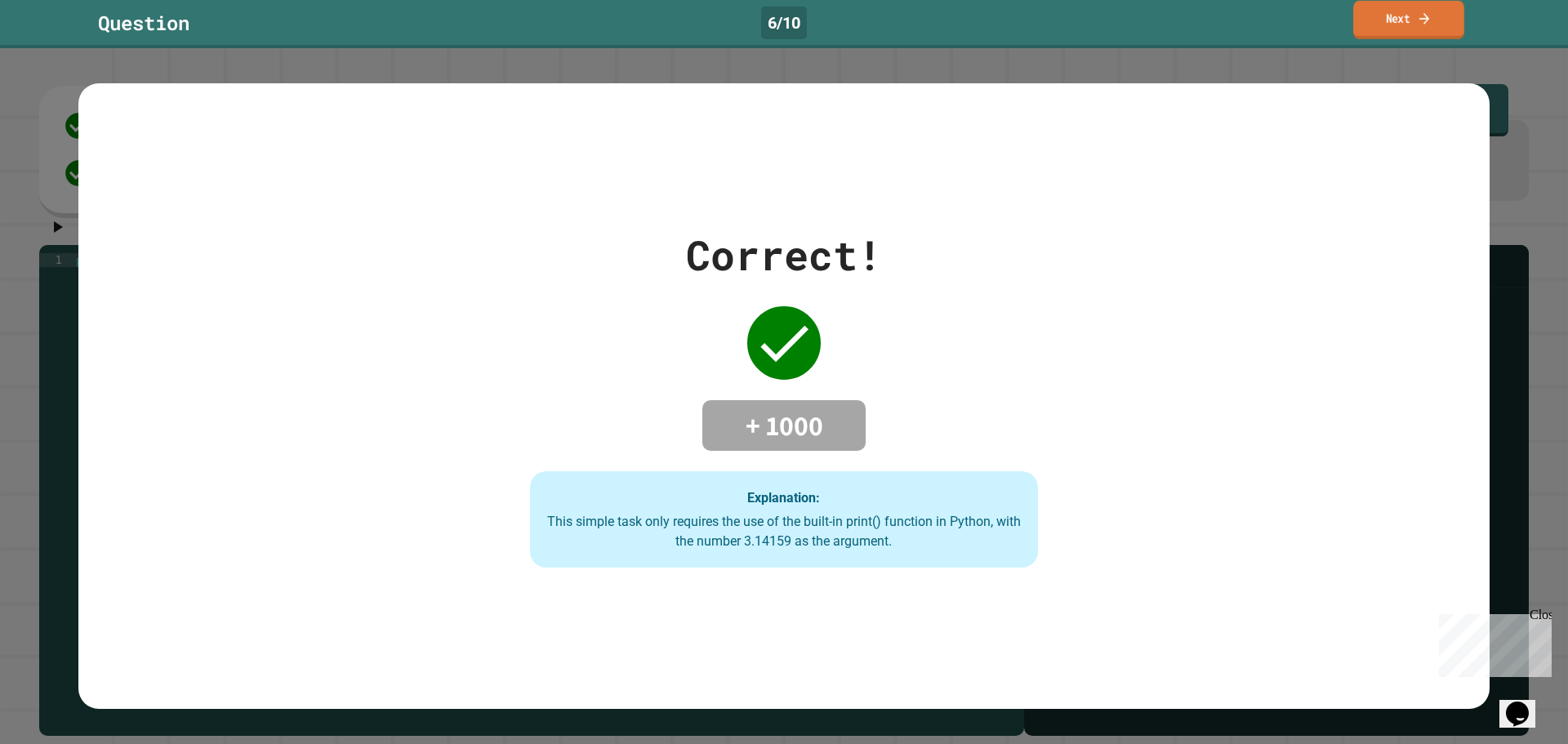
click at [1398, 35] on link "Next" at bounding box center [1408, 20] width 111 height 38
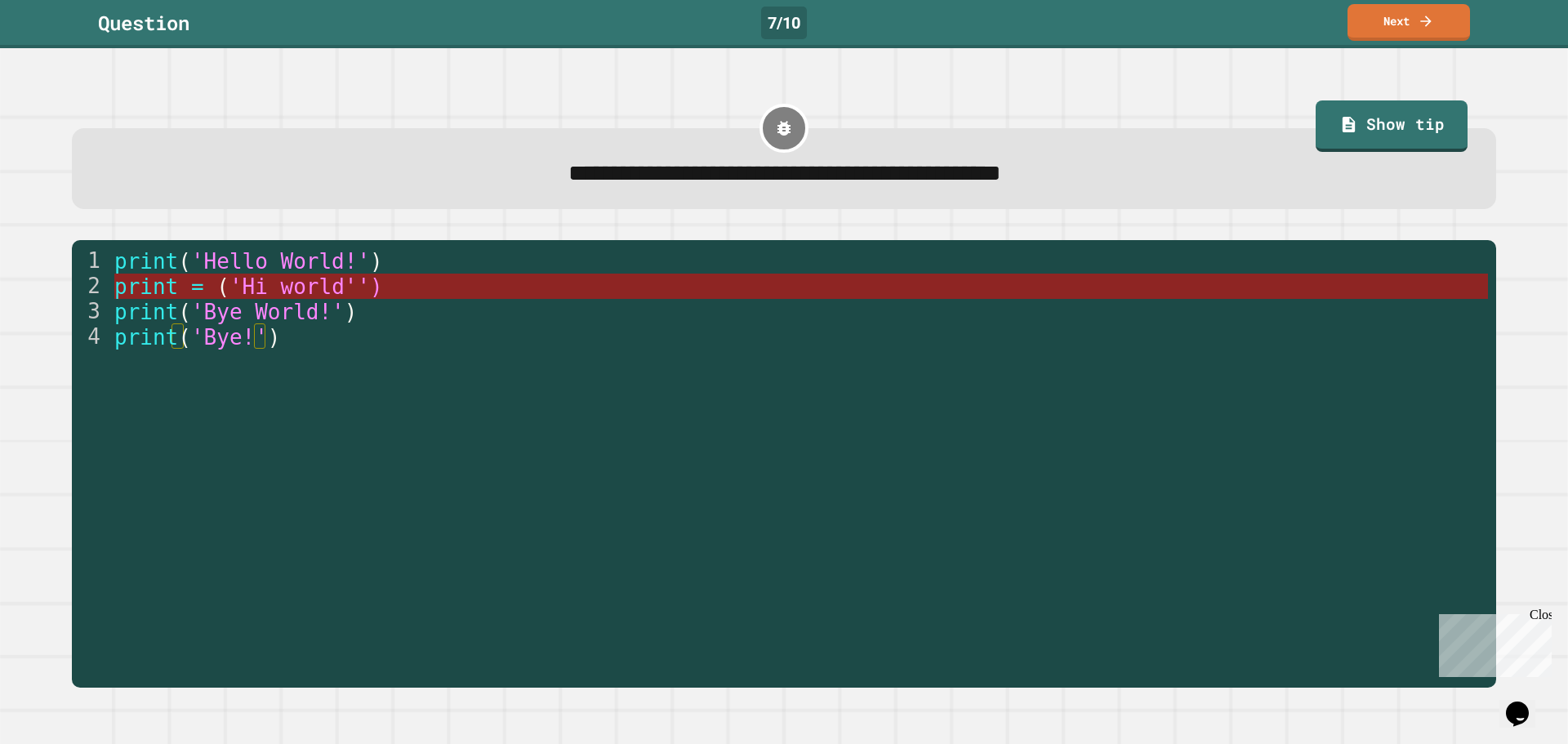
click at [307, 281] on span "'Hi world'')" at bounding box center [306, 287] width 154 height 25
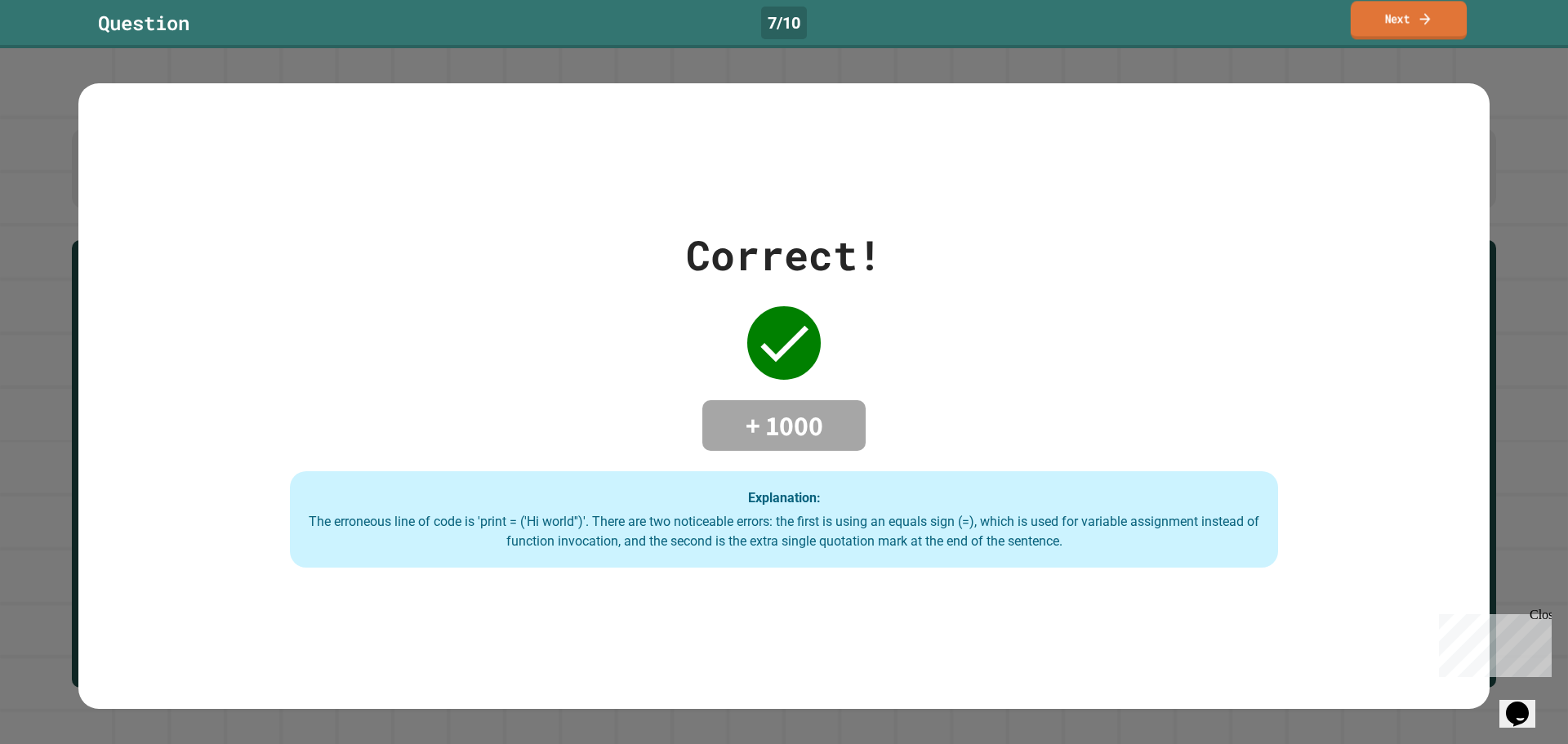
click at [1404, 18] on link "Next" at bounding box center [1408, 20] width 116 height 38
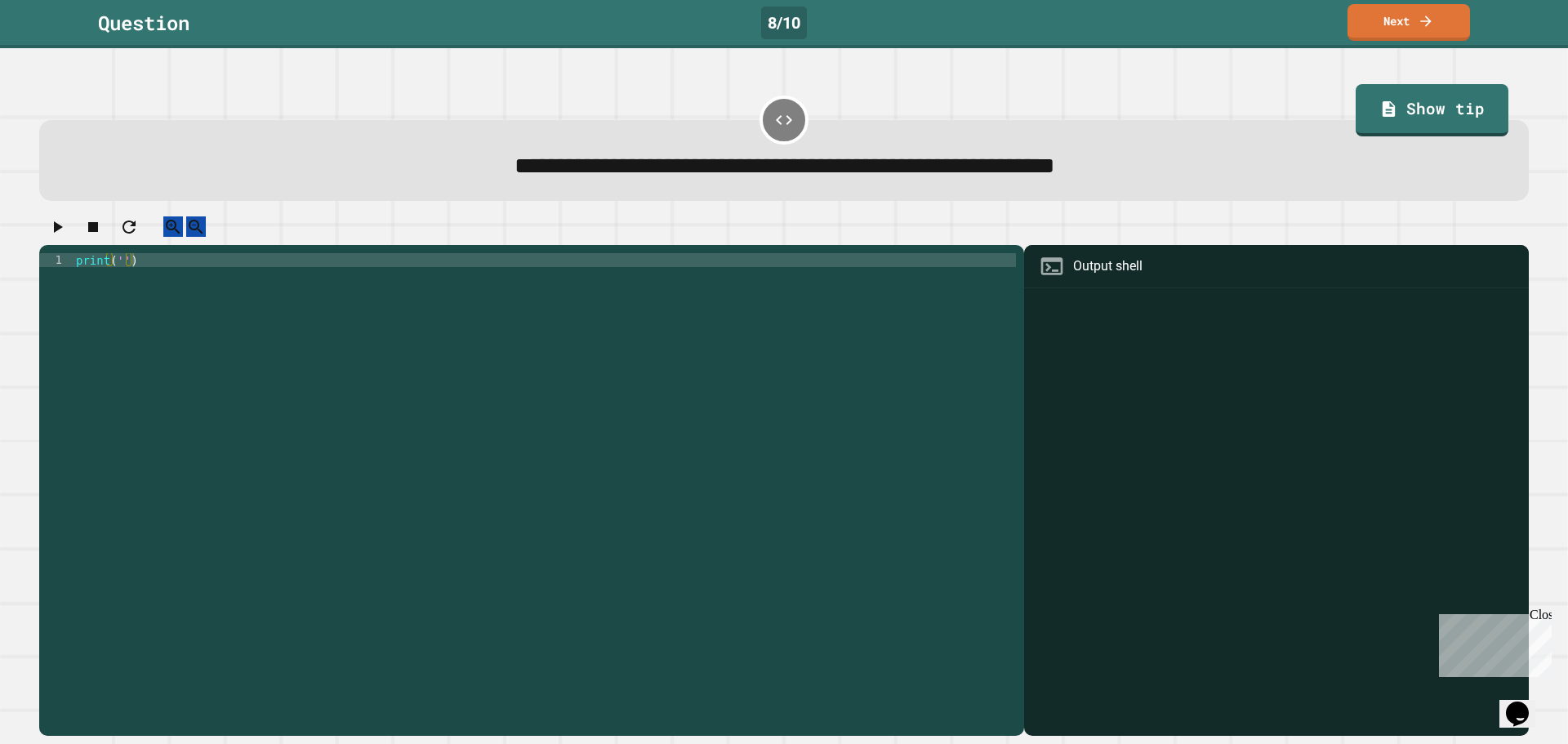
click at [122, 272] on div "print ( '' )" at bounding box center [544, 476] width 943 height 445
type textarea "**********"
click at [67, 231] on button "button" at bounding box center [57, 227] width 20 height 21
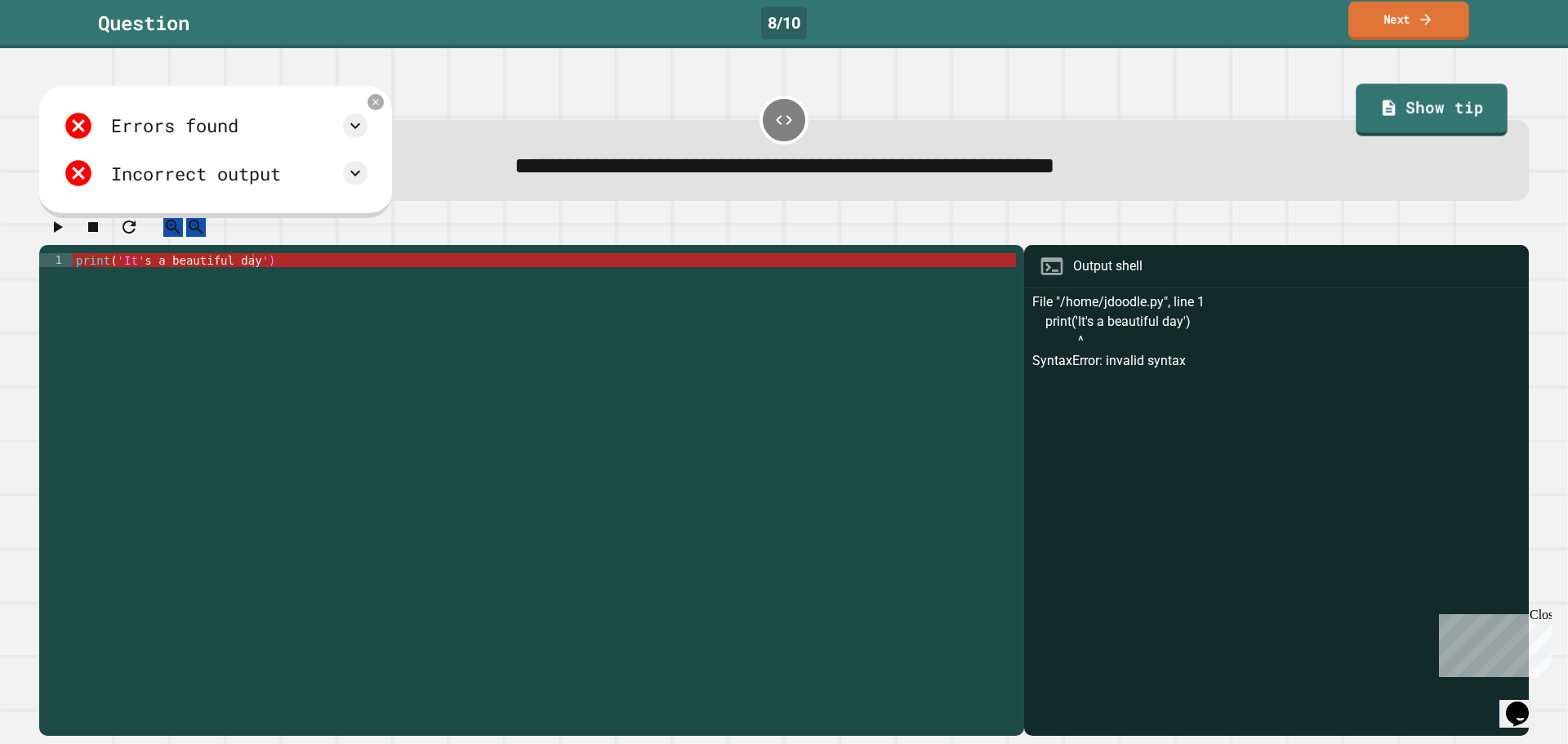
click at [1428, 34] on link "Next" at bounding box center [1408, 21] width 121 height 38
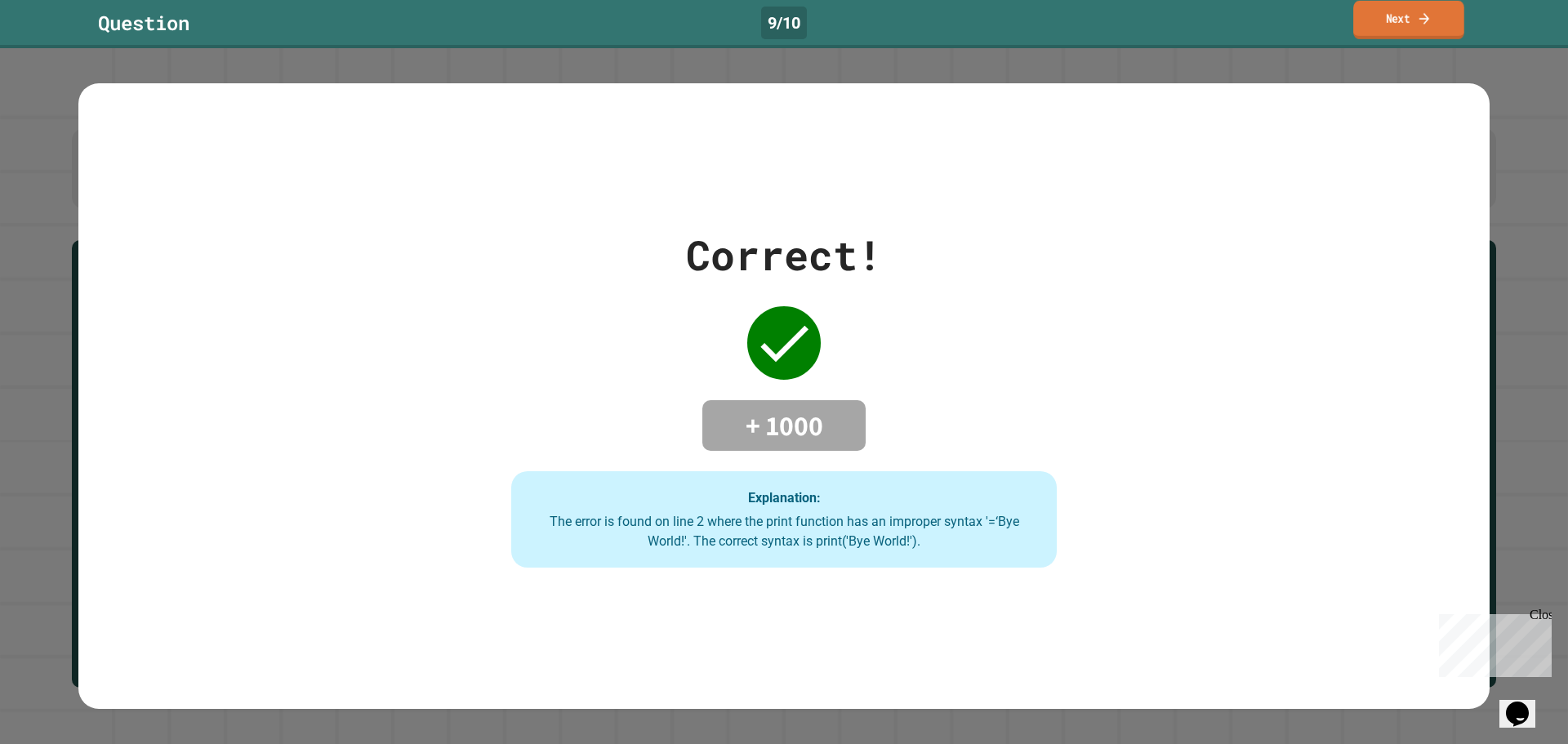
click at [1462, 10] on link "Next" at bounding box center [1408, 20] width 111 height 38
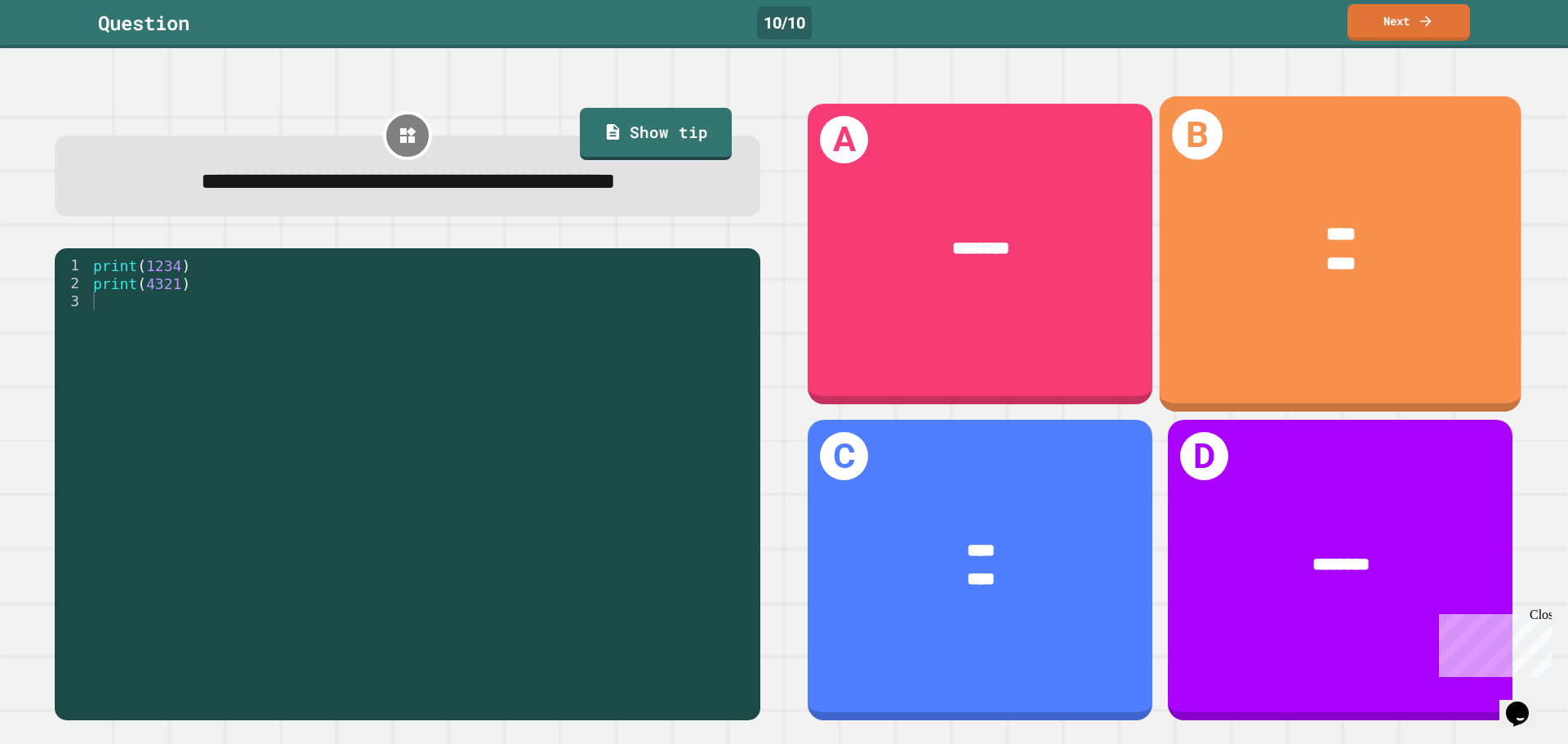
click at [1327, 225] on span "****" at bounding box center [1341, 235] width 29 height 19
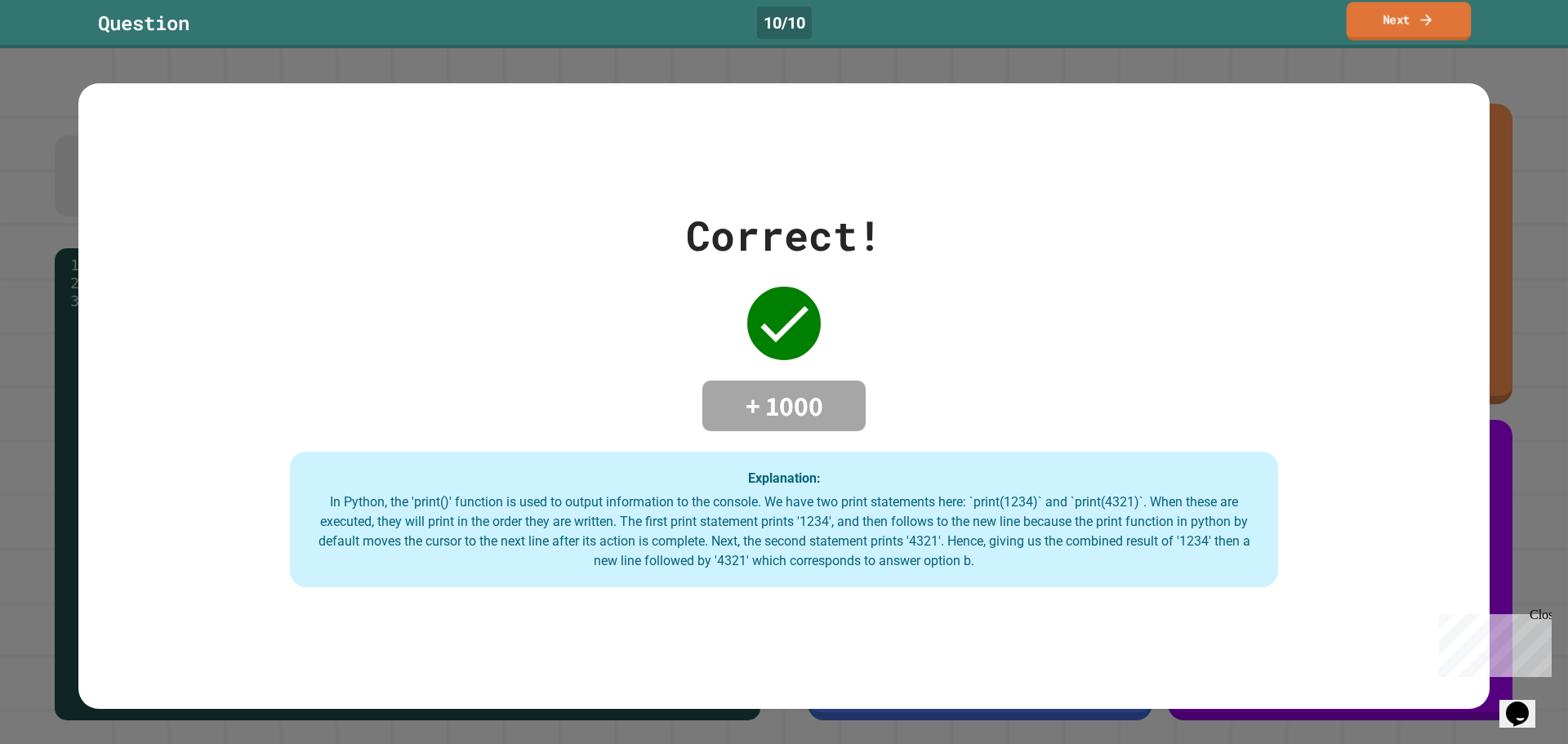
click at [1431, 23] on icon at bounding box center [1426, 19] width 16 height 17
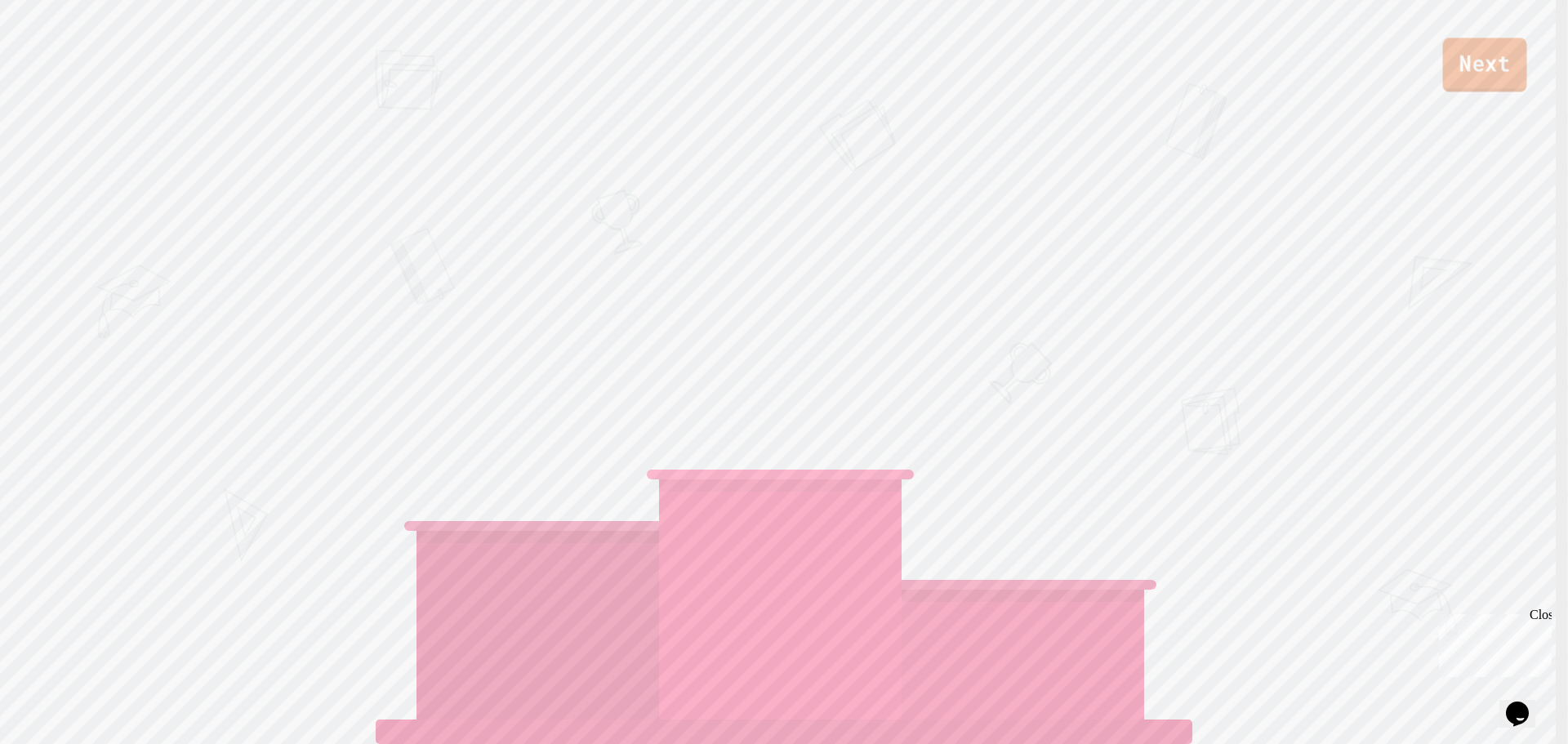
click at [1499, 81] on link "Next" at bounding box center [1485, 65] width 85 height 54
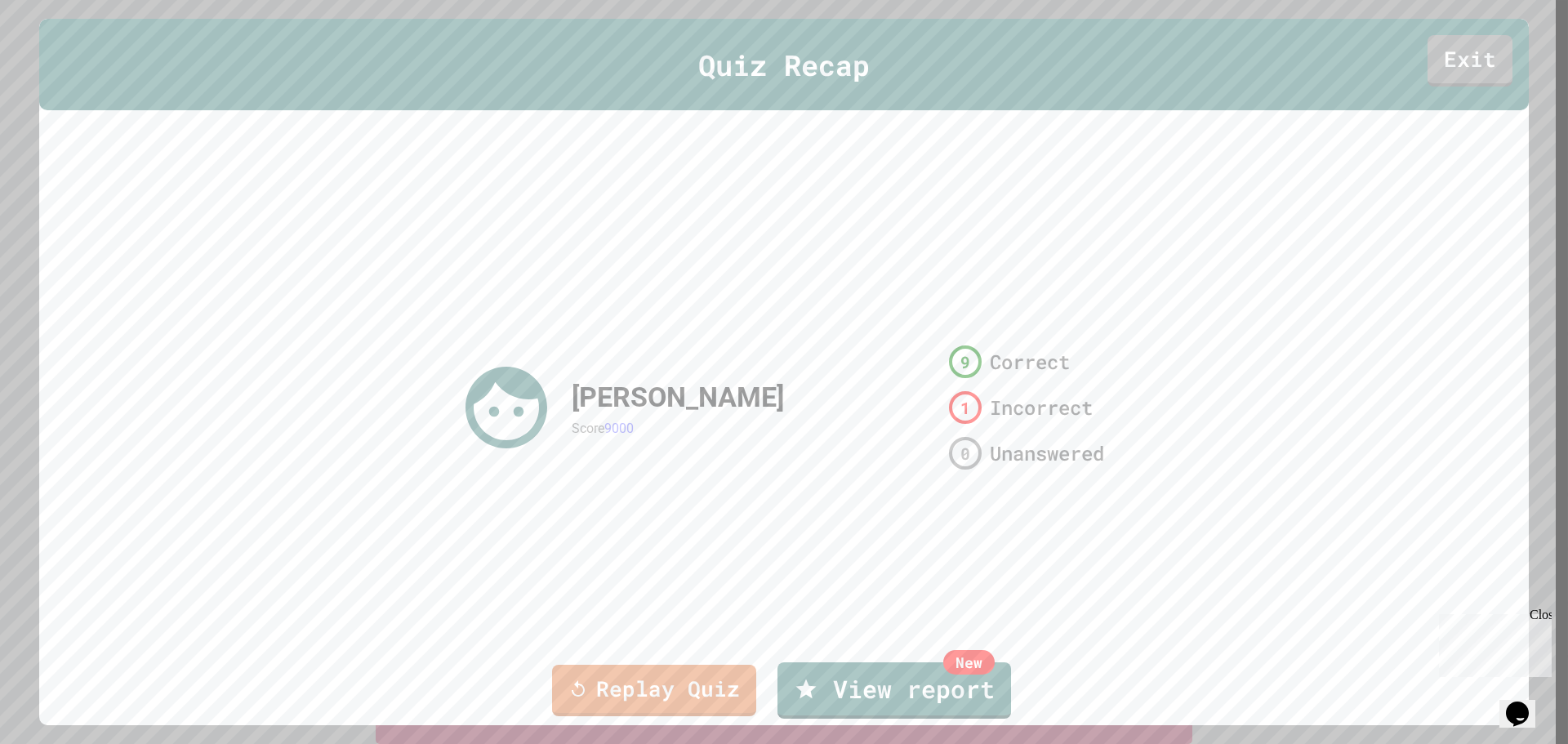
click at [808, 662] on div "Replay Quiz New View report" at bounding box center [784, 691] width 1568 height 67
click at [805, 687] on icon at bounding box center [811, 688] width 23 height 27
